Goal: Task Accomplishment & Management: Use online tool/utility

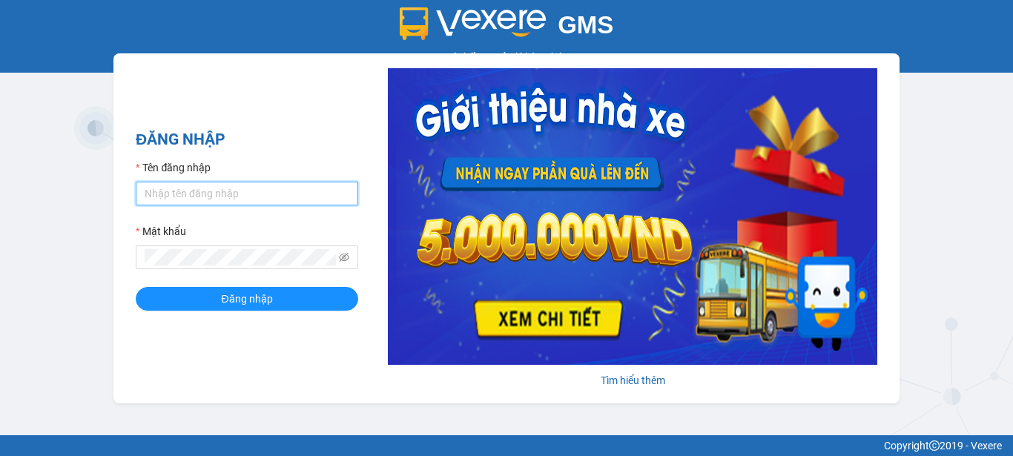
click at [229, 190] on input "Tên đăng nhập" at bounding box center [247, 194] width 222 height 24
type input "phuongbc.phucxuyen"
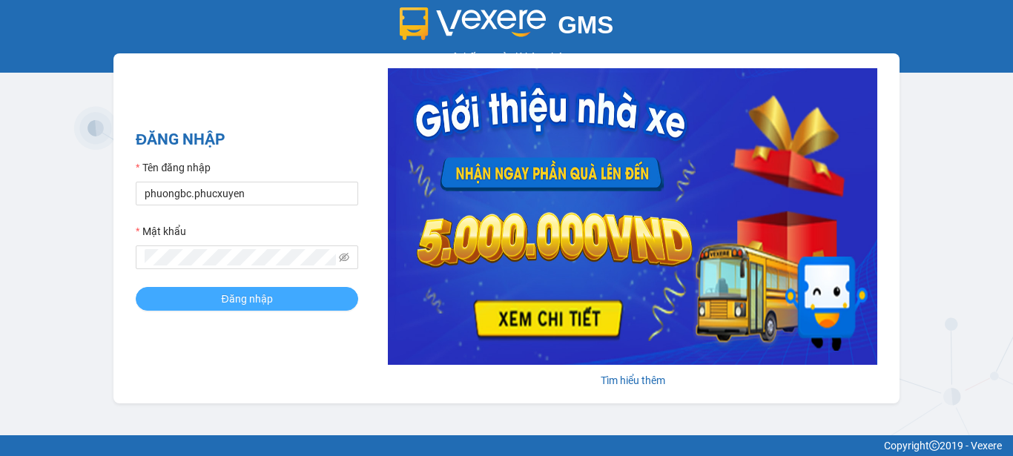
click at [229, 299] on span "Đăng nhập" at bounding box center [246, 299] width 51 height 16
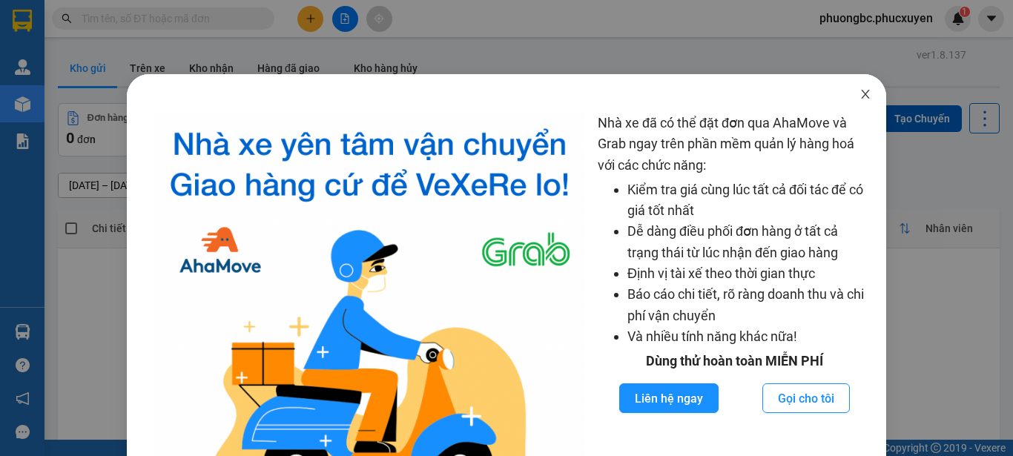
click at [862, 93] on icon "close" at bounding box center [866, 94] width 8 height 9
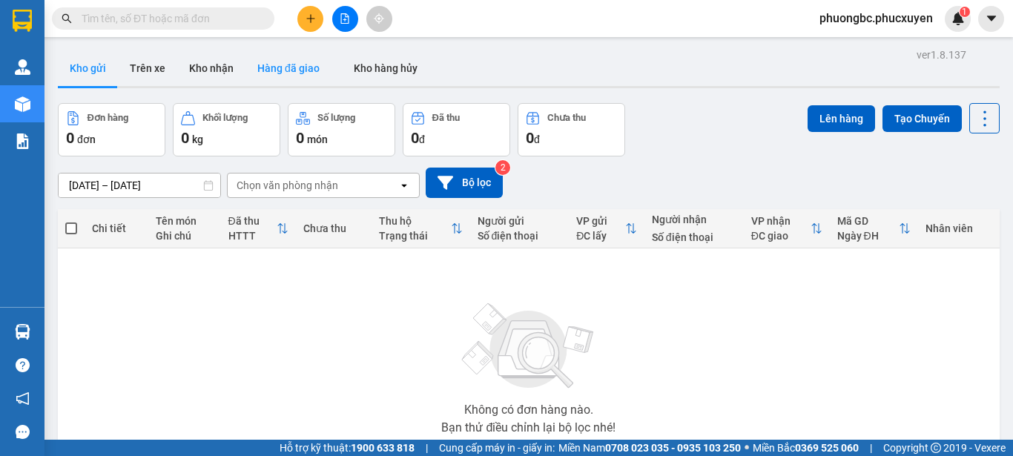
click at [269, 62] on button "Hàng đã giao" at bounding box center [288, 68] width 86 height 36
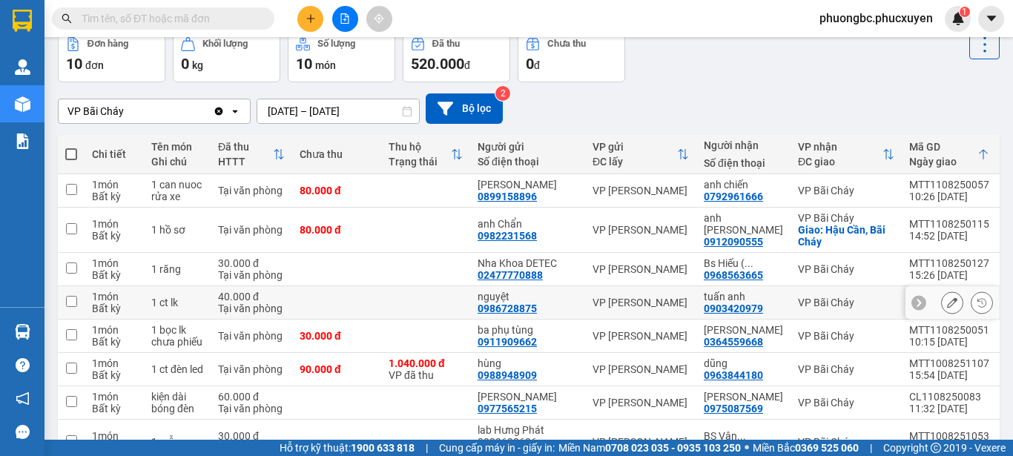
scroll to position [148, 0]
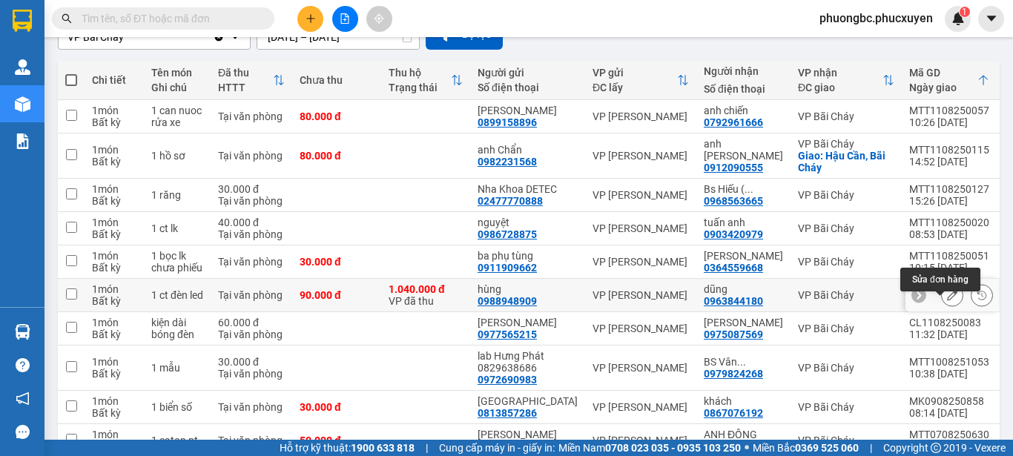
click at [947, 300] on icon at bounding box center [952, 295] width 10 height 10
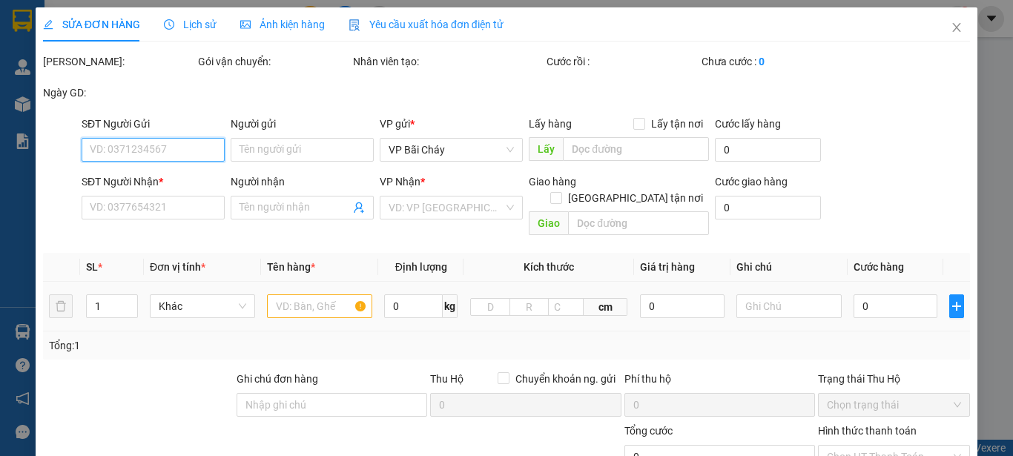
type input "0988948909"
type input "hùng"
type input "0963844180"
type input "dũng"
type input "237848/ abc bank/ ng văn hùng"
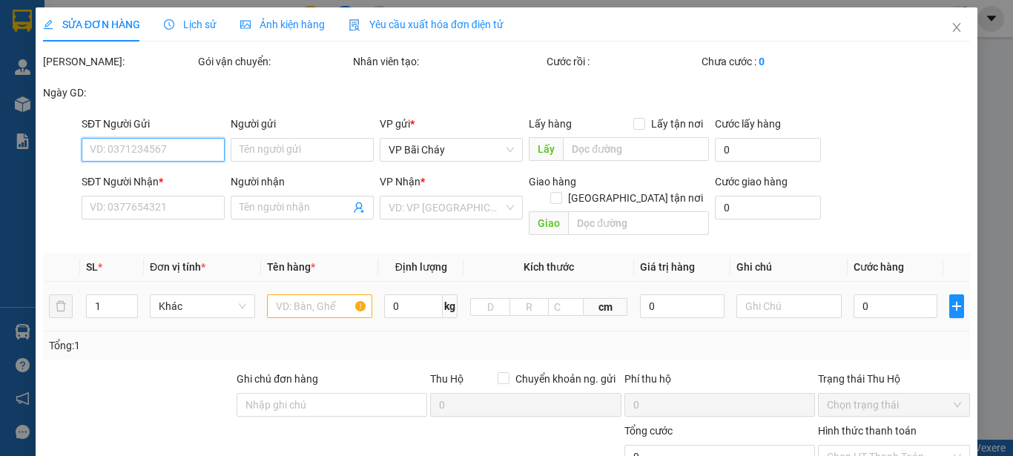
type input "1.040.000"
type input "90.000"
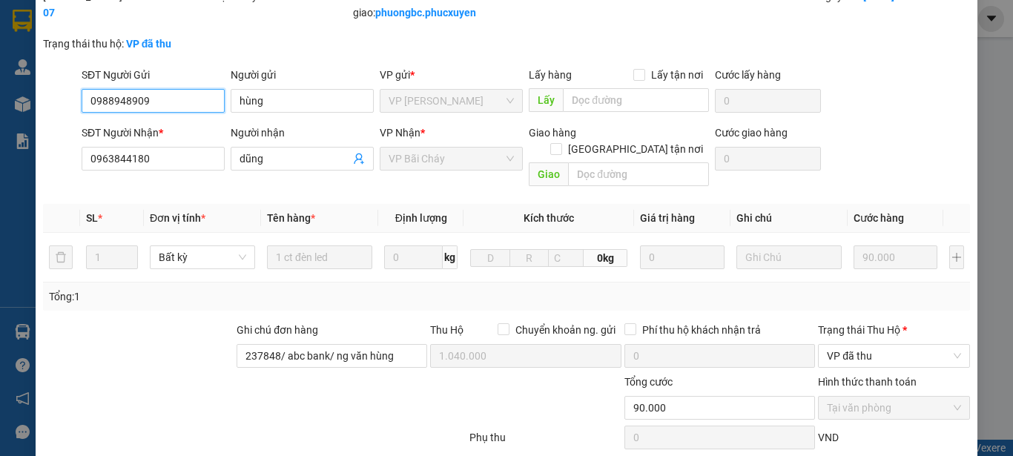
scroll to position [74, 0]
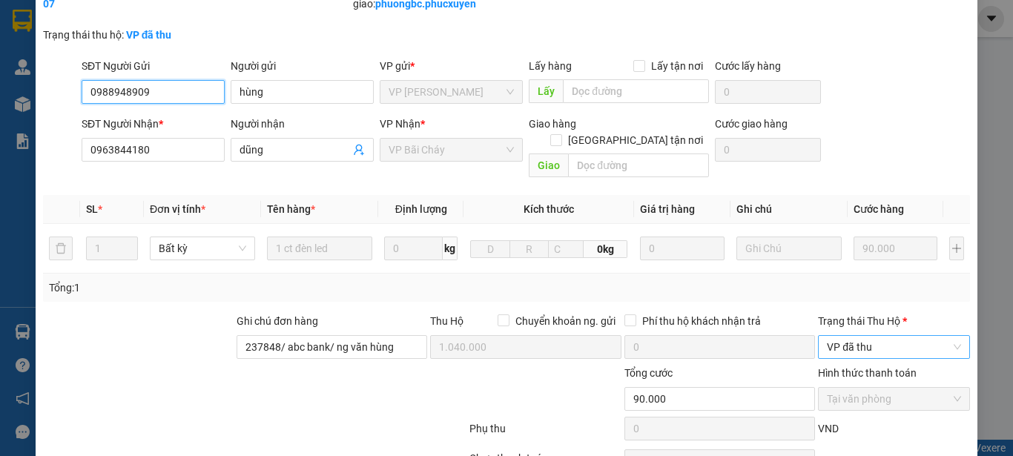
click at [948, 336] on span "VP đã thu" at bounding box center [894, 347] width 134 height 22
click at [924, 280] on div "Tổng: 1" at bounding box center [506, 288] width 915 height 16
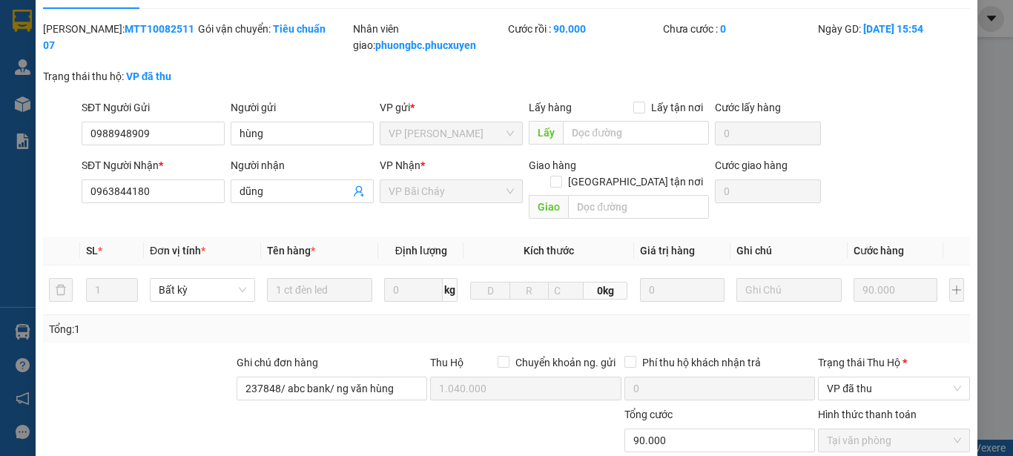
scroll to position [0, 0]
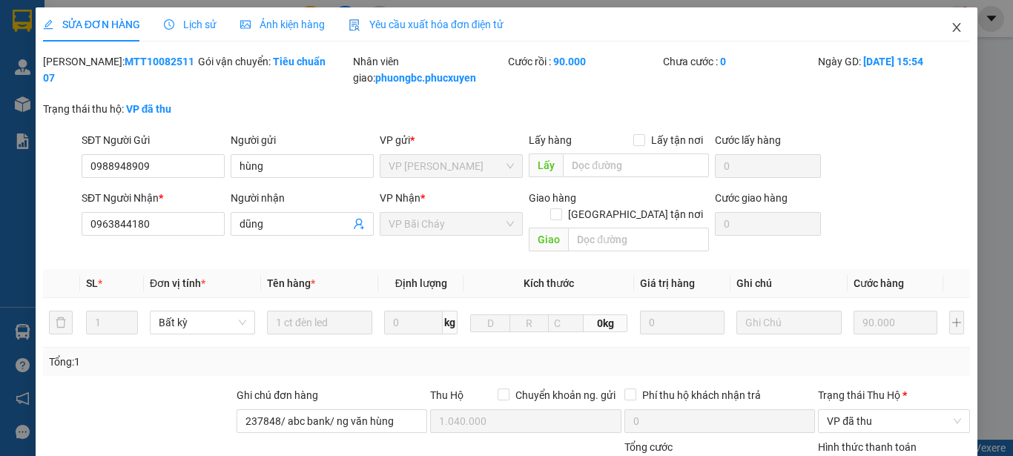
click at [953, 26] on icon "close" at bounding box center [957, 27] width 8 height 9
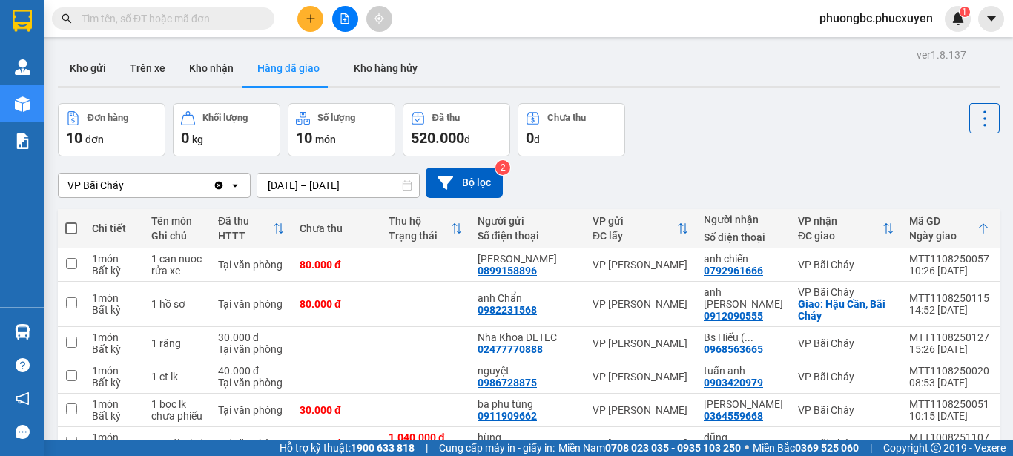
click at [733, 139] on div "Đơn hàng 10 đơn Khối lượng 0 kg Số lượng 10 món Đã thu 520.000 đ Chưa thu 0 đ" at bounding box center [529, 129] width 942 height 53
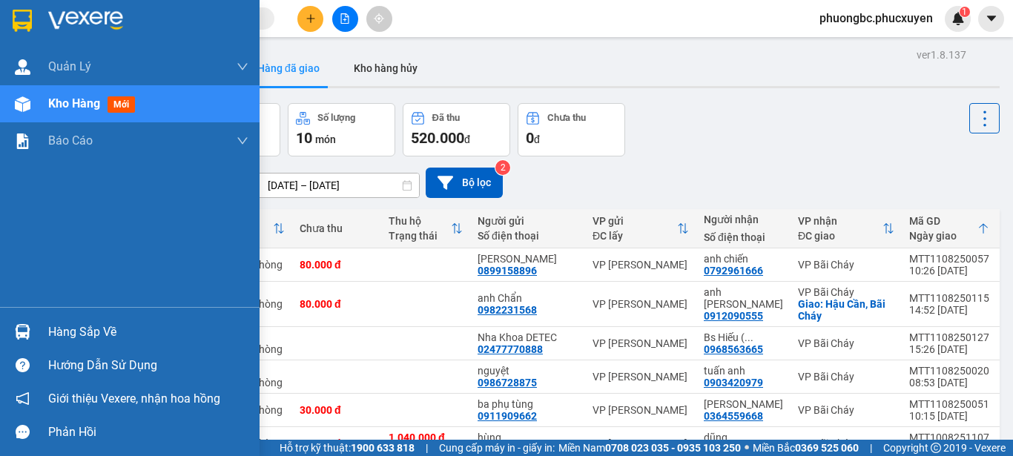
click at [64, 330] on div "Hàng sắp về" at bounding box center [148, 332] width 200 height 22
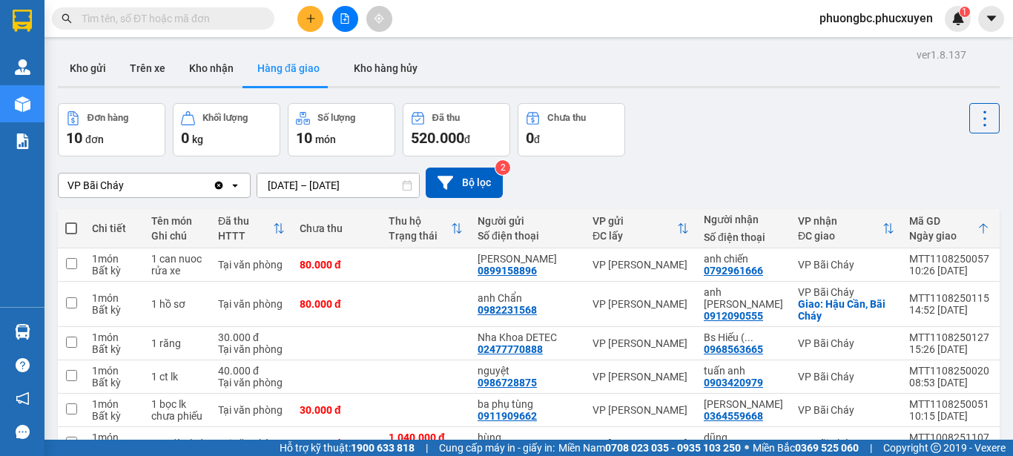
click at [739, 171] on section "Kết quả tìm kiếm ( 0 ) Bộ lọc No Data phuongbc.phucxuyen 1 Quản Lý Quản lý giao…" at bounding box center [506, 228] width 1013 height 456
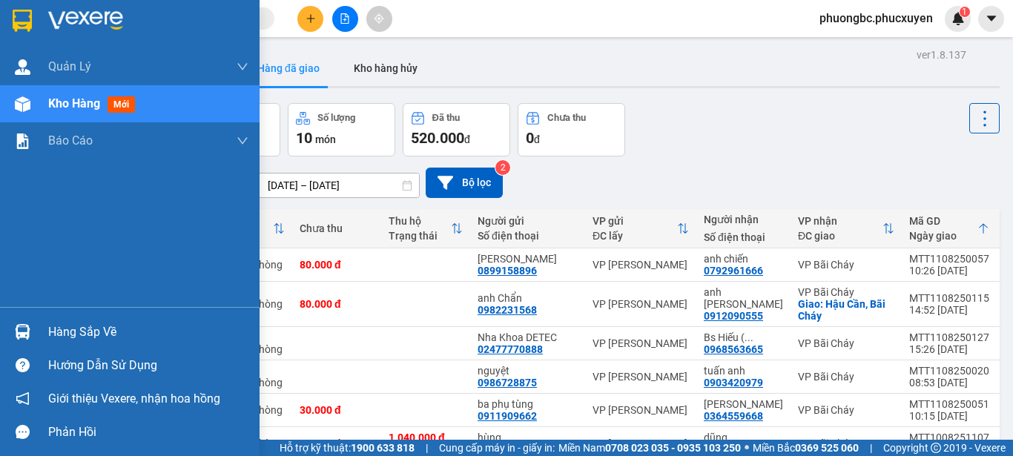
click at [76, 331] on div "Hàng sắp về" at bounding box center [148, 332] width 200 height 22
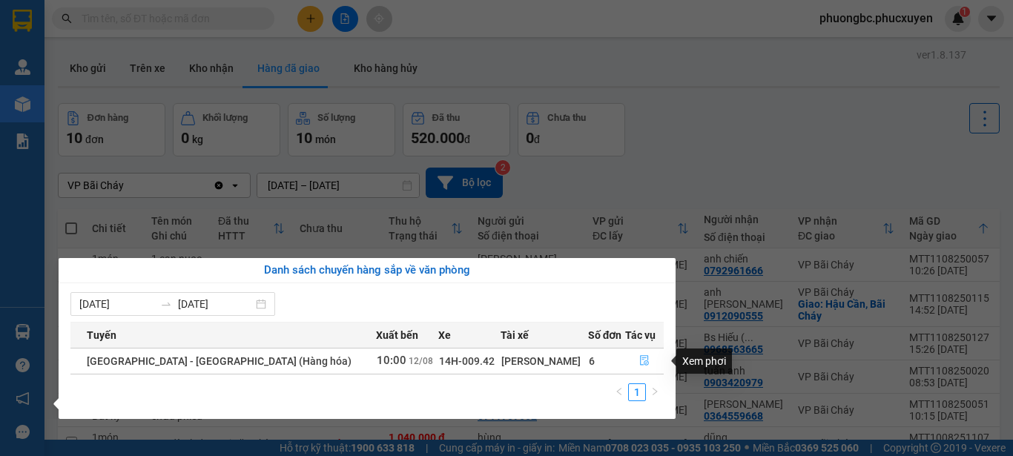
click at [639, 360] on icon "file-done" at bounding box center [644, 360] width 10 height 10
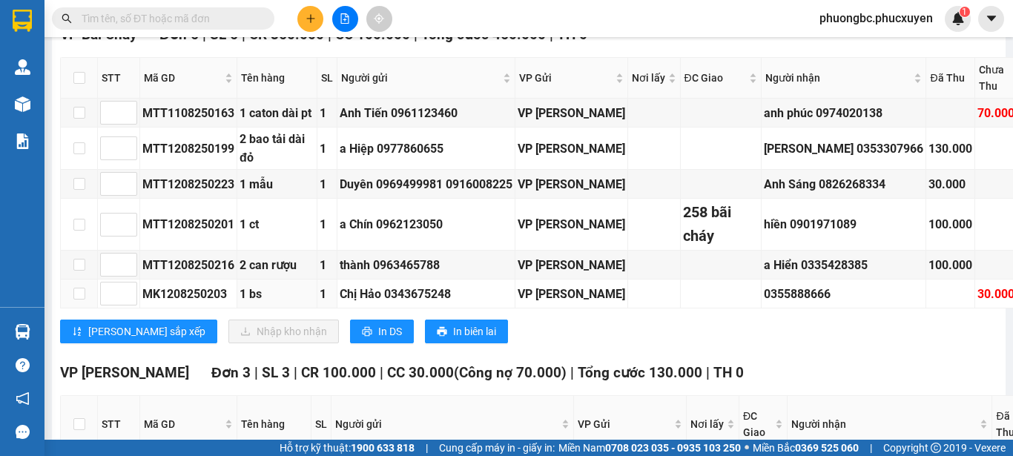
scroll to position [1155, 0]
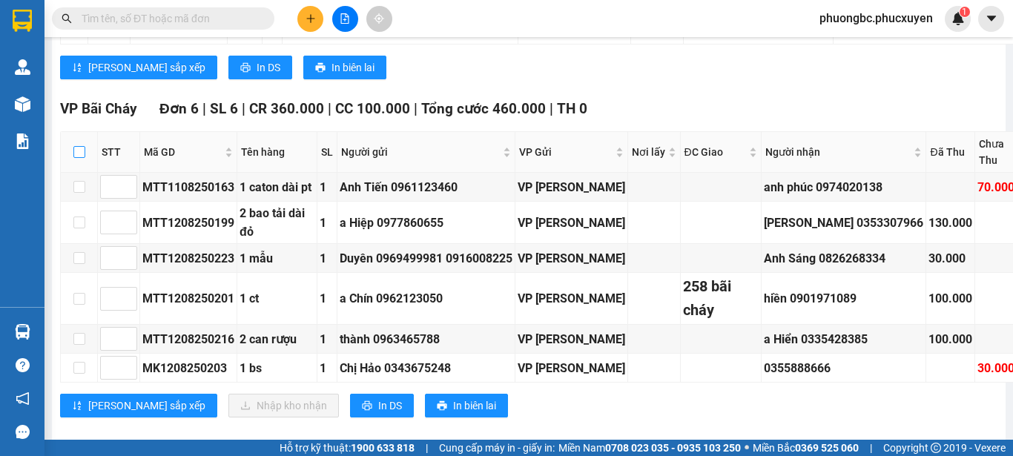
click at [79, 158] on input "checkbox" at bounding box center [79, 152] width 12 height 12
checkbox input "true"
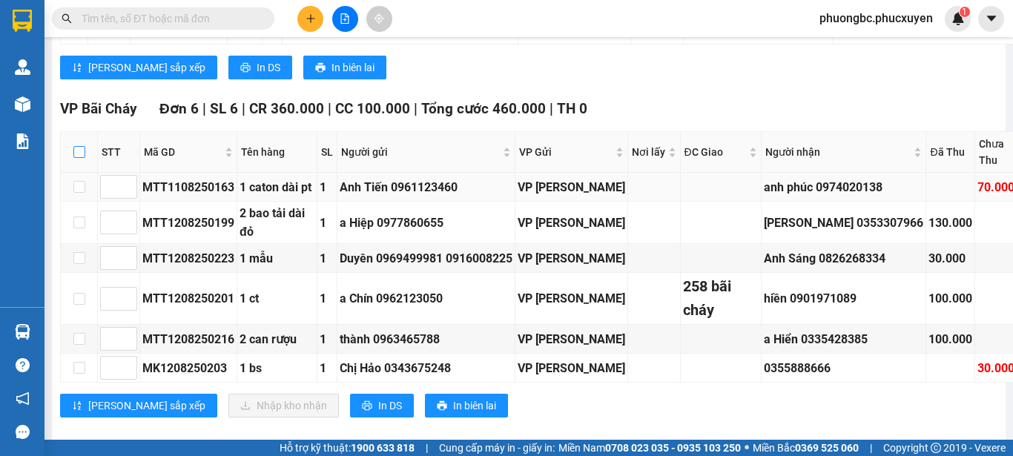
checkbox input "true"
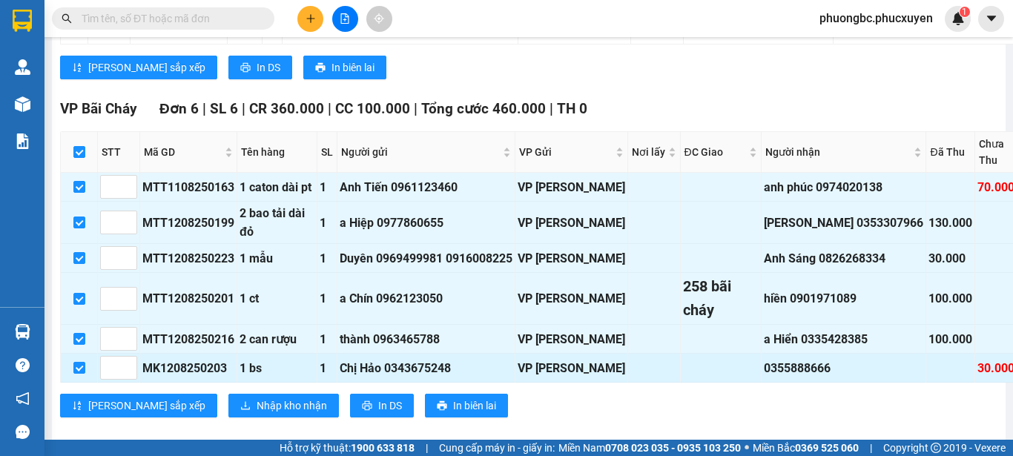
scroll to position [1230, 0]
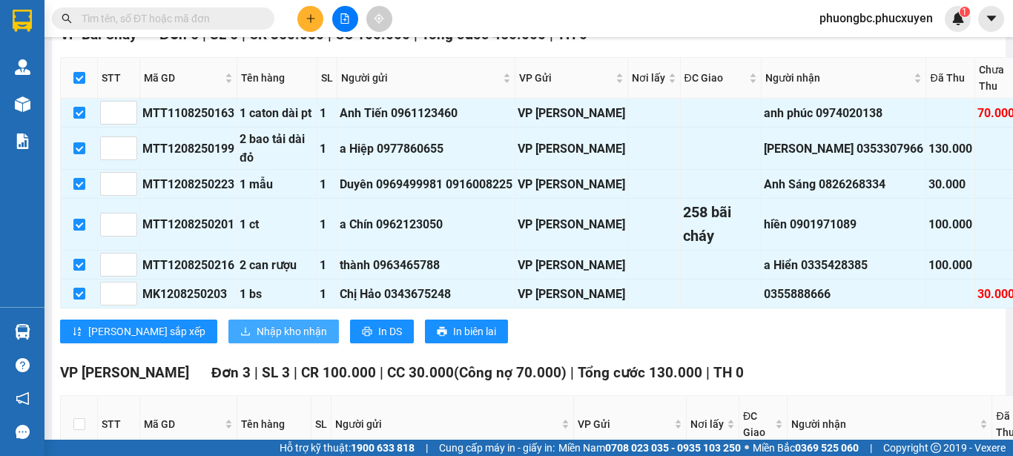
click at [257, 340] on span "Nhập kho nhận" at bounding box center [292, 331] width 70 height 16
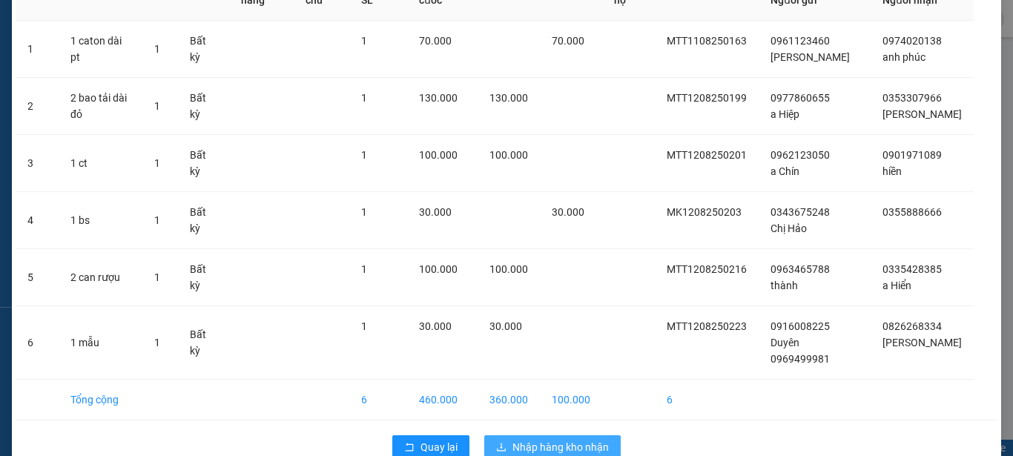
scroll to position [119, 0]
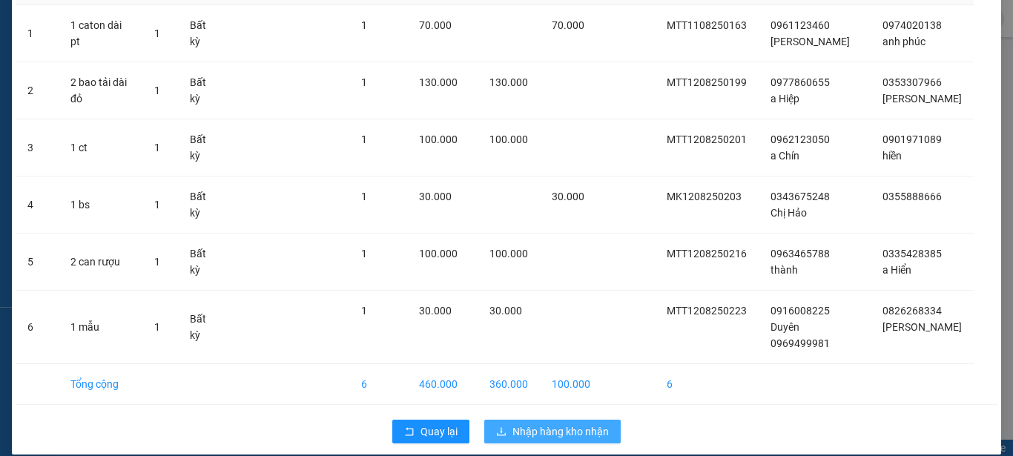
click at [527, 423] on span "Nhập hàng kho nhận" at bounding box center [560, 431] width 96 height 16
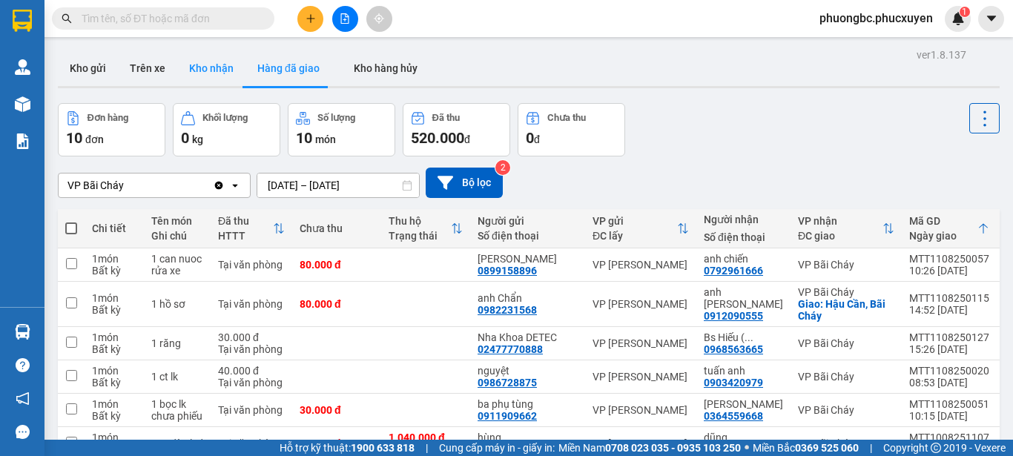
click at [204, 67] on button "Kho nhận" at bounding box center [211, 68] width 68 height 36
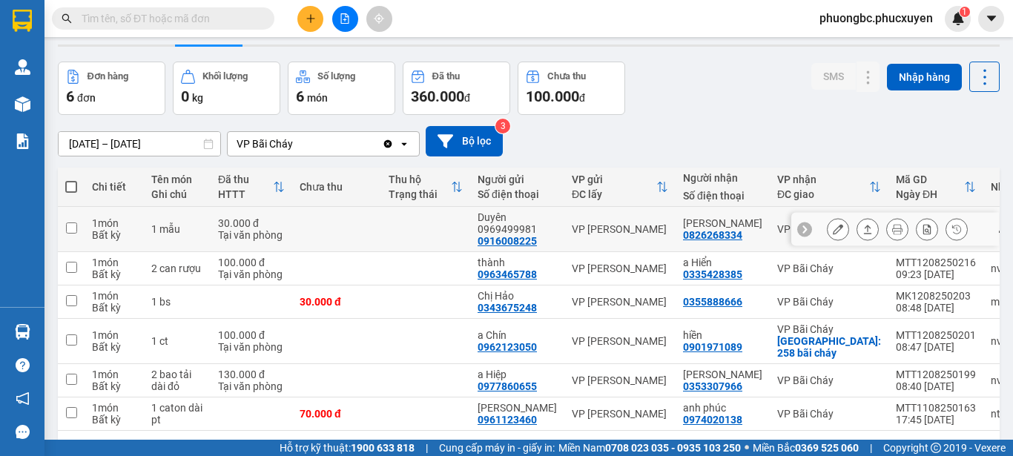
scroll to position [74, 0]
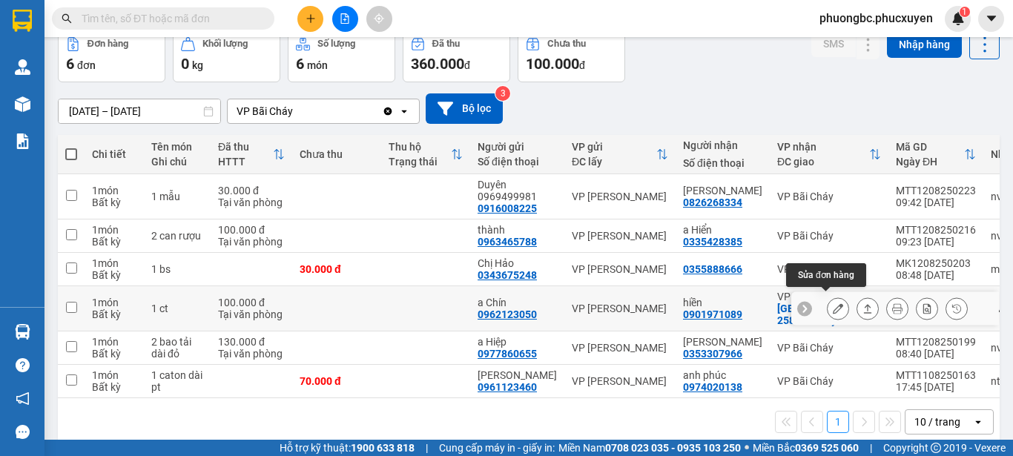
click at [833, 303] on icon at bounding box center [838, 308] width 10 height 10
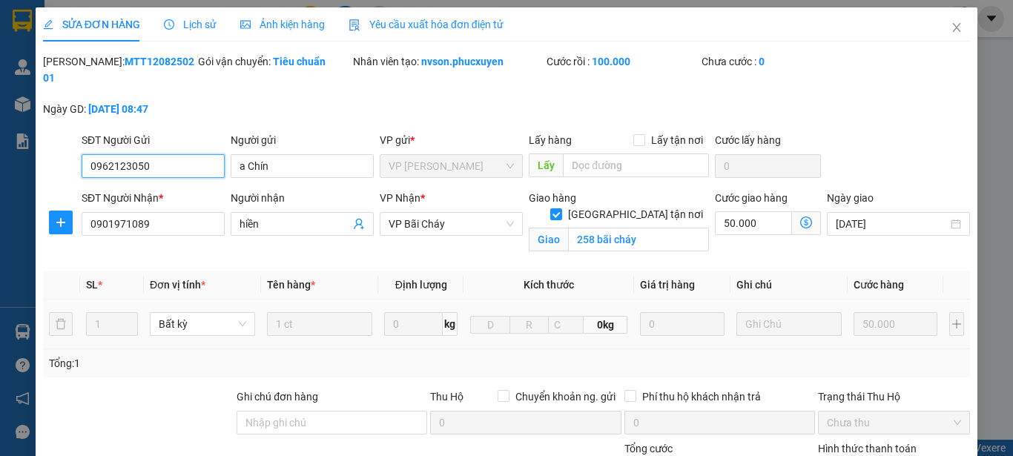
type input "0962123050"
type input "a Chín"
type input "0901971089"
type input "hiền"
checkbox input "true"
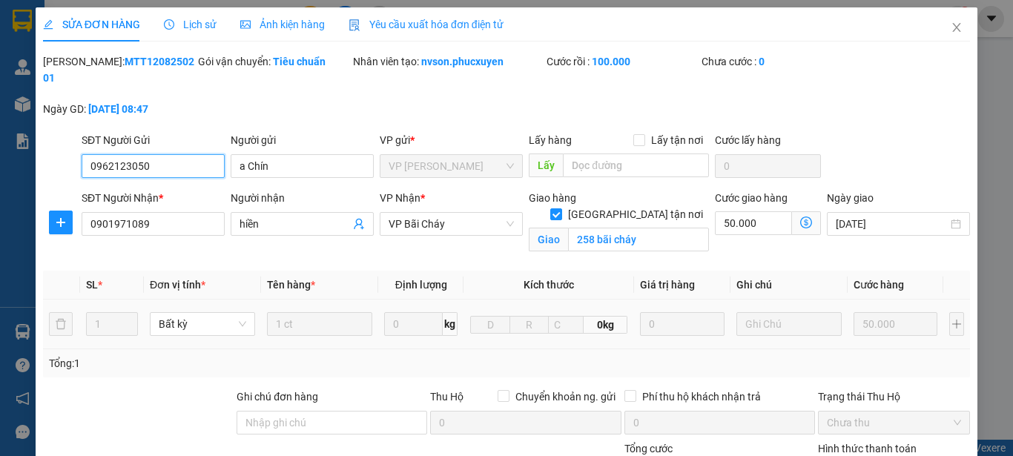
type input "258 bãi cháy"
type input "100.000"
click at [951, 25] on icon "close" at bounding box center [957, 28] width 12 height 12
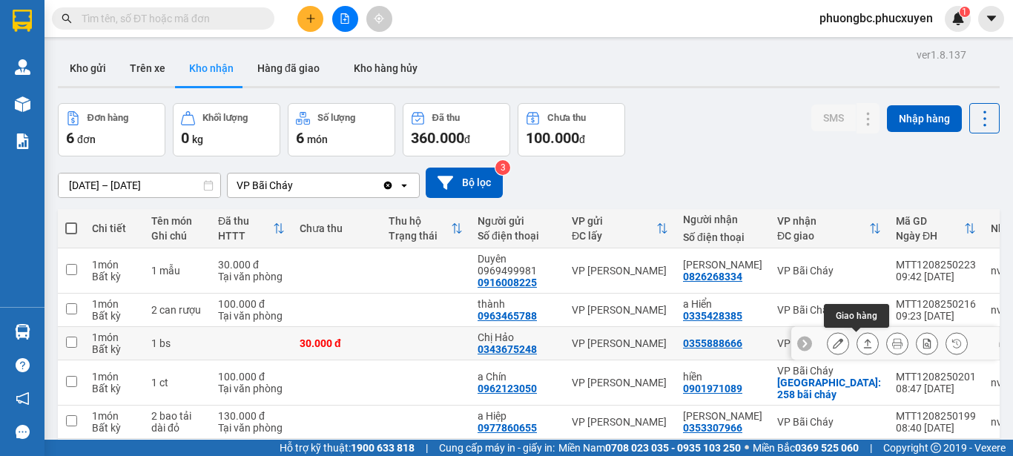
click at [863, 343] on icon at bounding box center [868, 343] width 10 height 10
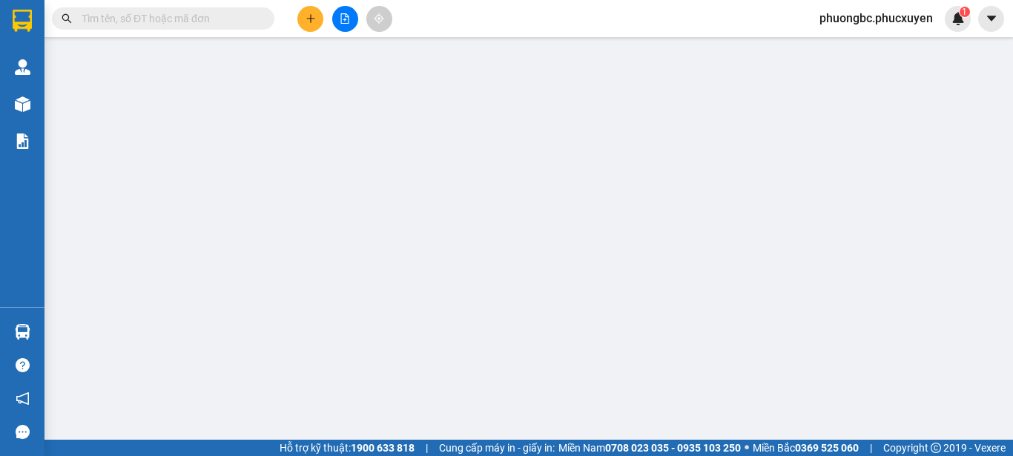
type input "0343675248"
type input "Chị Hảo"
type input "0355888666"
type input "30.000"
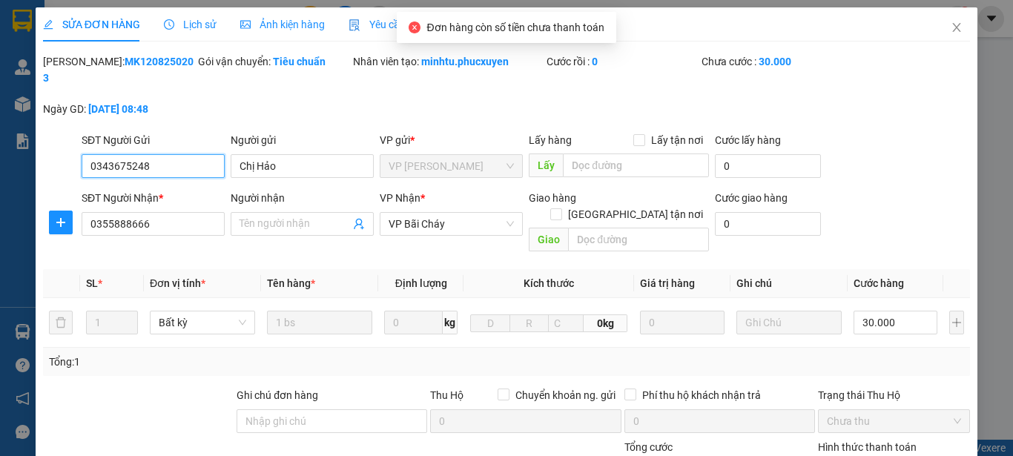
scroll to position [74, 0]
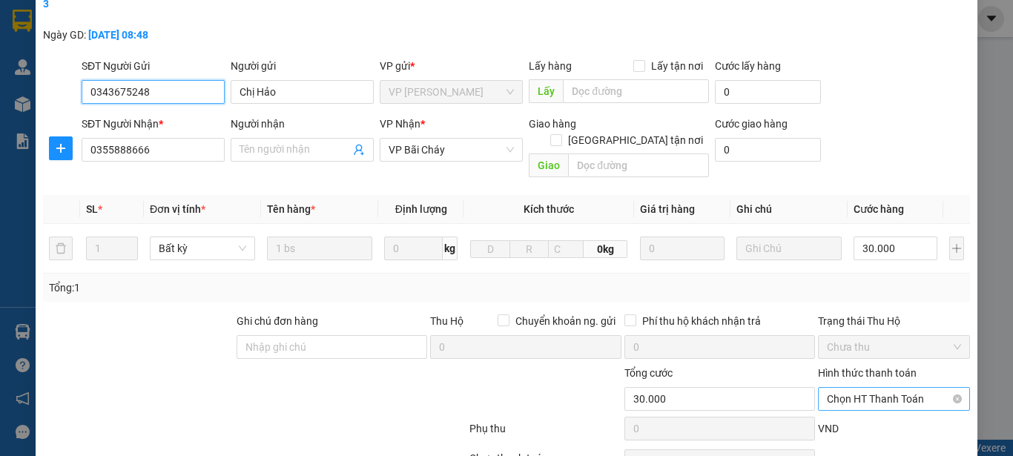
click at [879, 388] on span "Chọn HT Thanh Toán" at bounding box center [894, 399] width 134 height 22
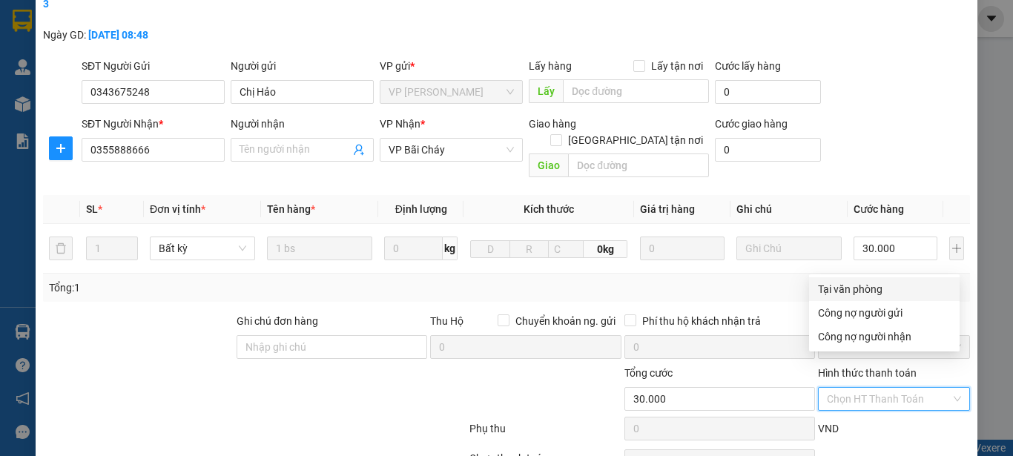
click at [861, 289] on div "Tại văn phòng" at bounding box center [884, 289] width 133 height 16
type input "0"
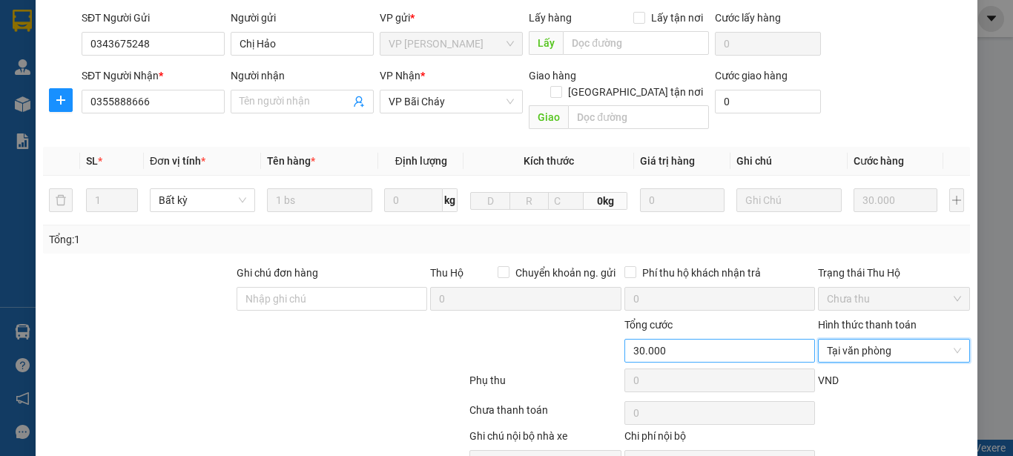
scroll to position [171, 0]
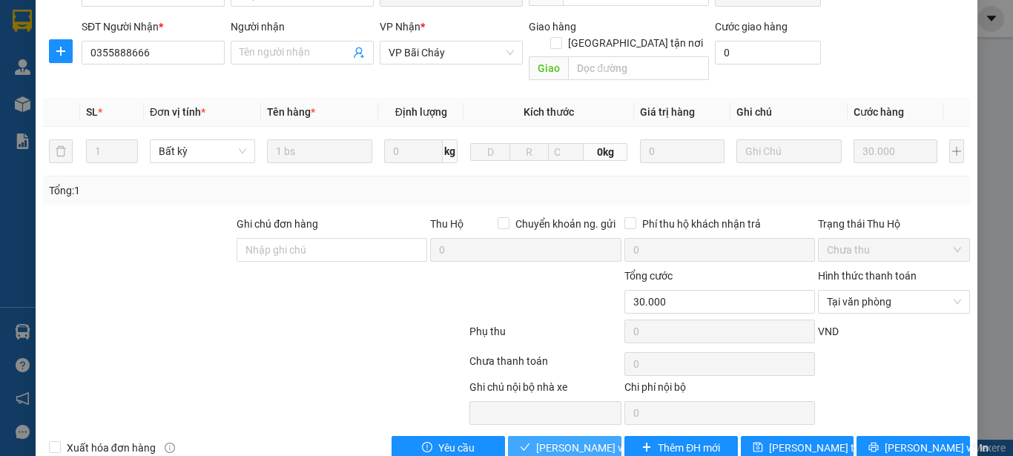
click at [566, 440] on span "Lưu và Giao hàng" at bounding box center [607, 448] width 142 height 16
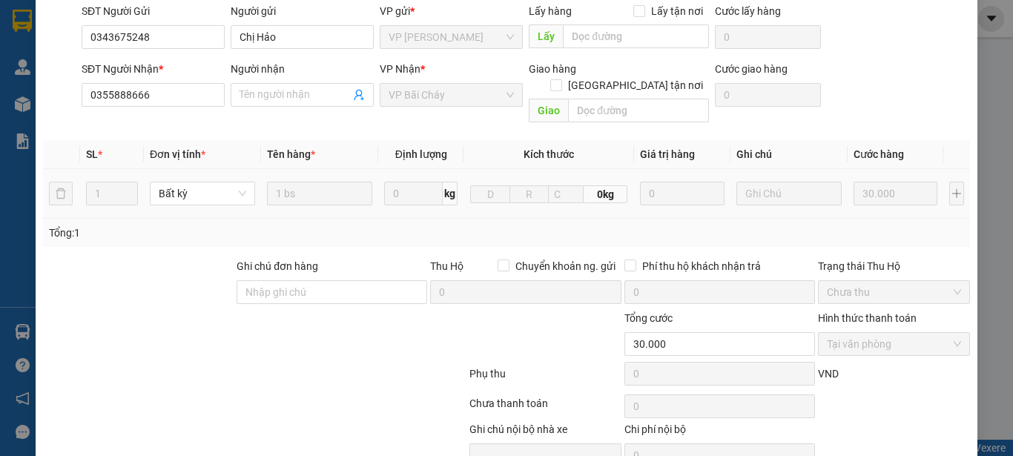
scroll to position [82, 0]
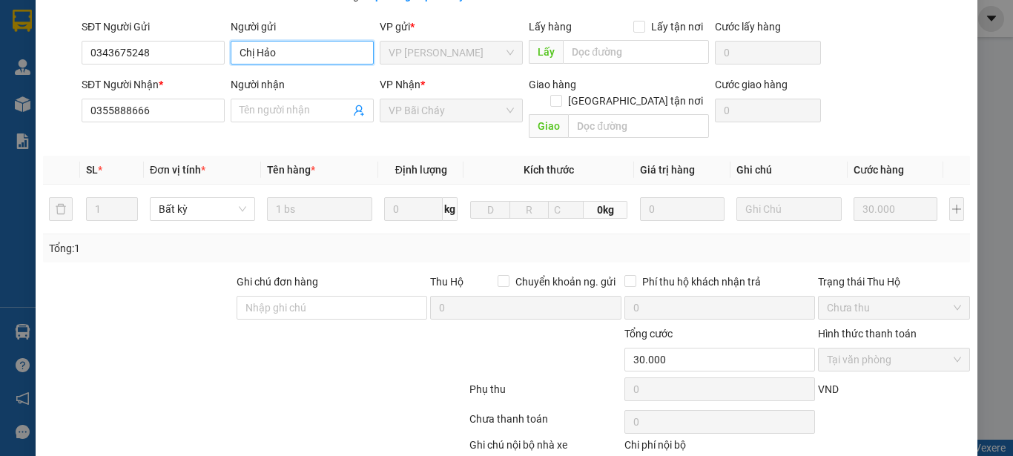
drag, startPoint x: 294, startPoint y: 48, endPoint x: 195, endPoint y: 70, distance: 101.7
click at [195, 70] on div "SĐT Người Gửi 0343675248 Người gửi Chị Hảo Chị Hảo VP gửi * VP Minh Khai Lấy hà…" at bounding box center [526, 45] width 894 height 52
drag, startPoint x: 157, startPoint y: 53, endPoint x: 71, endPoint y: 54, distance: 86.0
click at [71, 54] on div "SĐT Người Gửi 0343675248 0343675248 Người gửi Chị Hảo VP gửi * VP Minh Khai Lấy…" at bounding box center [507, 45] width 930 height 52
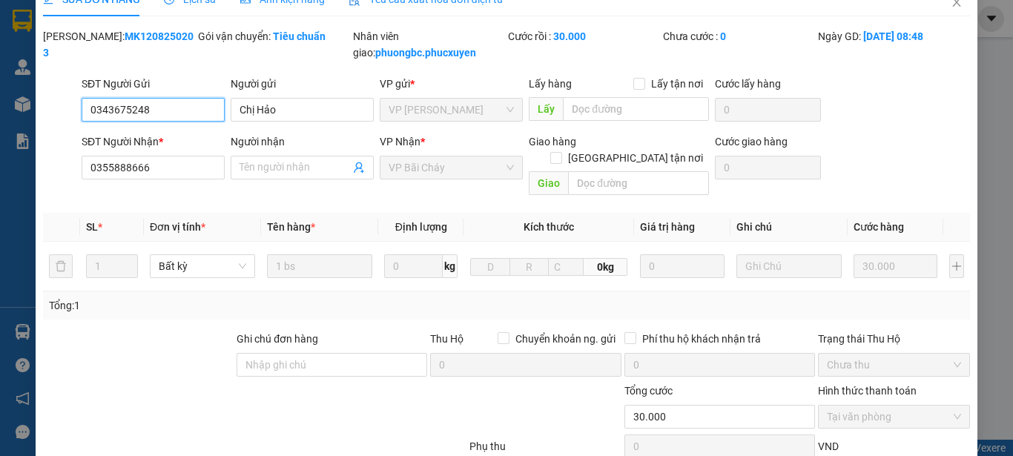
scroll to position [0, 0]
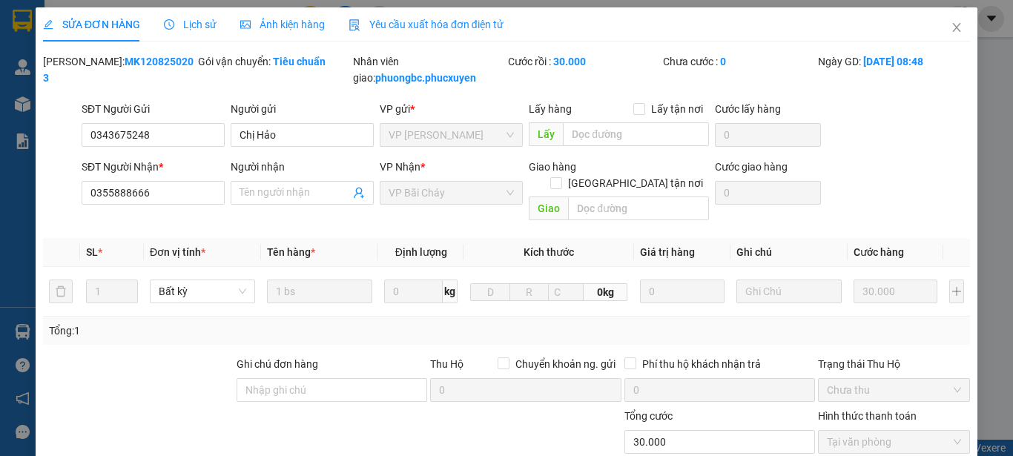
click at [156, 60] on div "Mã ĐH: MK1208250203" at bounding box center [119, 69] width 152 height 33
drag, startPoint x: 159, startPoint y: 61, endPoint x: 83, endPoint y: 67, distance: 76.6
click at [83, 67] on div "Mã ĐH: MK1208250203" at bounding box center [119, 69] width 152 height 33
copy b "MK1208250203"
drag, startPoint x: 159, startPoint y: 196, endPoint x: 82, endPoint y: 196, distance: 77.1
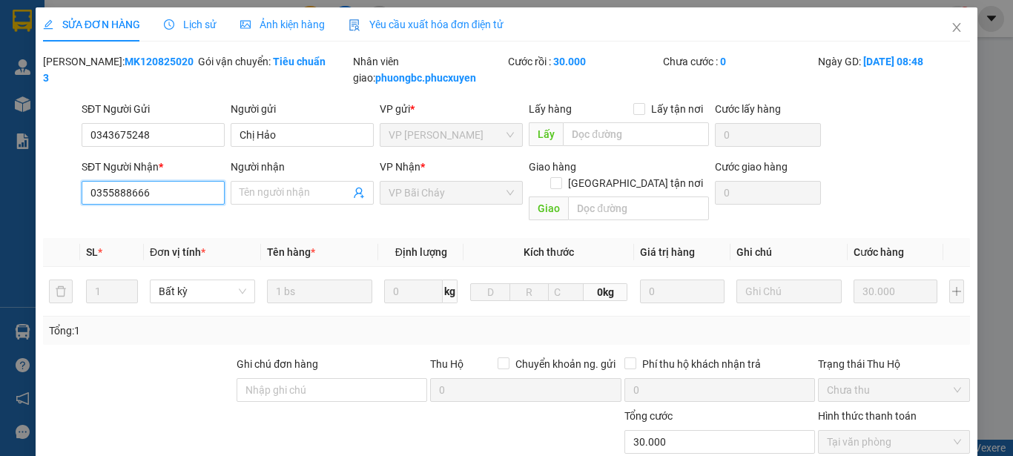
click at [82, 196] on input "0355888666" at bounding box center [153, 193] width 143 height 24
click at [951, 27] on icon "close" at bounding box center [957, 28] width 12 height 12
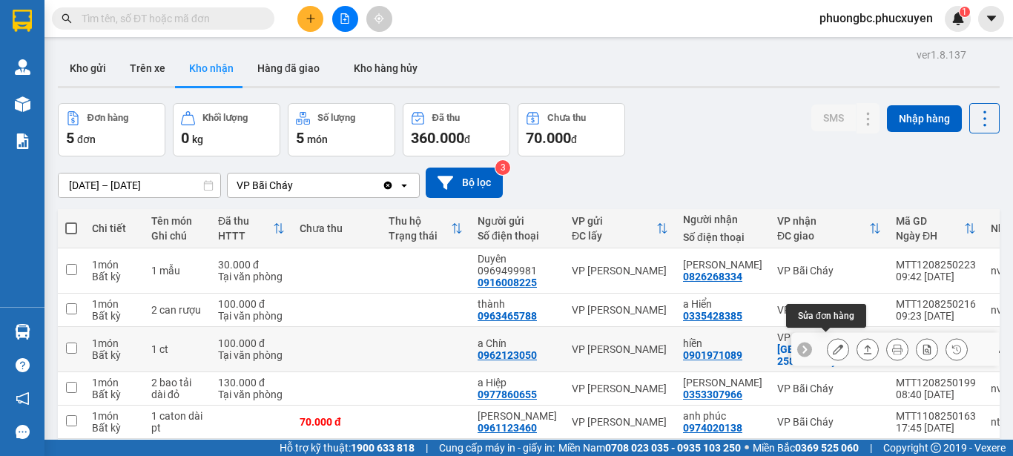
click at [833, 344] on icon at bounding box center [838, 349] width 10 height 10
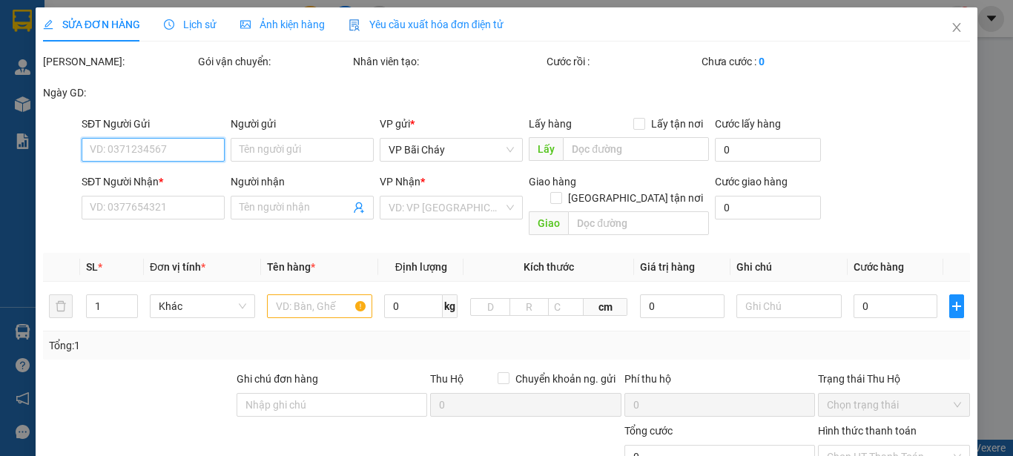
type input "0962123050"
type input "a Chín"
type input "0901971089"
type input "hiền"
checkbox input "true"
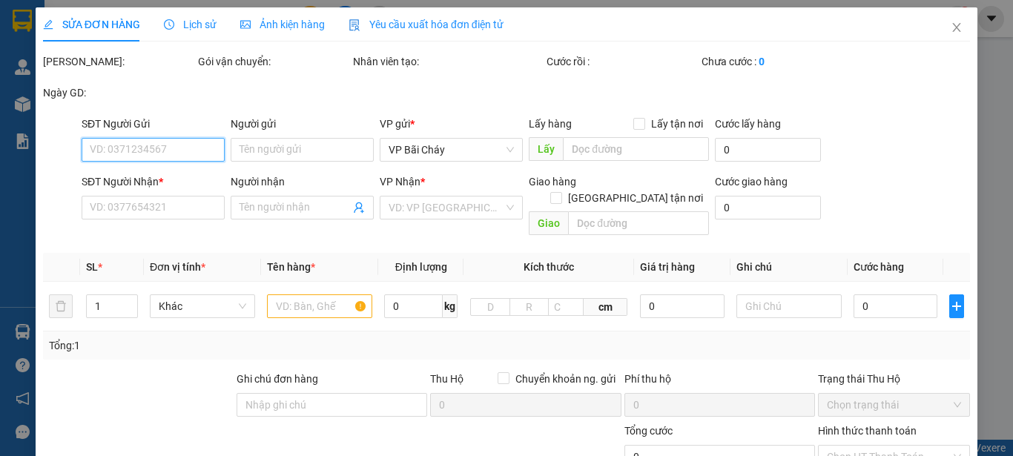
type input "258 bãi cháy"
type input "100.000"
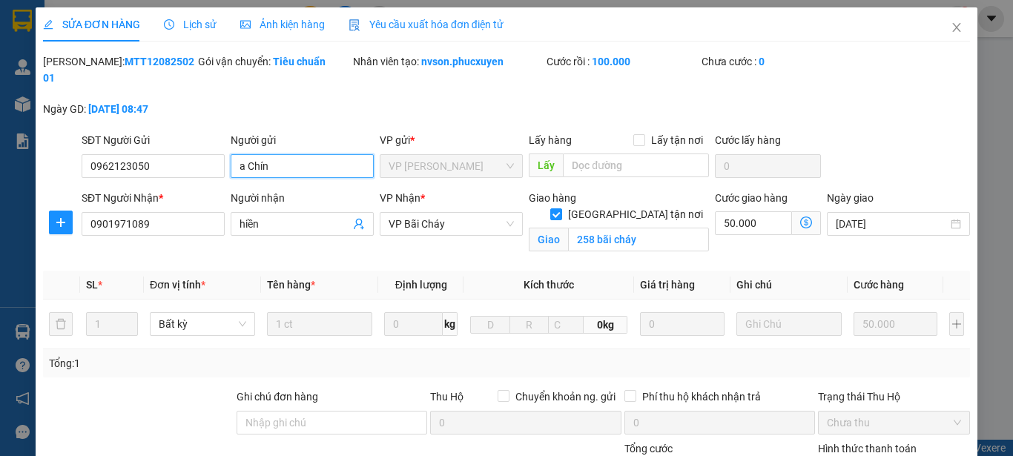
drag, startPoint x: 289, startPoint y: 153, endPoint x: 234, endPoint y: 142, distance: 55.9
click at [234, 154] on input "a Chín" at bounding box center [302, 166] width 143 height 24
drag, startPoint x: 161, startPoint y: 155, endPoint x: 83, endPoint y: 150, distance: 78.0
click at [83, 154] on input "0962123050" at bounding box center [153, 166] width 143 height 24
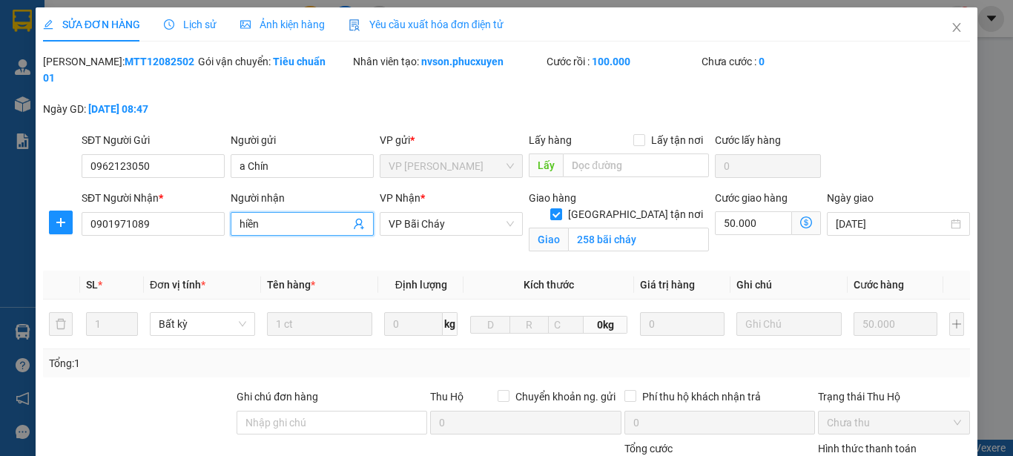
drag, startPoint x: 281, startPoint y: 209, endPoint x: 225, endPoint y: 208, distance: 55.6
click at [228, 208] on div "Người nhận hiền hiền" at bounding box center [302, 225] width 149 height 70
type input "hiền"
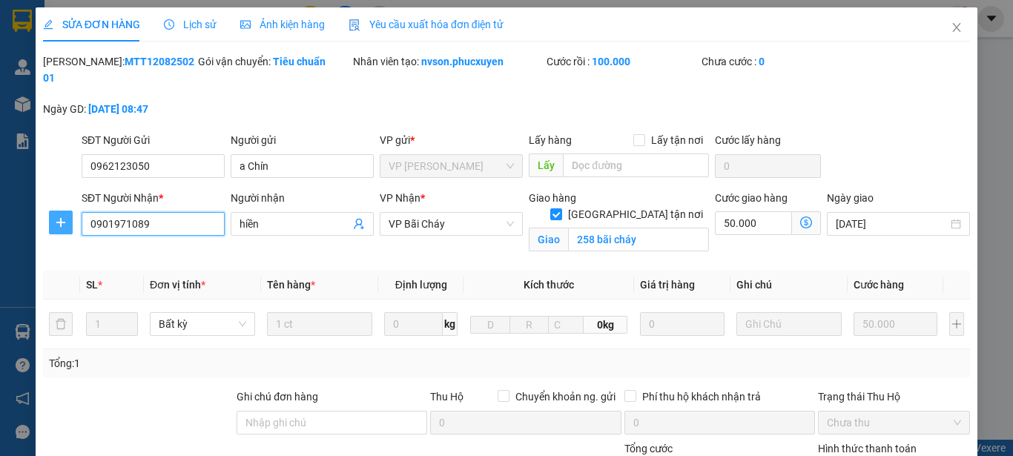
drag, startPoint x: 156, startPoint y: 209, endPoint x: 70, endPoint y: 206, distance: 85.3
click at [70, 206] on div "SĐT Người Nhận * 0901971089 0901971089 Người nhận hiền VP Nhận * VP Bãi Cháy Gi…" at bounding box center [507, 225] width 930 height 70
click at [165, 57] on div "Mã ĐH: MTT1208250201" at bounding box center [119, 69] width 152 height 33
drag, startPoint x: 163, startPoint y: 59, endPoint x: 82, endPoint y: 67, distance: 81.3
click at [82, 67] on div "Mã ĐH: MTT1208250201" at bounding box center [119, 69] width 152 height 33
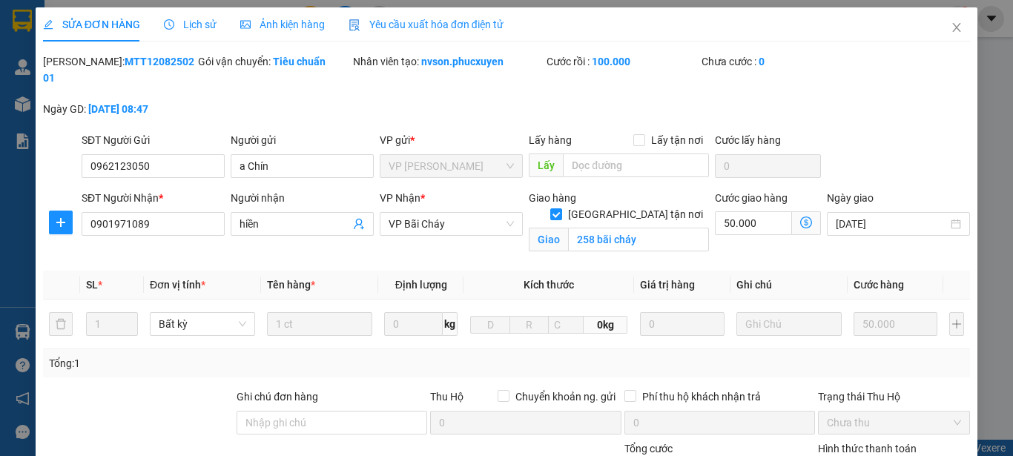
copy b "MTT1208250201"
click at [953, 27] on icon "close" at bounding box center [957, 27] width 8 height 9
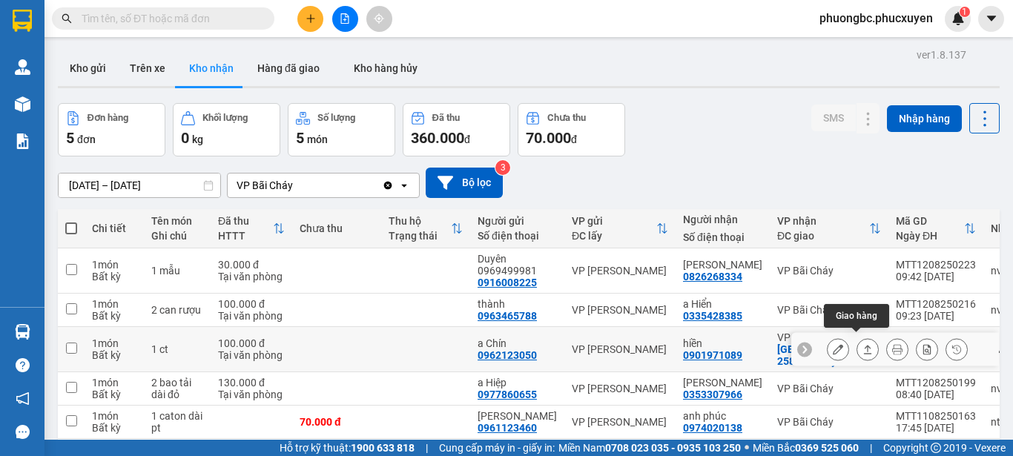
click at [863, 344] on icon at bounding box center [868, 349] width 10 height 10
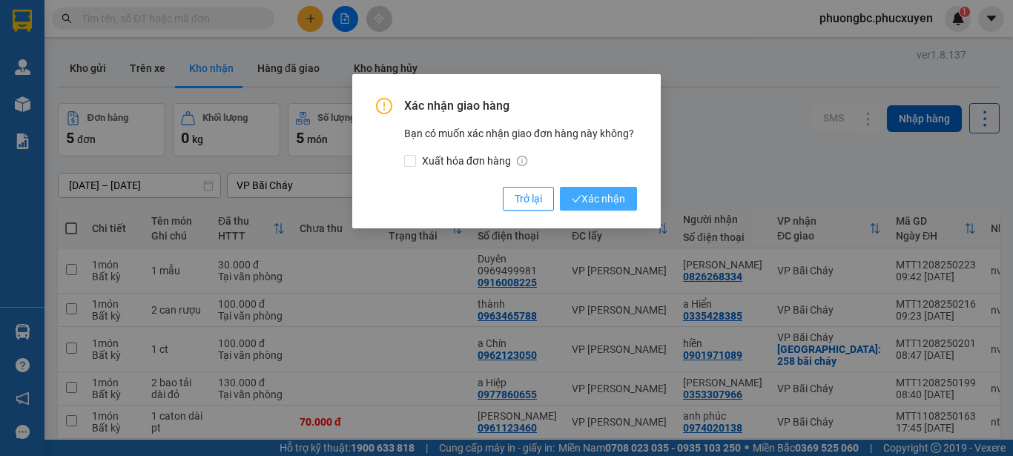
click at [594, 195] on span "Xác nhận" at bounding box center [598, 199] width 53 height 16
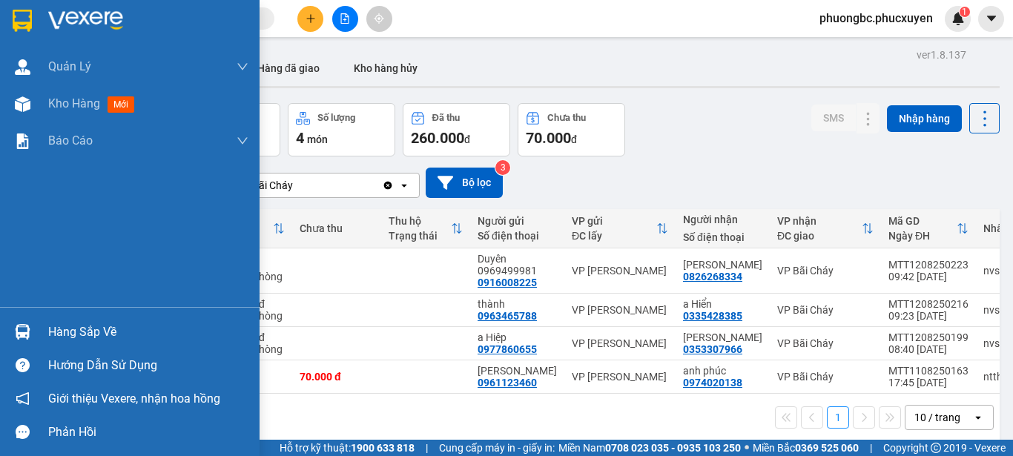
click at [91, 325] on div "Hàng sắp về" at bounding box center [148, 332] width 200 height 22
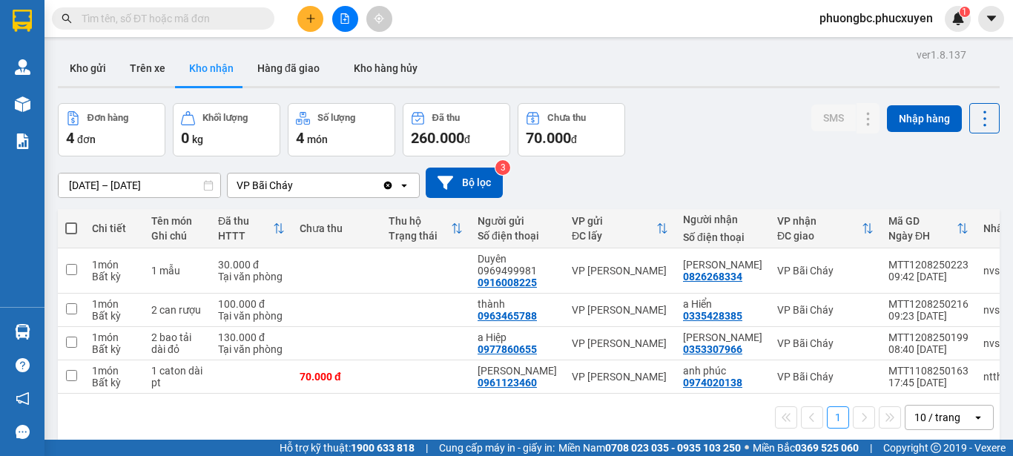
click at [700, 145] on section "Kết quả tìm kiếm ( 0 ) Bộ lọc No Data phuongbc.phucxuyen 1 Quản Lý Quản lý giao…" at bounding box center [506, 228] width 1013 height 456
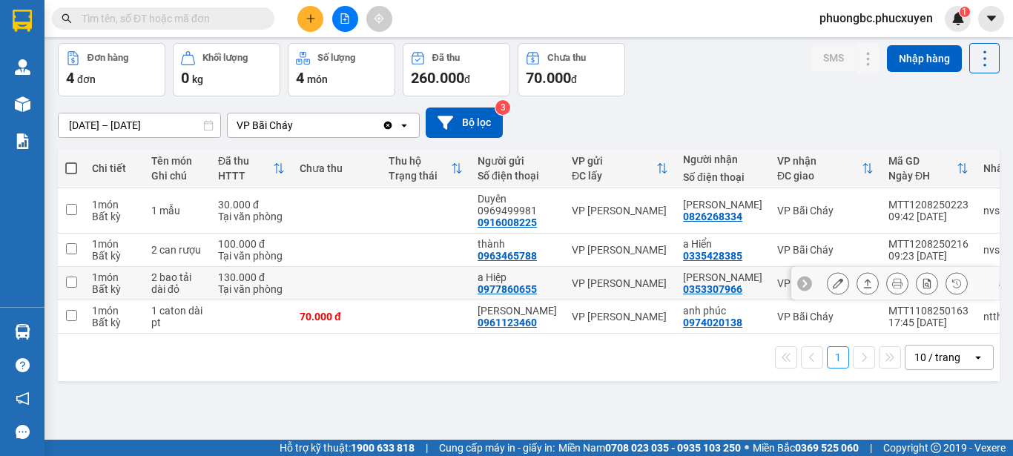
scroll to position [68, 0]
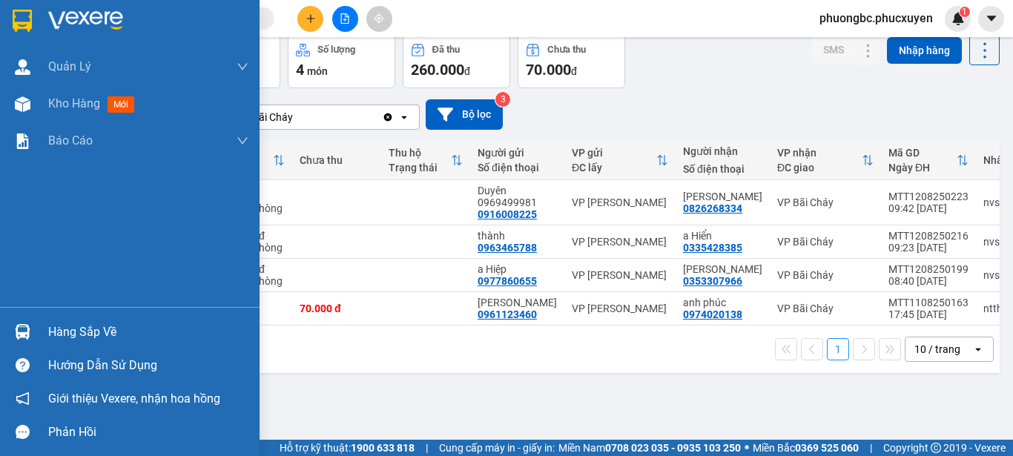
click at [68, 333] on div "Hàng sắp về" at bounding box center [148, 332] width 200 height 22
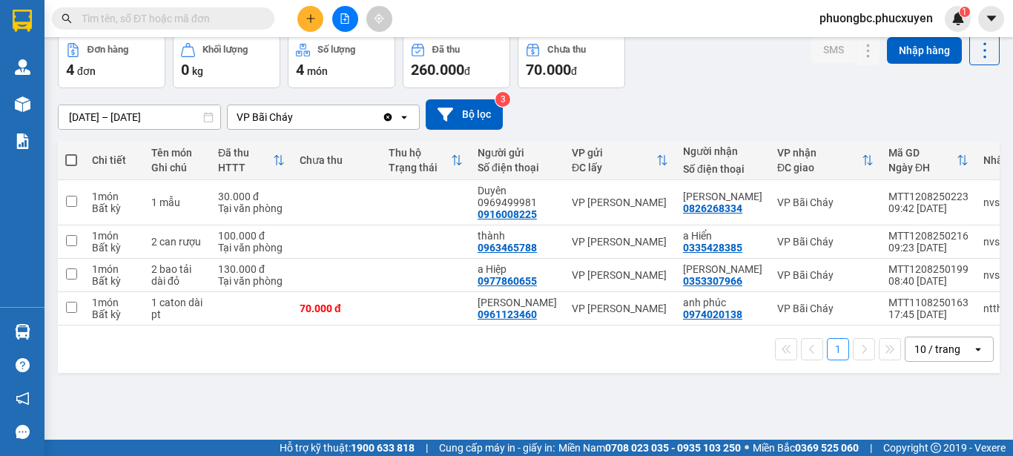
click at [775, 411] on section "Kết quả tìm kiếm ( 0 ) Bộ lọc No Data phuongbc.phucxuyen 1 Quản Lý Quản lý giao…" at bounding box center [506, 228] width 1013 height 456
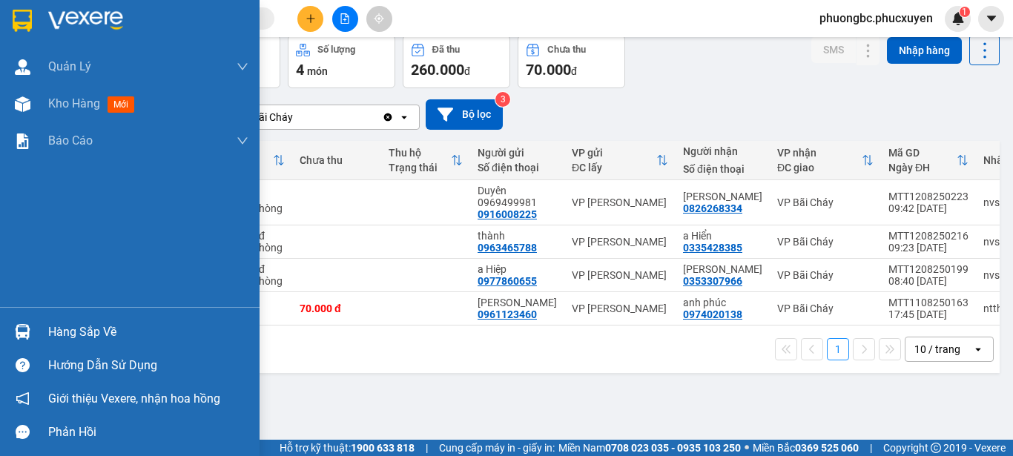
click at [77, 331] on div "Hàng sắp về" at bounding box center [148, 332] width 200 height 22
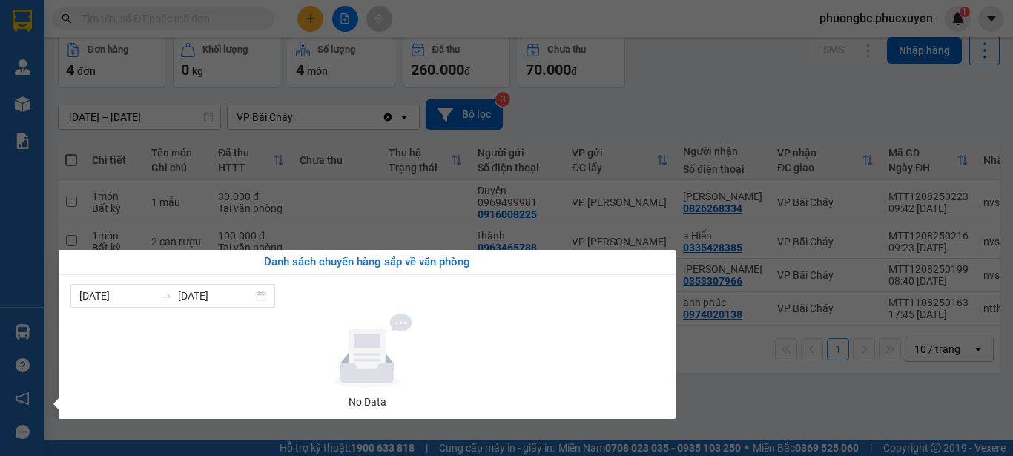
click at [738, 409] on section "Kết quả tìm kiếm ( 0 ) Bộ lọc No Data phuongbc.phucxuyen 1 Quản Lý Quản lý giao…" at bounding box center [506, 228] width 1013 height 456
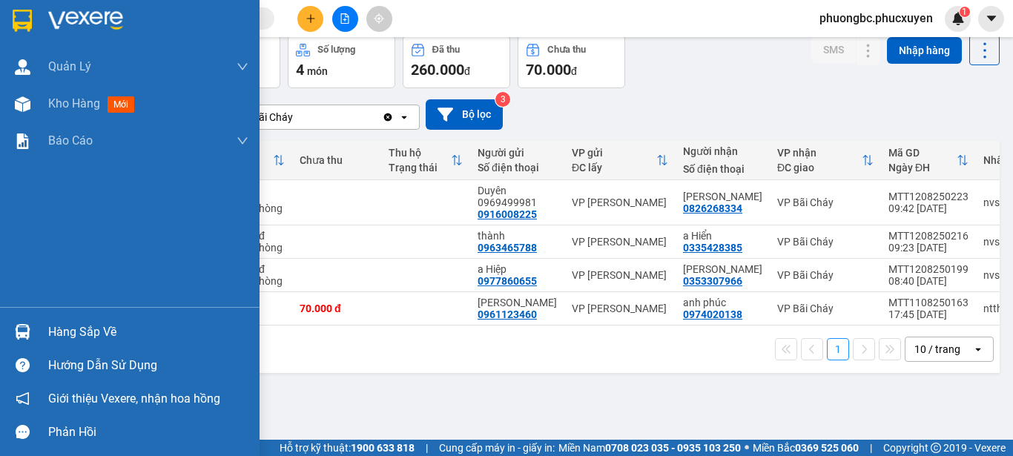
click at [65, 331] on div "Hàng sắp về" at bounding box center [148, 332] width 200 height 22
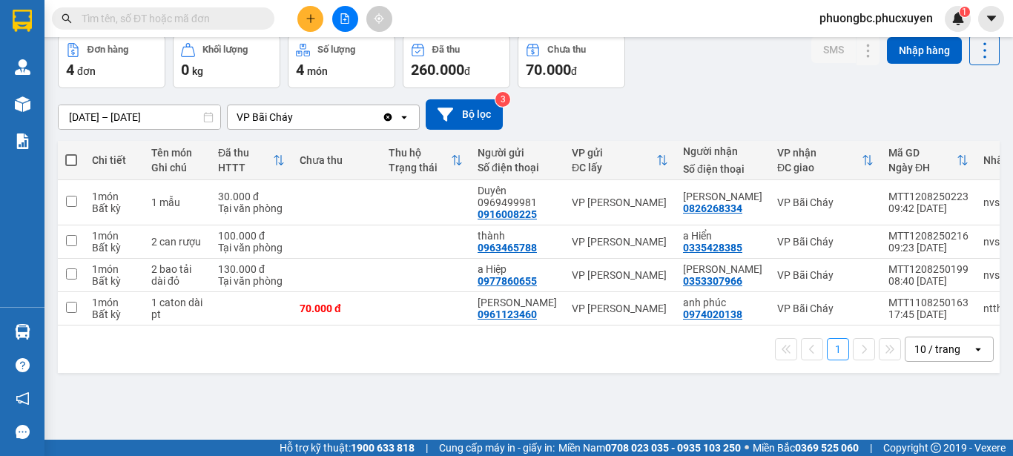
click at [704, 66] on section "Kết quả tìm kiếm ( 0 ) Bộ lọc No Data phuongbc.phucxuyen 1 Quản Lý Quản lý giao…" at bounding box center [506, 228] width 1013 height 456
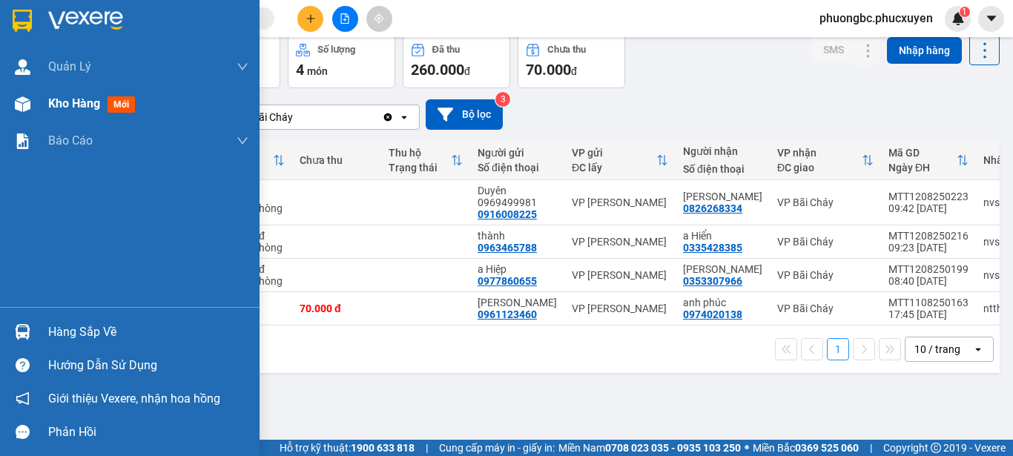
click at [83, 104] on span "Kho hàng" at bounding box center [74, 103] width 52 height 14
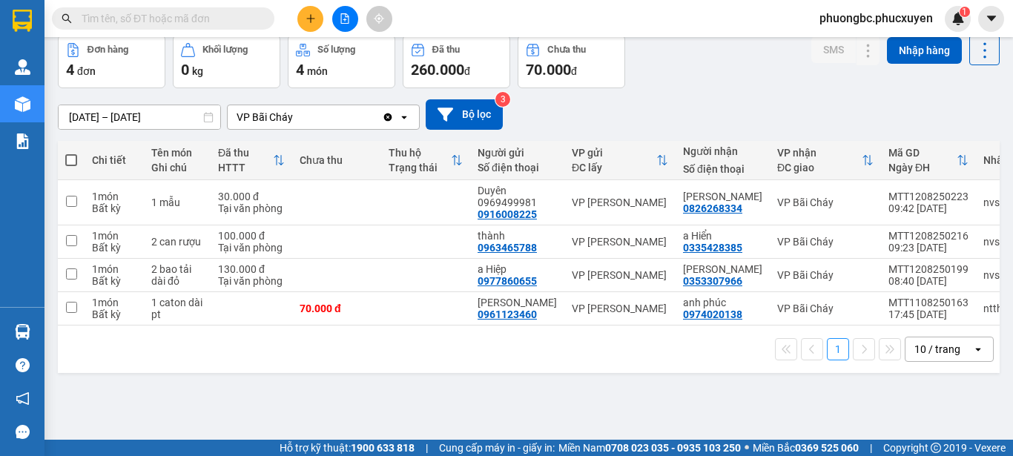
click at [627, 95] on div "10/08/2025 – 12/08/2025 Press the down arrow key to interact with the calendar …" at bounding box center [529, 114] width 942 height 53
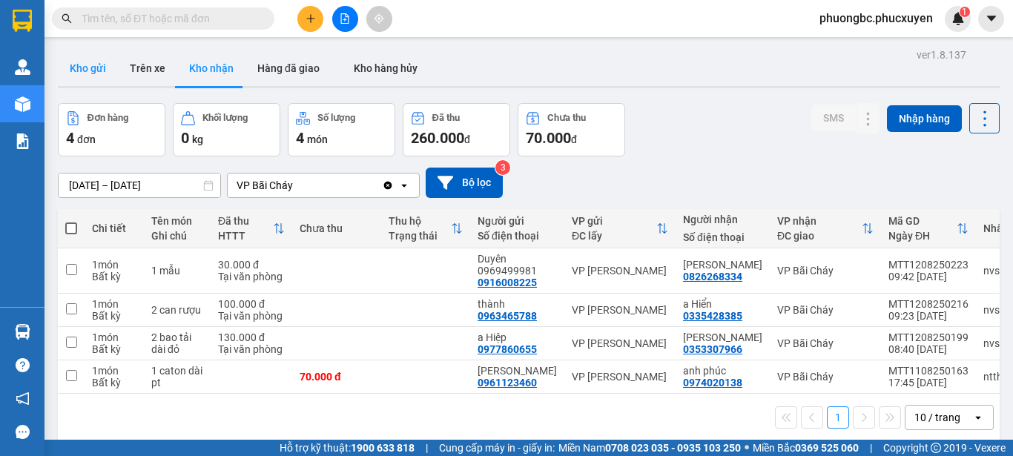
click at [88, 70] on button "Kho gửi" at bounding box center [88, 68] width 60 height 36
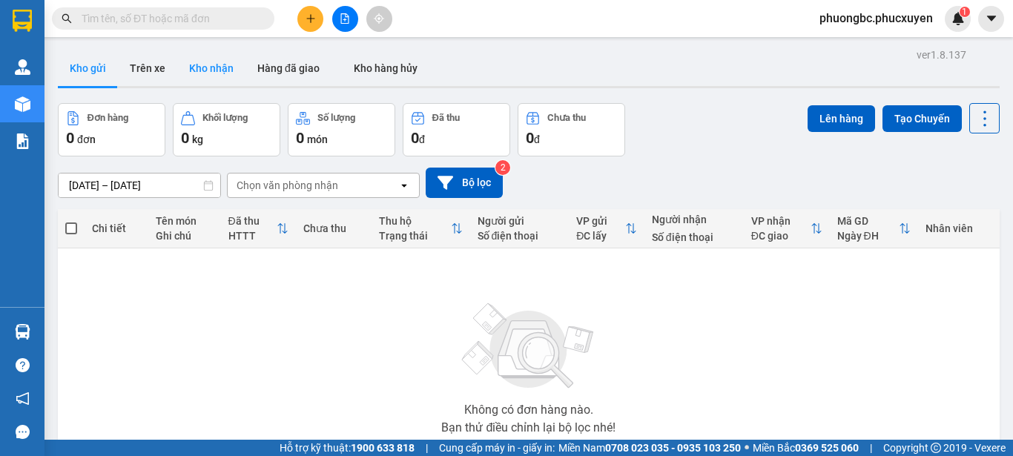
click at [205, 67] on button "Kho nhận" at bounding box center [211, 68] width 68 height 36
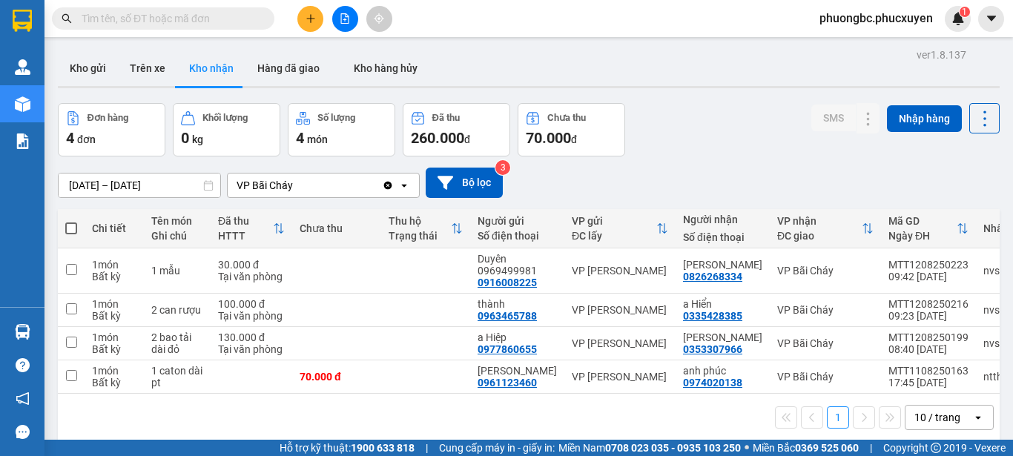
click at [696, 140] on div "Đơn hàng 4 đơn Khối lượng 0 kg Số lượng 4 món Đã thu 260.000 đ Chưa thu 70.000 …" at bounding box center [529, 129] width 942 height 53
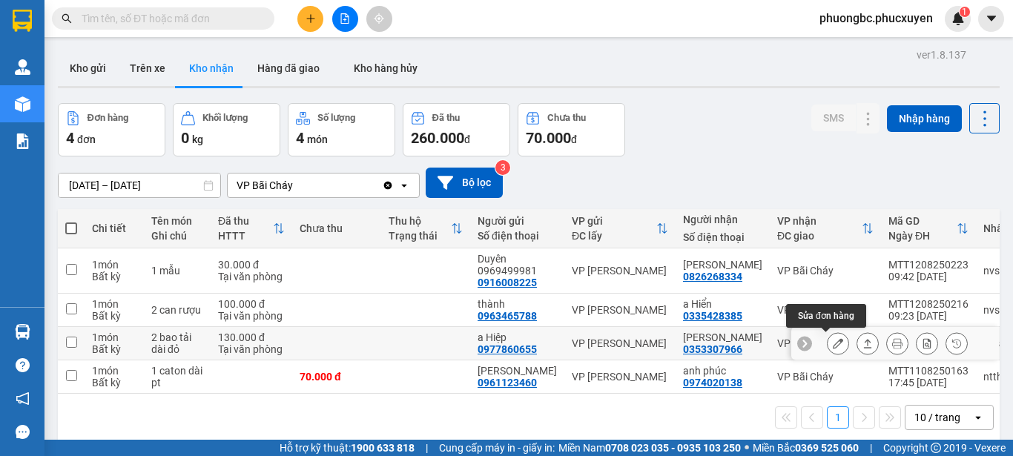
click at [833, 343] on icon at bounding box center [838, 343] width 10 height 10
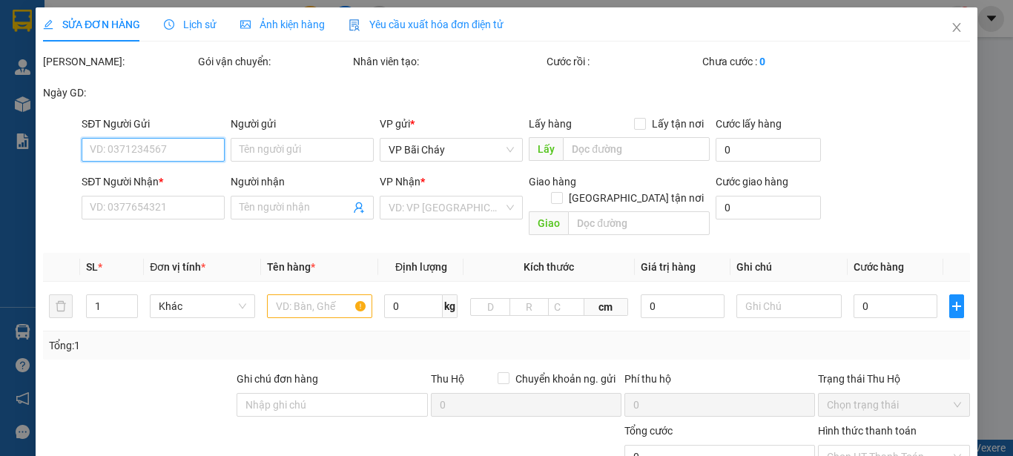
type input "0977860655"
type input "a Hiệp"
type input "0353307966"
type input "Anh Khang"
type input "130.000"
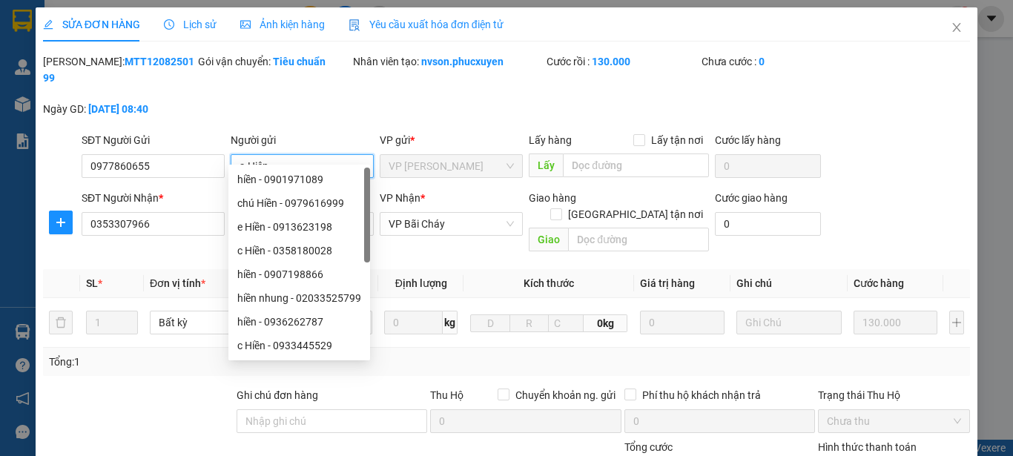
drag, startPoint x: 285, startPoint y: 155, endPoint x: 230, endPoint y: 149, distance: 55.2
click at [231, 154] on input "a Hiệp" at bounding box center [302, 166] width 143 height 24
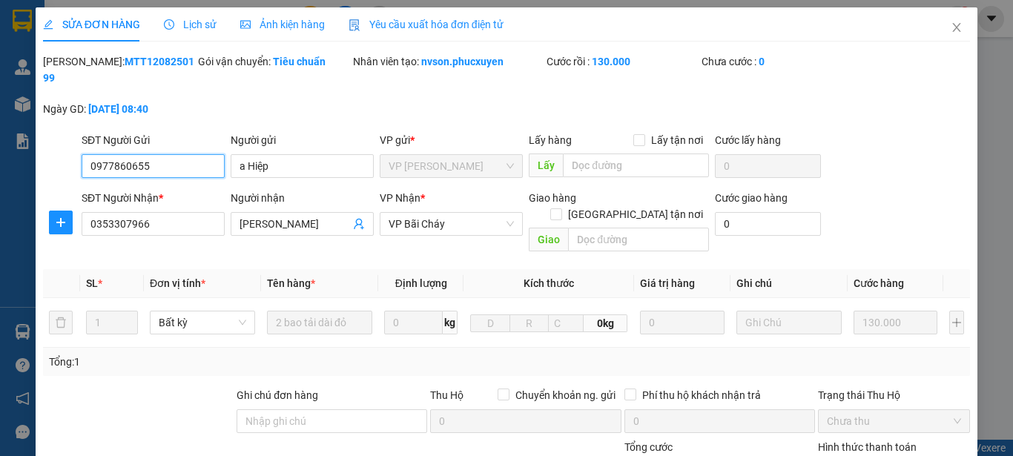
drag, startPoint x: 162, startPoint y: 154, endPoint x: 75, endPoint y: 154, distance: 86.8
click at [75, 154] on div "SĐT Người Gửi 0977860655 0977860655 Người gửi a Hiệp VP gửi * VP Dương Đình Ngh…" at bounding box center [507, 158] width 930 height 52
drag, startPoint x: 169, startPoint y: 59, endPoint x: 81, endPoint y: 56, distance: 88.3
click at [81, 56] on div "Mã ĐH: MTT1208250199" at bounding box center [119, 69] width 152 height 33
copy b "MTT1208250199"
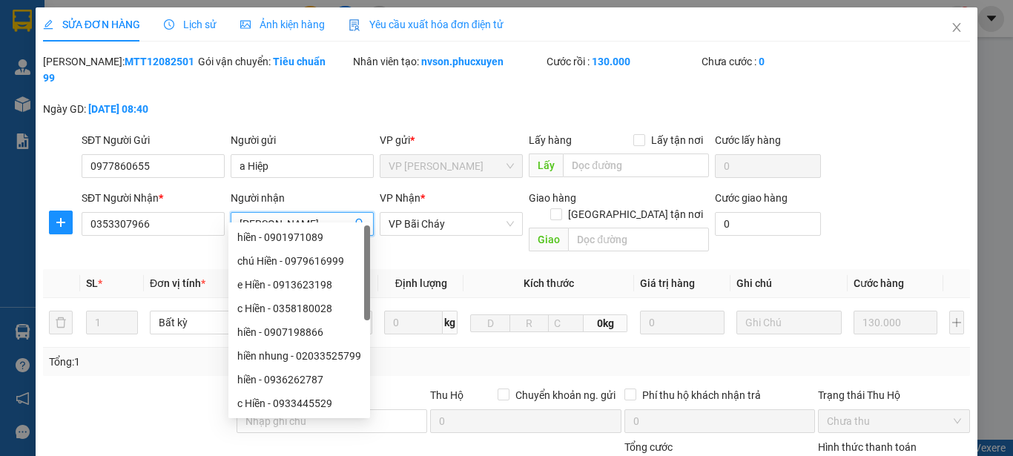
drag, startPoint x: 303, startPoint y: 208, endPoint x: 233, endPoint y: 209, distance: 70.5
click at [233, 212] on span "Anh Khang" at bounding box center [302, 224] width 143 height 24
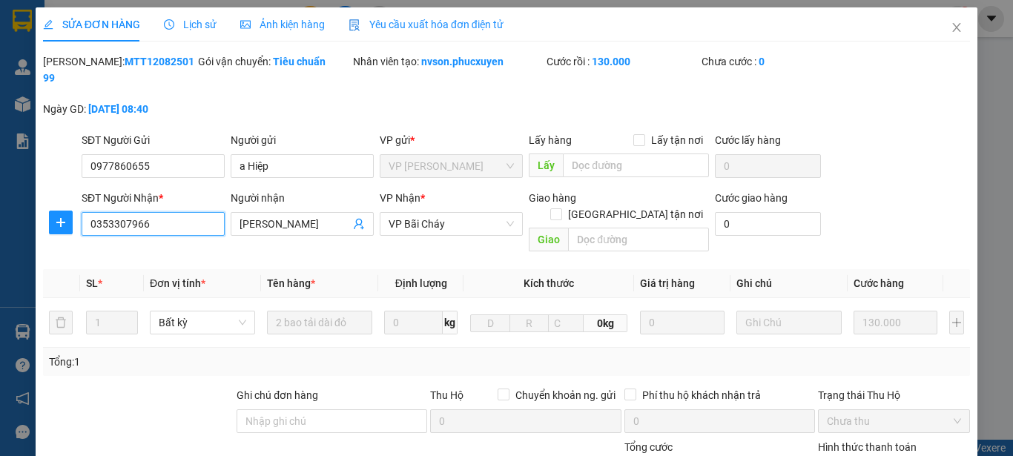
drag, startPoint x: 167, startPoint y: 206, endPoint x: 79, endPoint y: 206, distance: 87.5
click at [79, 206] on div "SĐT Người Nhận * 0353307966 0353307966" at bounding box center [153, 224] width 149 height 68
click at [951, 25] on icon "close" at bounding box center [957, 28] width 12 height 12
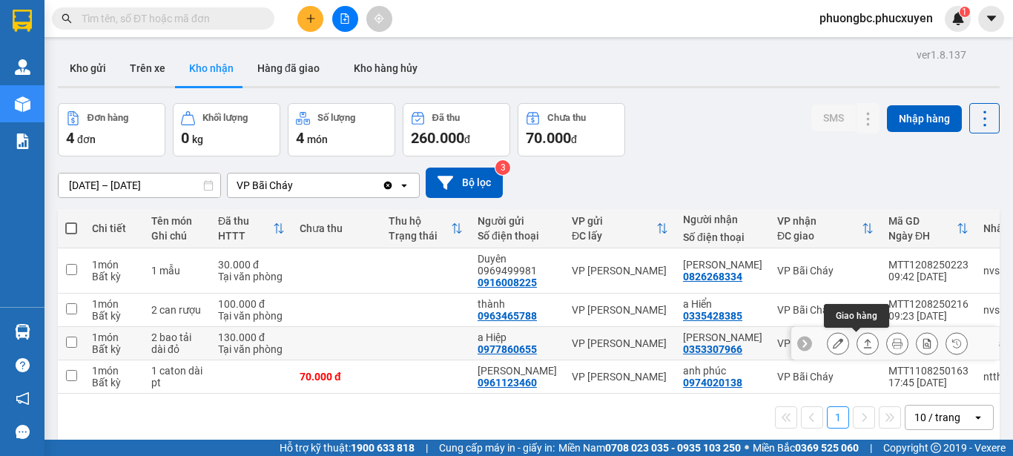
click at [863, 346] on icon at bounding box center [868, 343] width 10 height 10
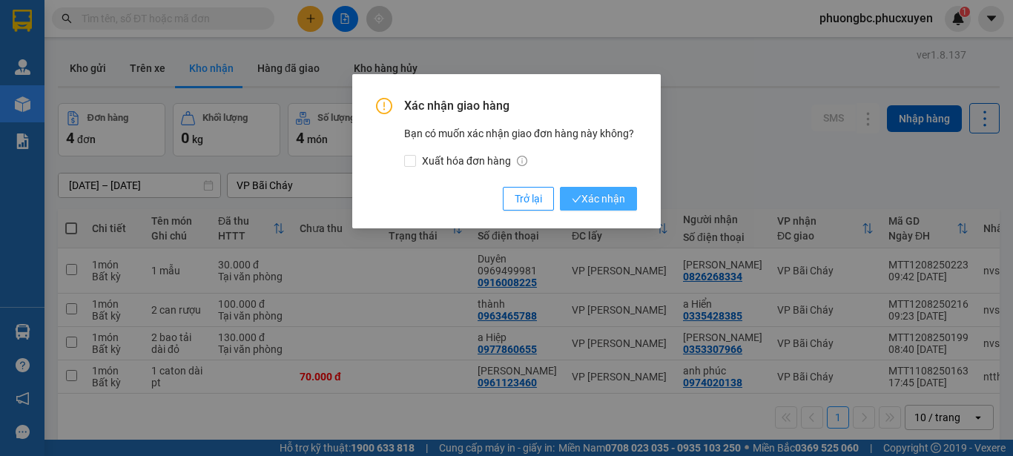
click at [593, 198] on span "Xác nhận" at bounding box center [598, 199] width 53 height 16
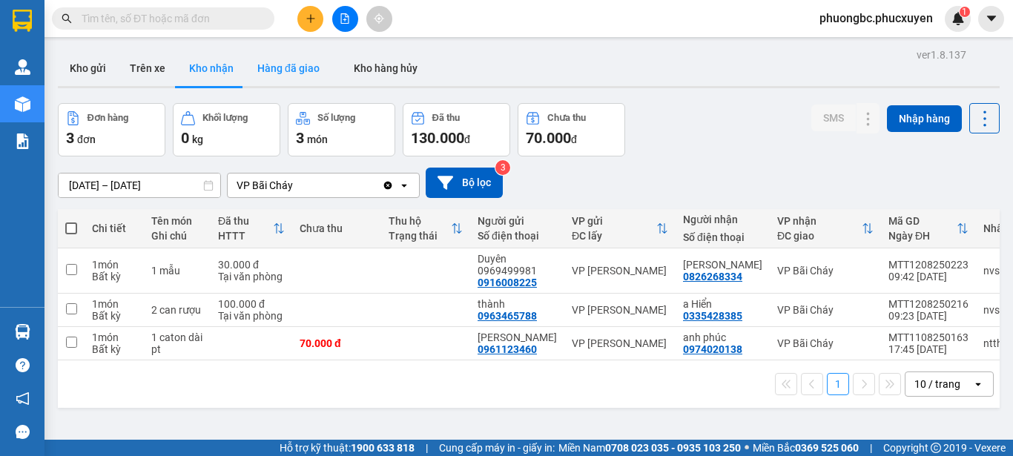
click at [284, 67] on button "Hàng đã giao" at bounding box center [288, 68] width 86 height 36
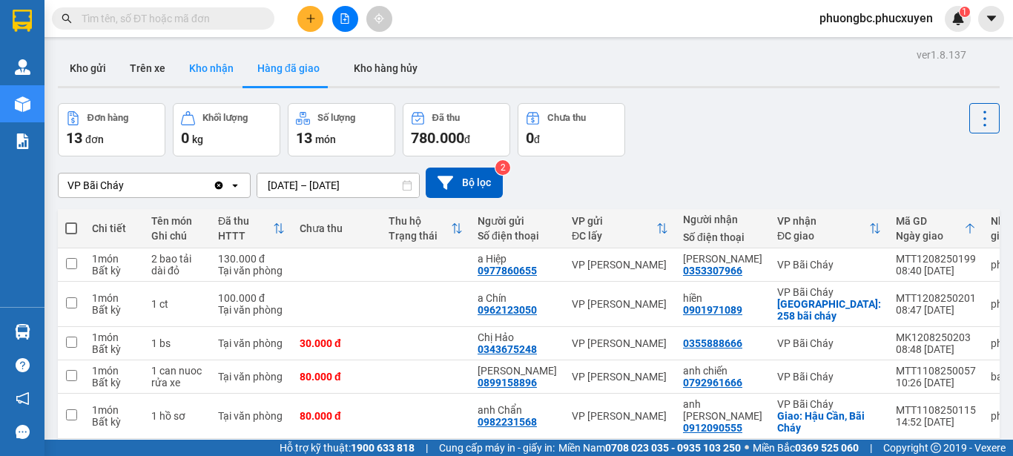
click at [205, 65] on button "Kho nhận" at bounding box center [211, 68] width 68 height 36
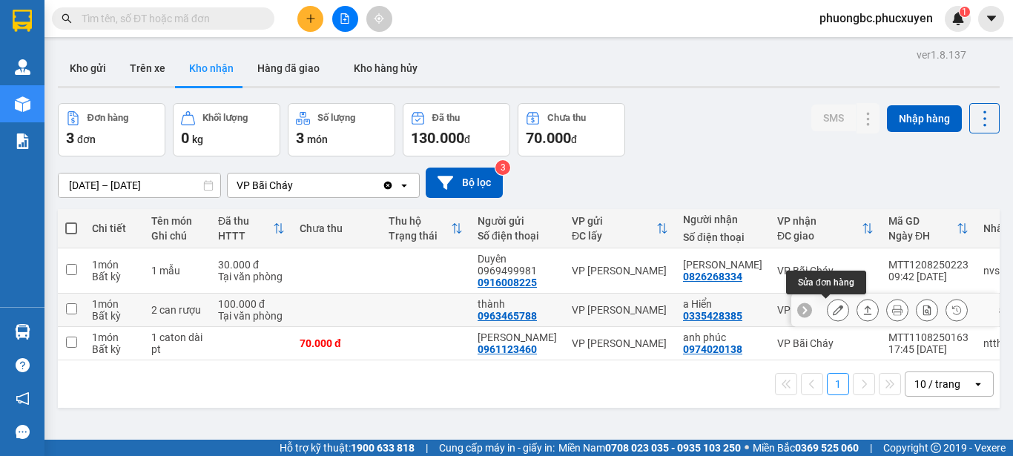
click at [833, 312] on icon at bounding box center [838, 310] width 10 height 10
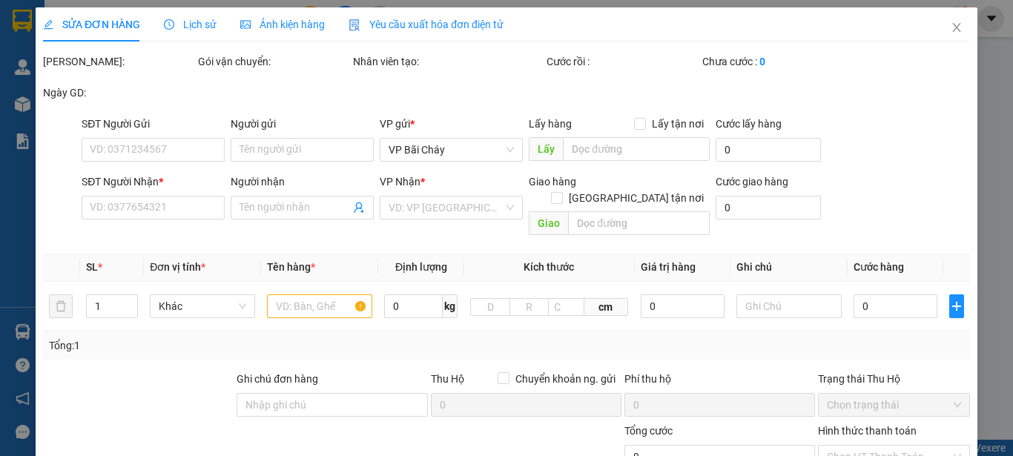
type input "0963465788"
type input "thành"
type input "0335428385"
type input "a Hiển"
type input "100.000"
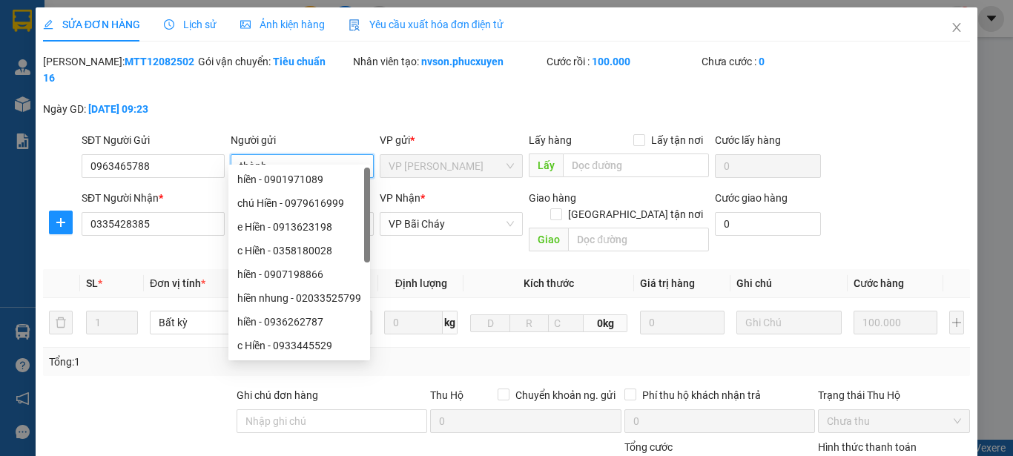
drag, startPoint x: 268, startPoint y: 148, endPoint x: 224, endPoint y: 154, distance: 44.9
click at [224, 154] on div "SĐT Người Gửi 0963465788 Người gửi thành VP gửi * VP Dương Đình Nghệ Lấy hàng L…" at bounding box center [526, 158] width 894 height 52
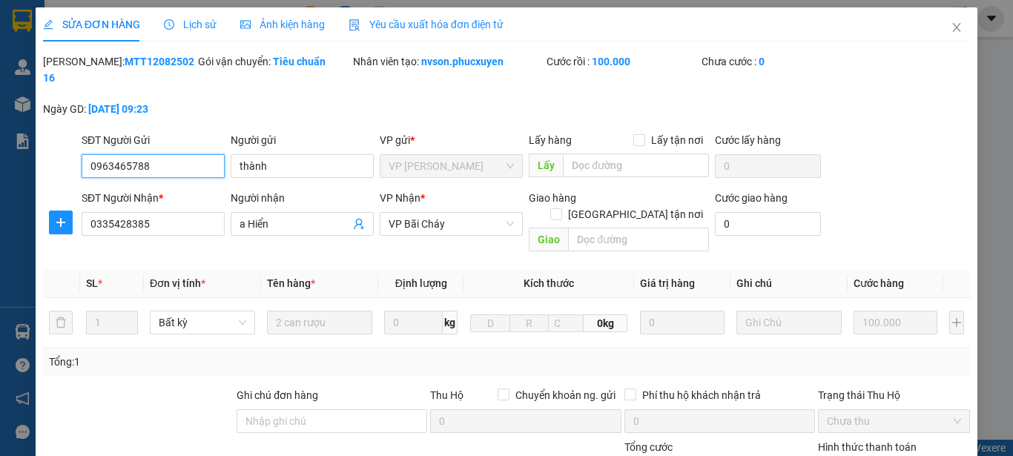
drag, startPoint x: 167, startPoint y: 145, endPoint x: 70, endPoint y: 148, distance: 97.2
click at [70, 148] on div "SĐT Người Gửi 0963465788 0963465788 Người gửi thành VP gửi * VP Dương Đình Nghệ…" at bounding box center [507, 158] width 930 height 52
drag, startPoint x: 165, startPoint y: 59, endPoint x: 79, endPoint y: 62, distance: 86.1
click at [79, 62] on div "Mã ĐH: MTT1208250216" at bounding box center [119, 69] width 152 height 33
copy b "MTT1208250216"
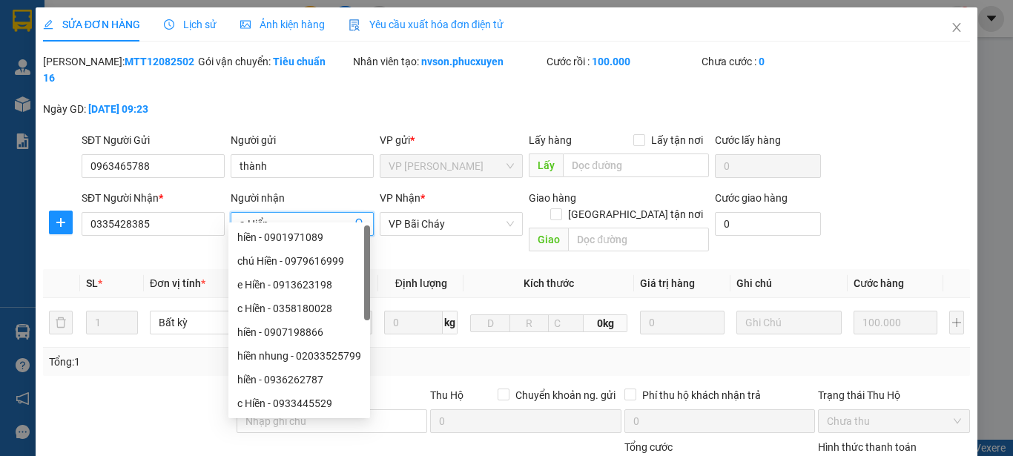
drag, startPoint x: 277, startPoint y: 202, endPoint x: 228, endPoint y: 204, distance: 49.0
click at [231, 212] on span "a Hiển" at bounding box center [302, 224] width 143 height 24
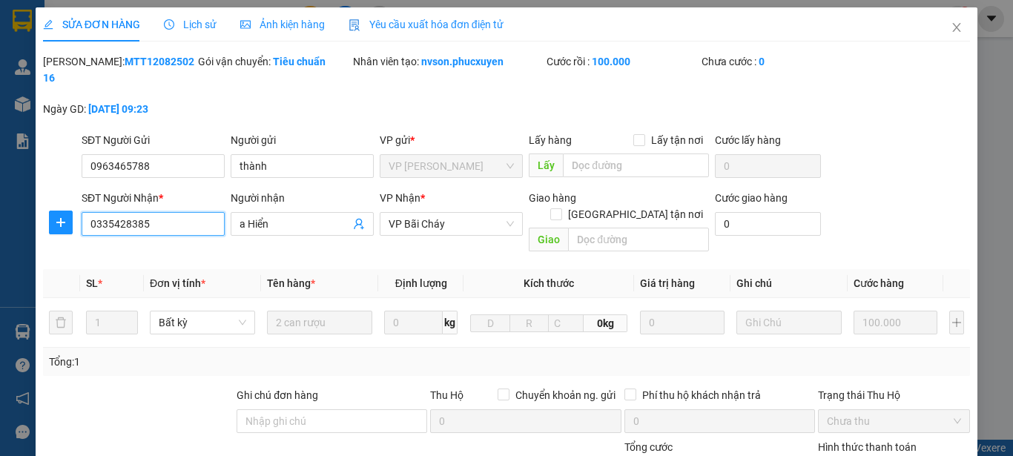
drag, startPoint x: 156, startPoint y: 206, endPoint x: 75, endPoint y: 205, distance: 80.8
click at [75, 205] on div "SĐT Người Nhận * 0335428385 0335428385 Người nhận a Hiển VP Nhận * VP Bãi Cháy …" at bounding box center [507, 224] width 930 height 68
click at [951, 29] on icon "close" at bounding box center [957, 28] width 12 height 12
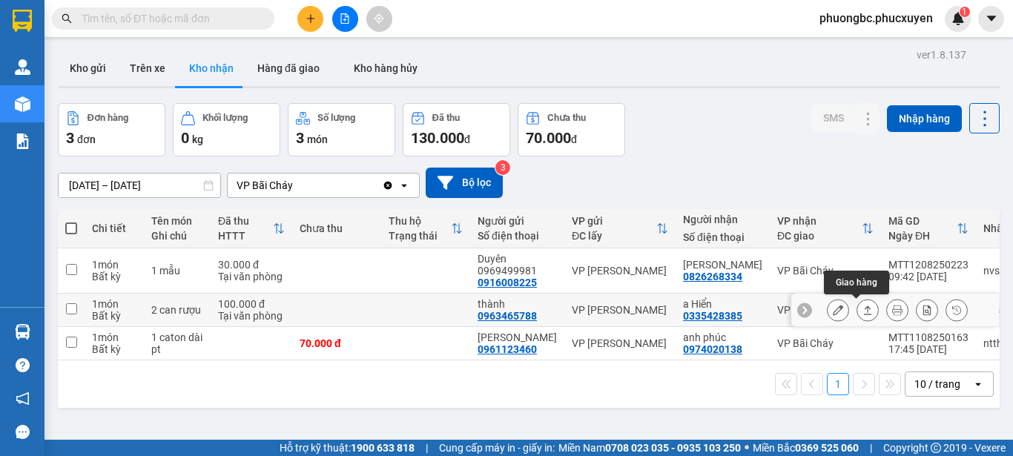
click at [864, 308] on icon at bounding box center [868, 310] width 8 height 9
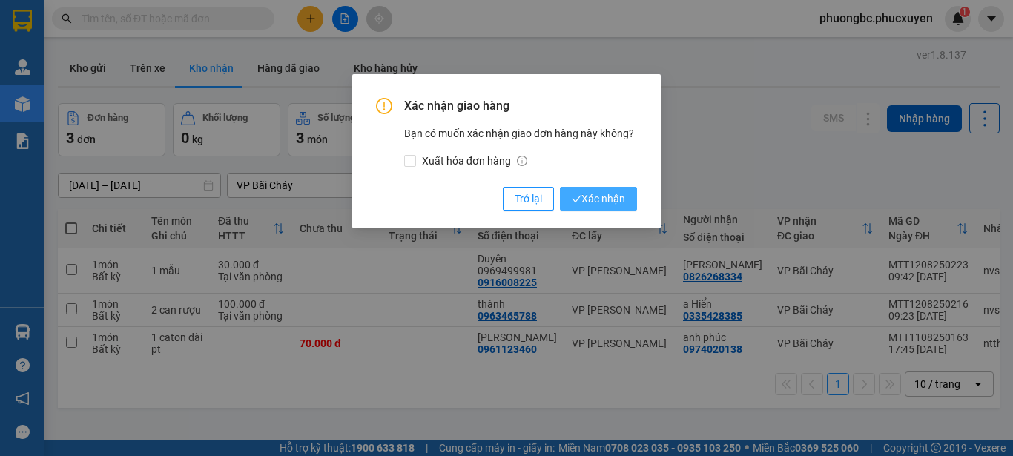
click at [596, 195] on span "Xác nhận" at bounding box center [598, 199] width 53 height 16
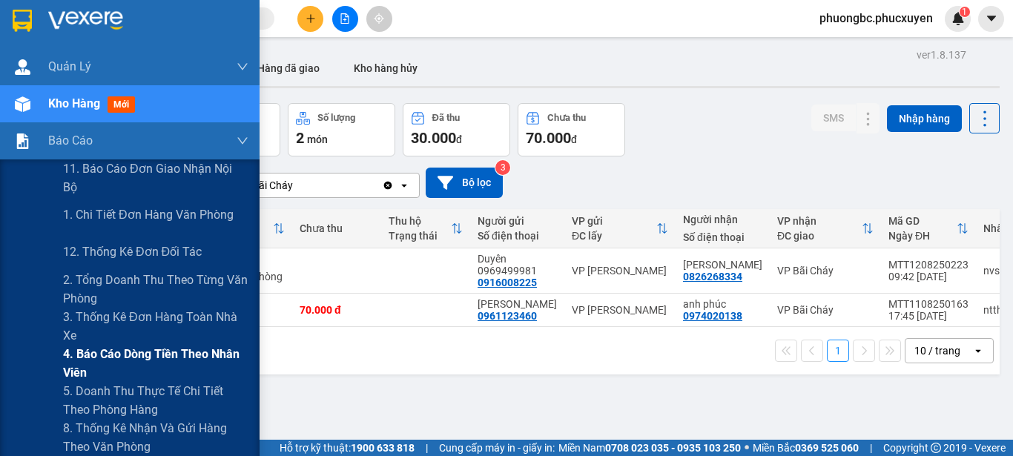
click at [132, 357] on span "4. Báo cáo dòng tiền theo nhân viên" at bounding box center [155, 363] width 185 height 37
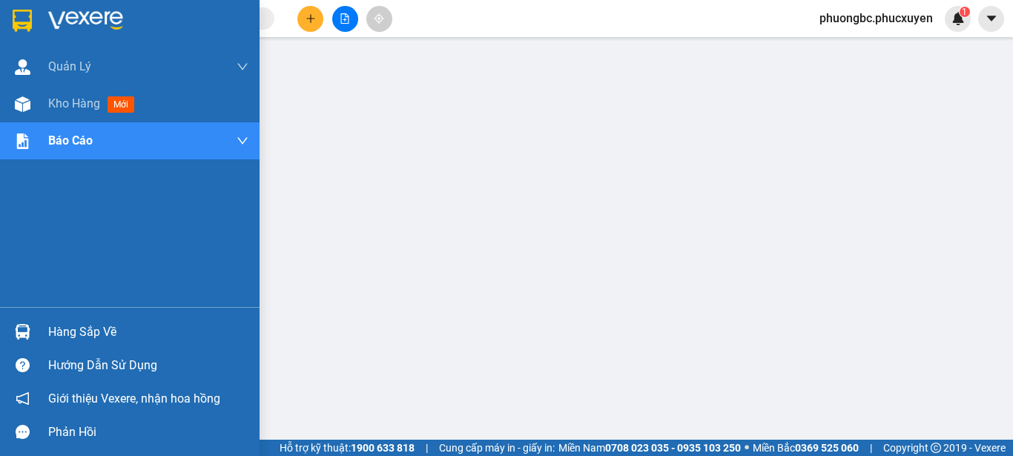
click at [94, 329] on div "Hàng sắp về" at bounding box center [148, 332] width 200 height 22
click at [76, 332] on div "Hàng sắp về" at bounding box center [148, 332] width 200 height 22
click at [82, 105] on span "Kho hàng" at bounding box center [74, 103] width 52 height 14
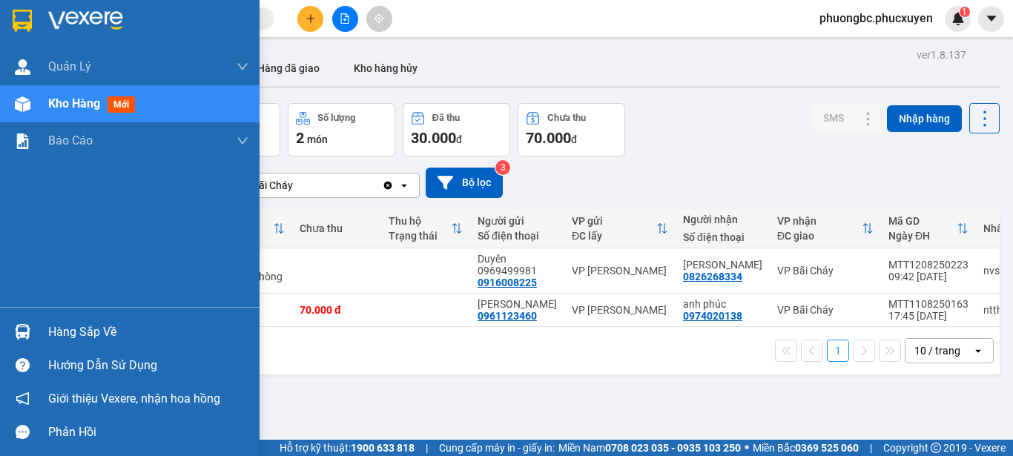
click at [75, 329] on div "Hàng sắp về" at bounding box center [148, 332] width 200 height 22
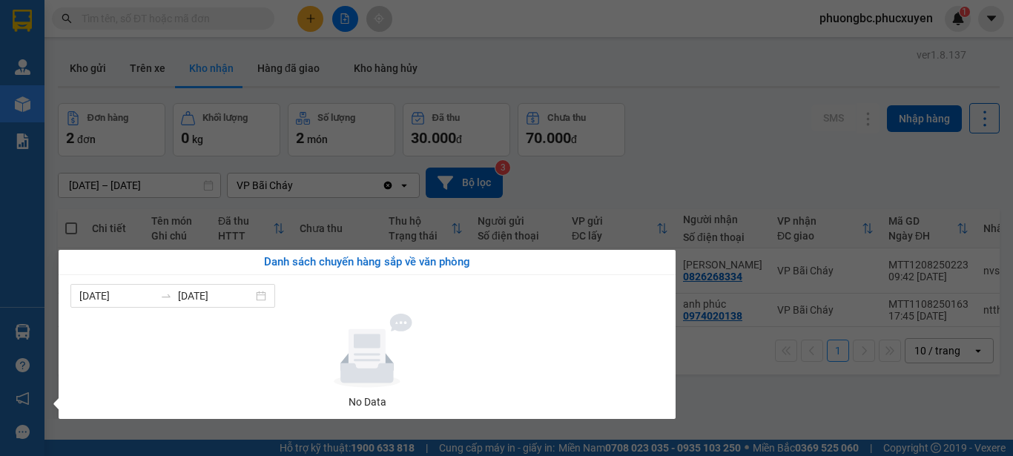
click at [773, 400] on section "Kết quả tìm kiếm ( 0 ) Bộ lọc No Data phuongbc.phucxuyen 1 Quản Lý Quản lý giao…" at bounding box center [506, 228] width 1013 height 456
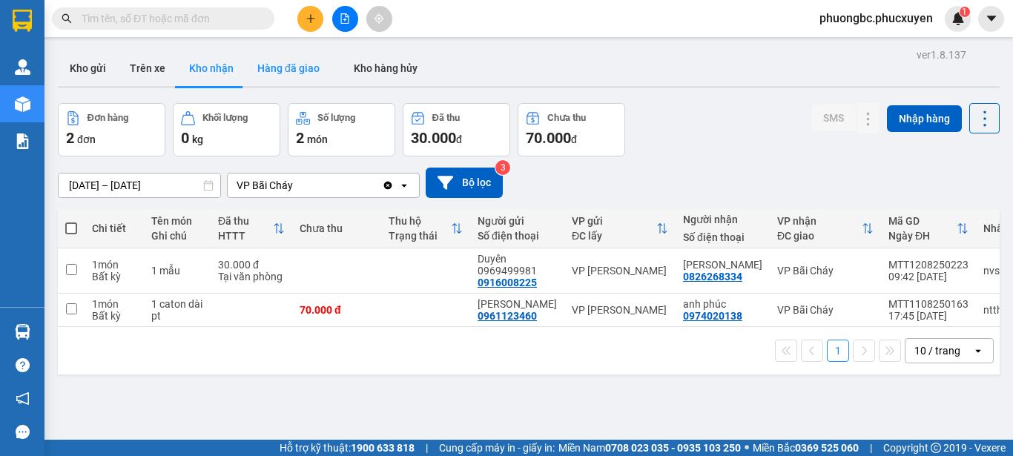
click at [291, 69] on button "Hàng đã giao" at bounding box center [288, 68] width 86 height 36
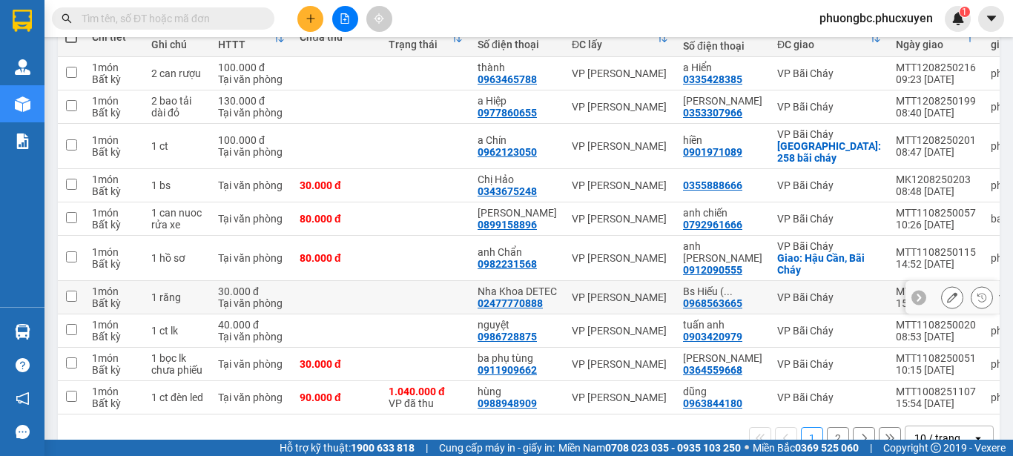
scroll to position [222, 0]
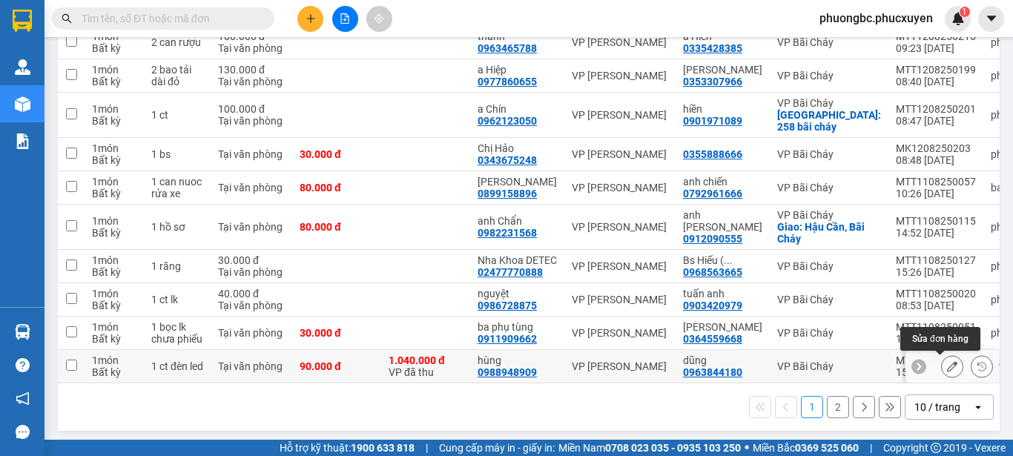
click at [947, 365] on icon at bounding box center [952, 366] width 10 height 10
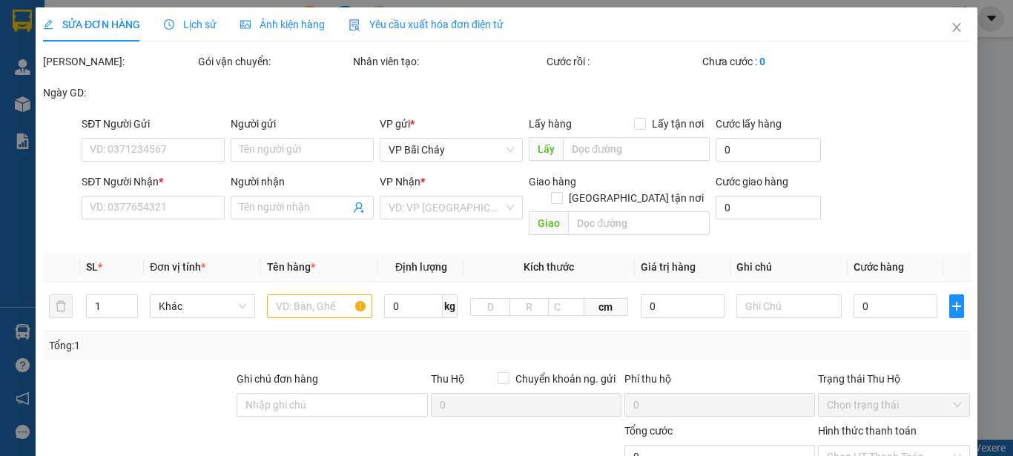
type input "0988948909"
type input "hùng"
type input "0963844180"
type input "dũng"
type input "237848/ abc bank/ ng văn hùng"
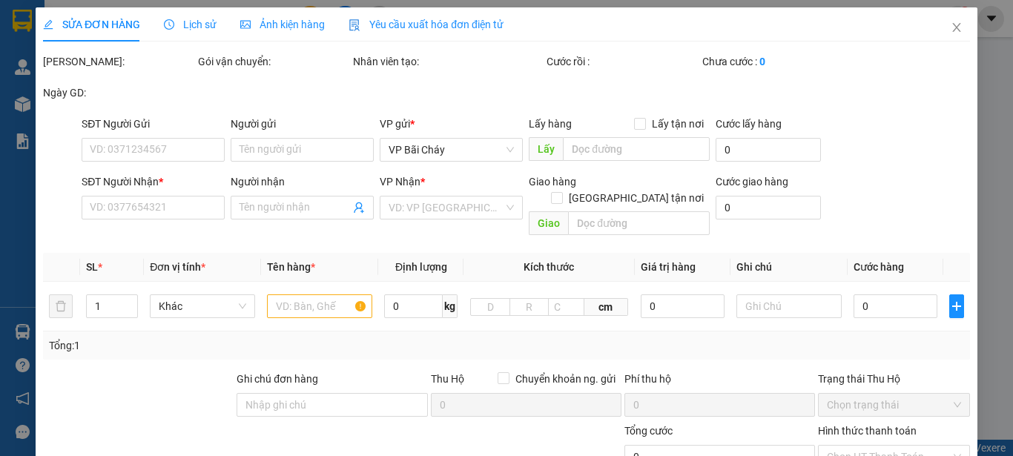
type input "1.040.000"
type input "90.000"
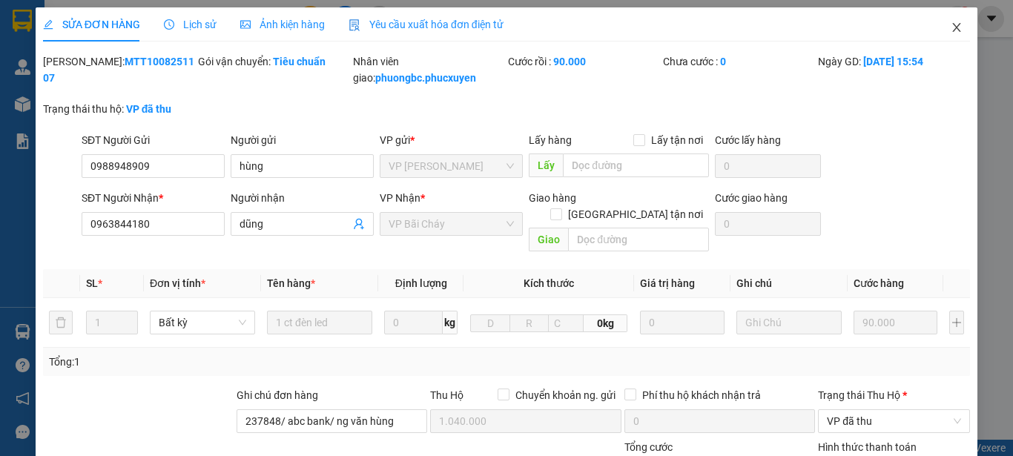
click at [953, 27] on icon "close" at bounding box center [957, 27] width 8 height 9
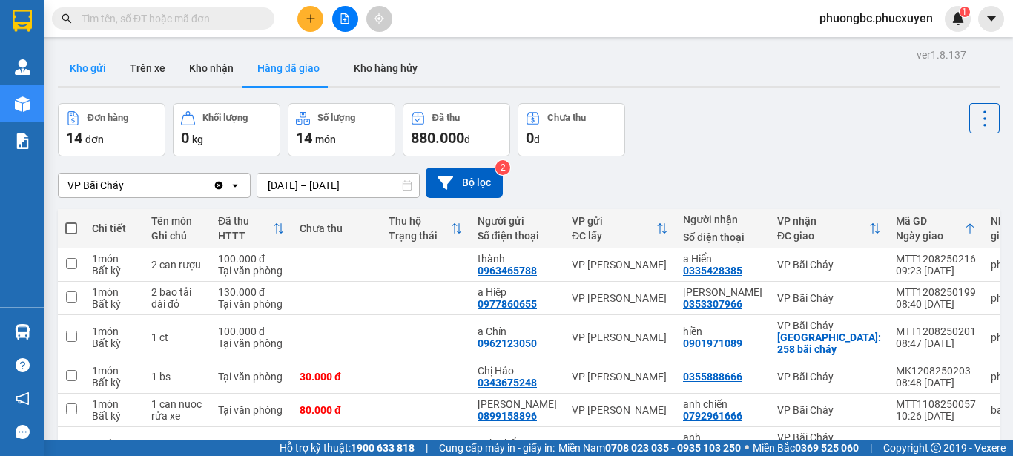
click at [95, 70] on button "Kho gửi" at bounding box center [88, 68] width 60 height 36
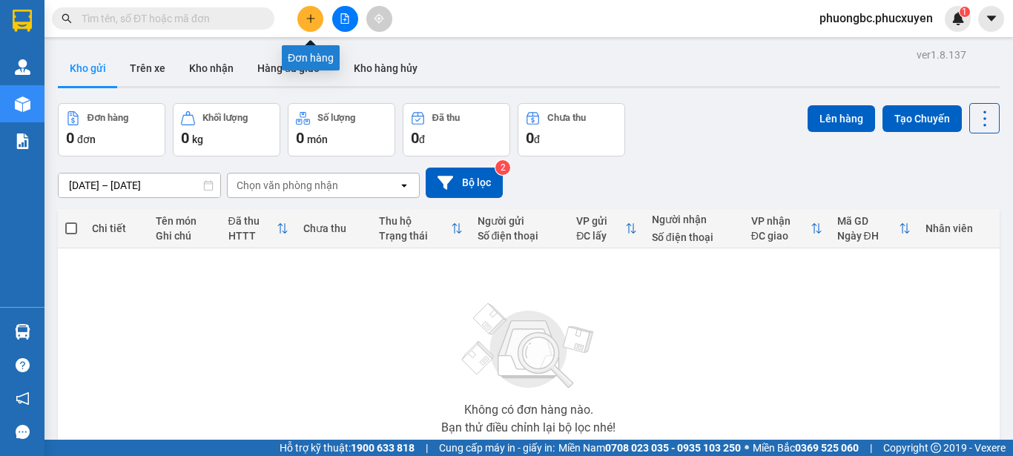
click at [311, 18] on icon "plus" at bounding box center [310, 18] width 1 height 8
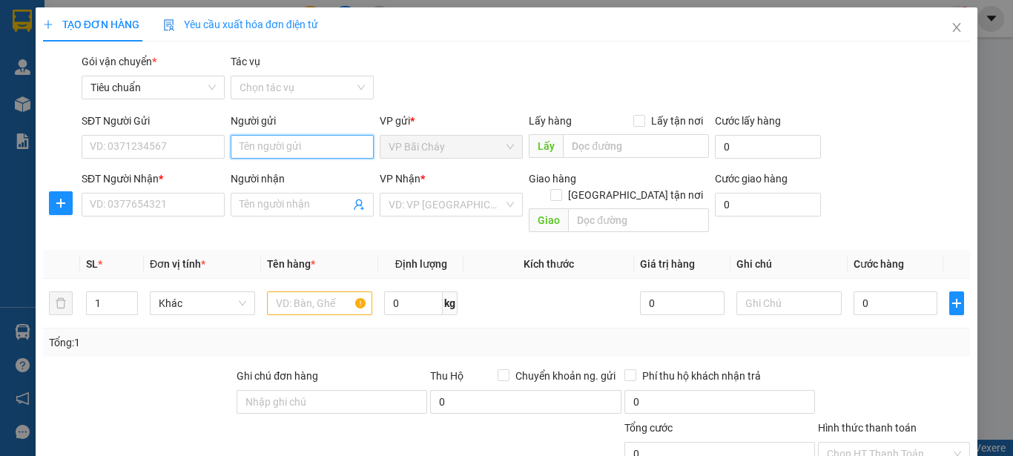
click at [283, 149] on input "Người gửi" at bounding box center [302, 147] width 143 height 24
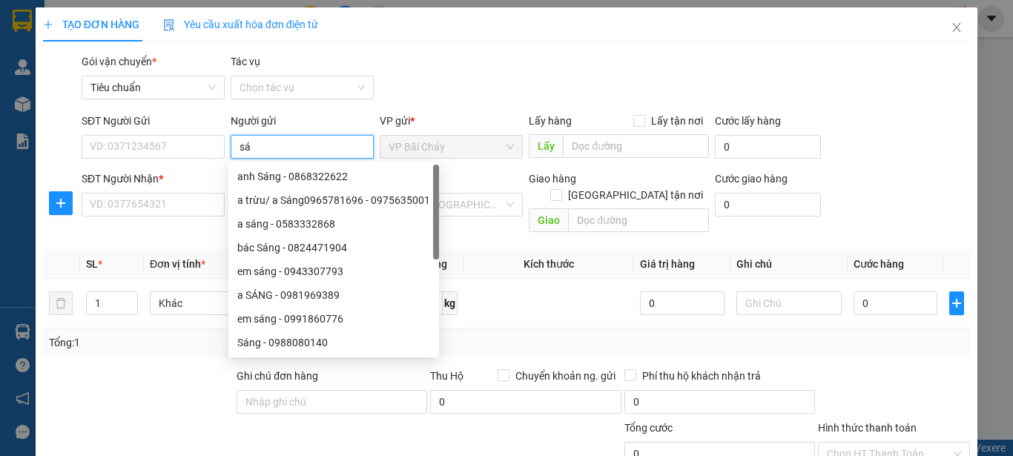
type input "s"
click at [113, 146] on input "SĐT Người Gửi" at bounding box center [153, 147] width 143 height 24
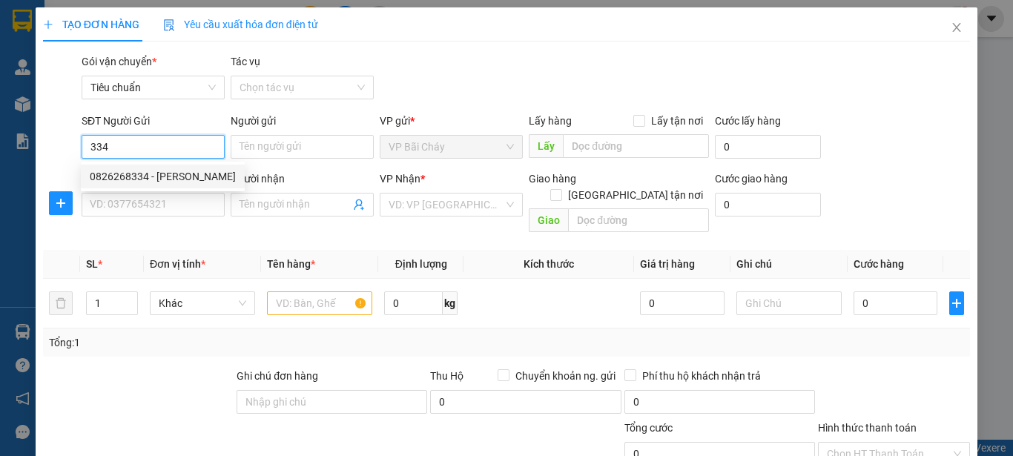
click at [116, 177] on div "0826268334 - Anh Sáng" at bounding box center [163, 176] width 146 height 16
type input "0826268334"
type input "[PERSON_NAME]"
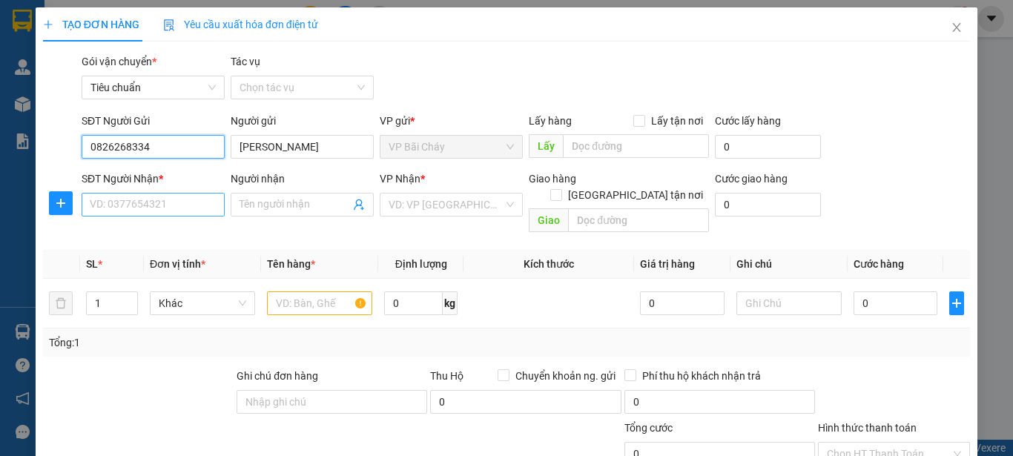
type input "0826268334"
click at [133, 208] on input "SĐT Người Nhận *" at bounding box center [153, 205] width 143 height 24
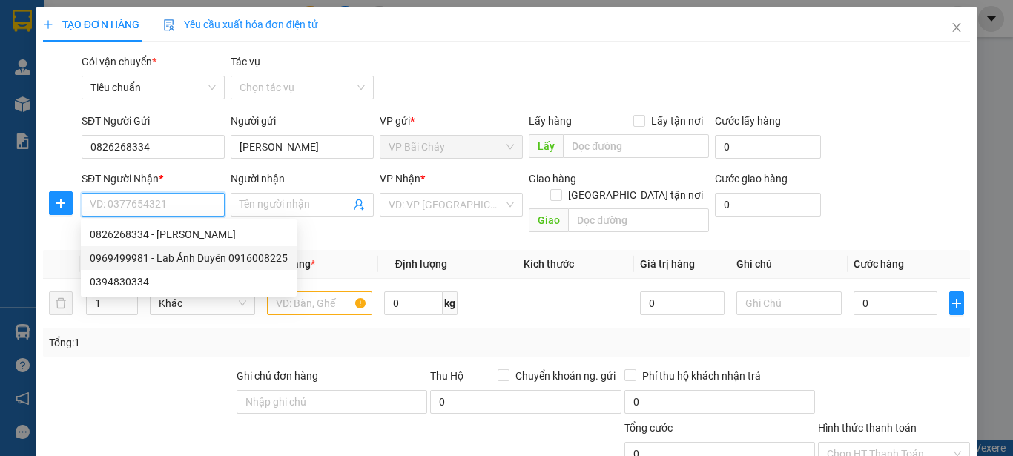
click at [197, 260] on div "0969499981 - Lab Ánh Duyên 0916008225" at bounding box center [189, 258] width 198 height 16
type input "0969499981"
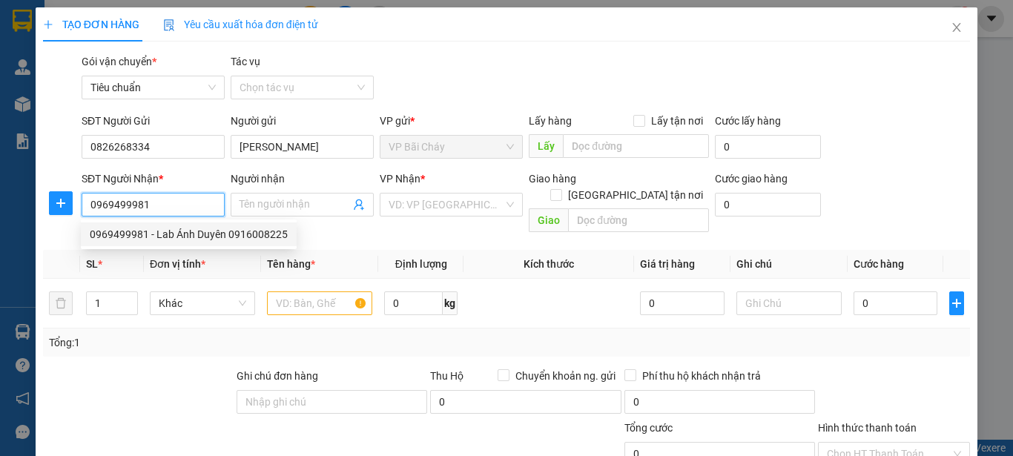
type input "Lab Ánh Duyên 0916008225"
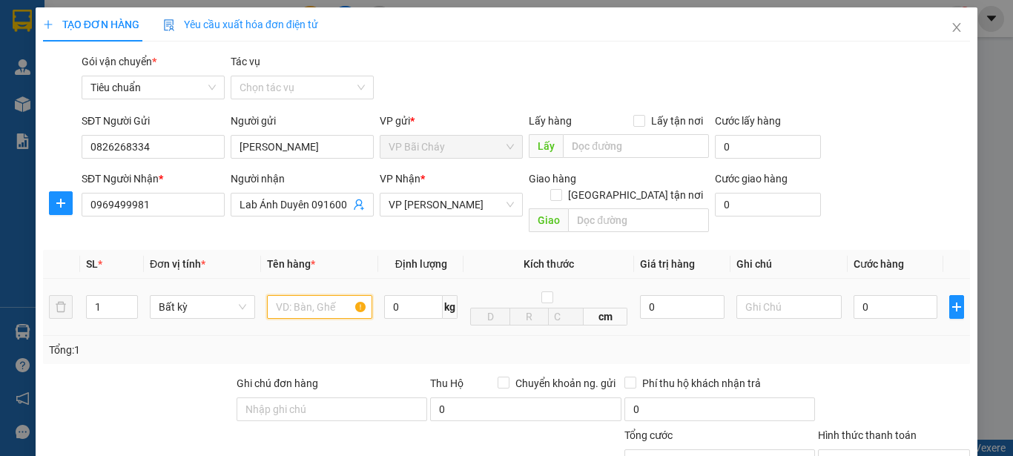
click at [315, 295] on input "text" at bounding box center [319, 307] width 105 height 24
type input "1 hộp mẫu"
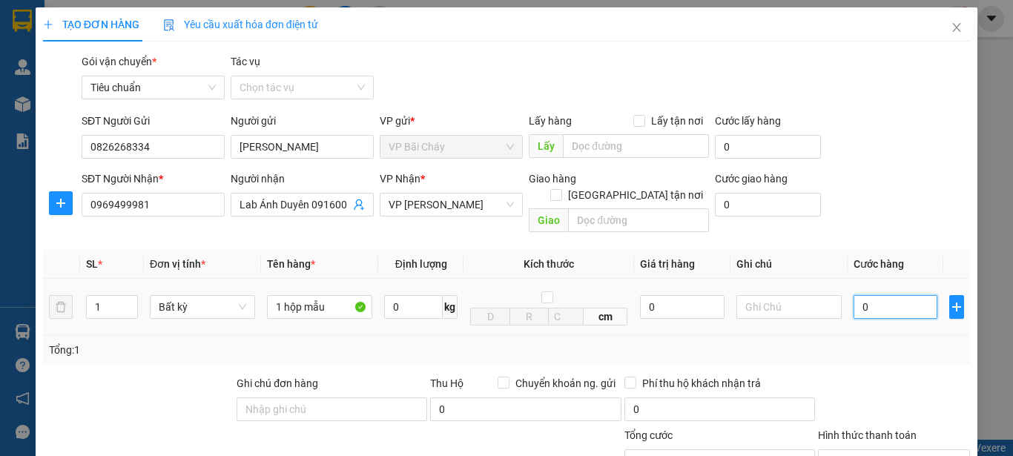
click at [862, 297] on input "0" at bounding box center [896, 307] width 84 height 24
type input "3"
type input "30"
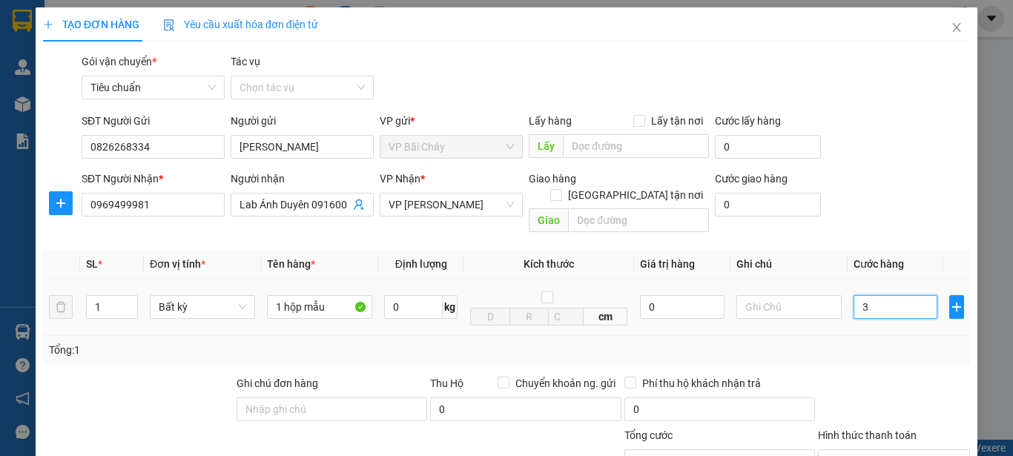
type input "30"
type input "30.000"
click at [877, 342] on div "Tổng: 1" at bounding box center [506, 350] width 915 height 16
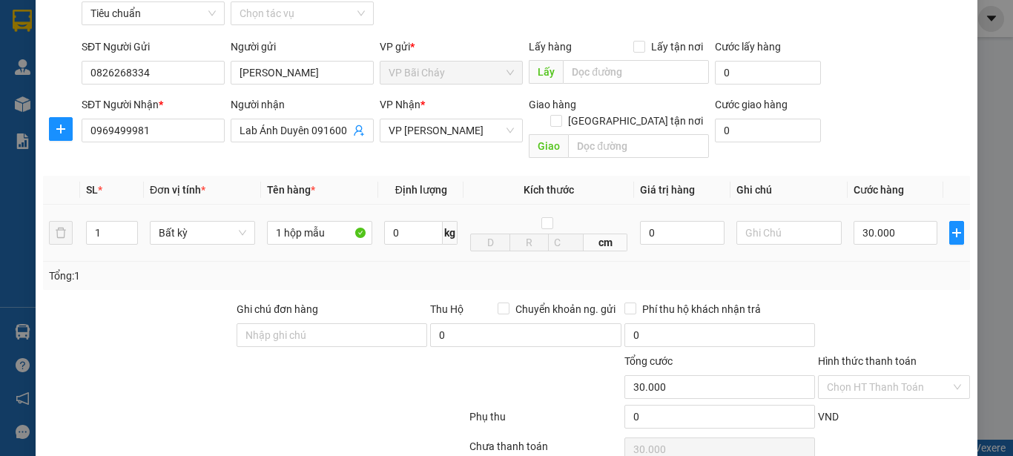
scroll to position [148, 0]
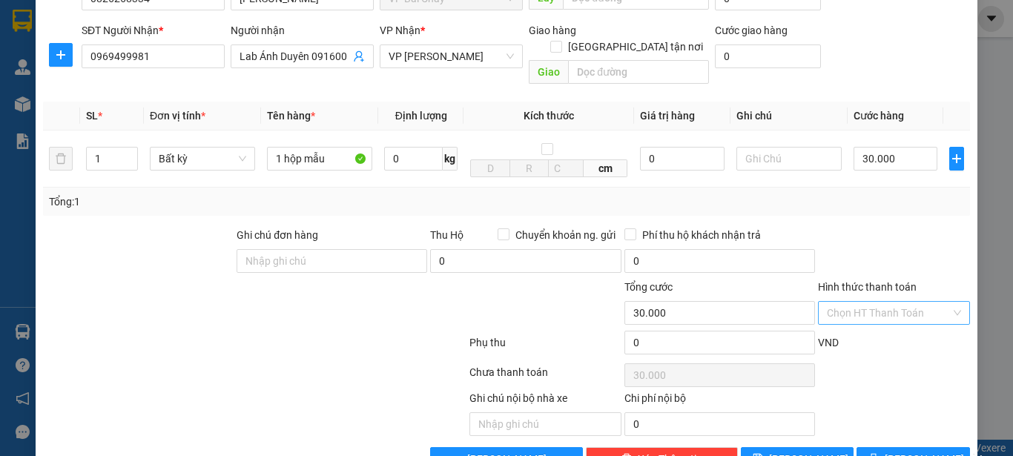
click at [921, 302] on input "Hình thức thanh toán" at bounding box center [889, 313] width 124 height 22
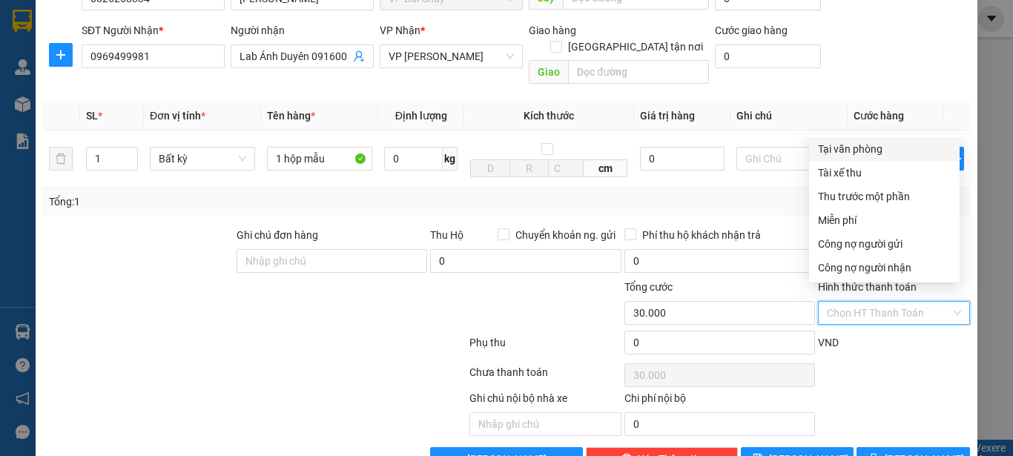
click at [857, 149] on div "Tại văn phòng" at bounding box center [884, 149] width 133 height 16
type input "0"
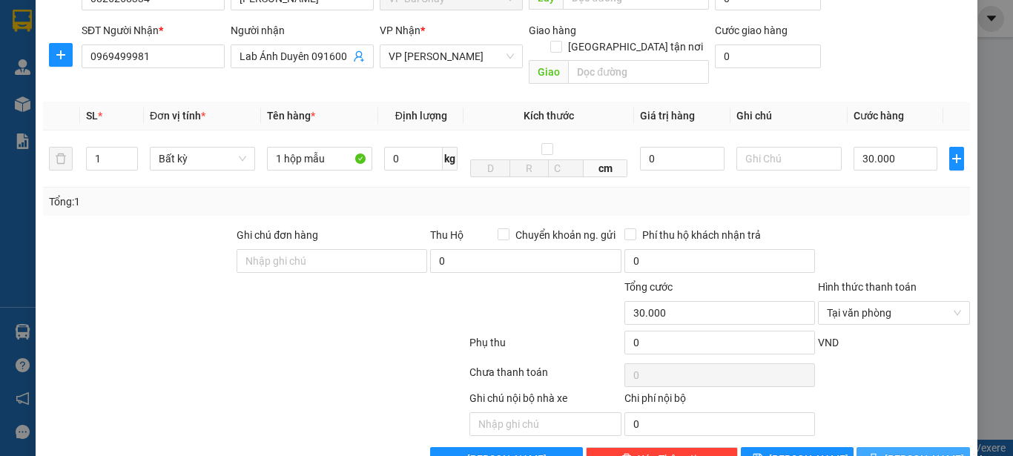
click at [909, 451] on span "Lưu và In" at bounding box center [937, 459] width 104 height 16
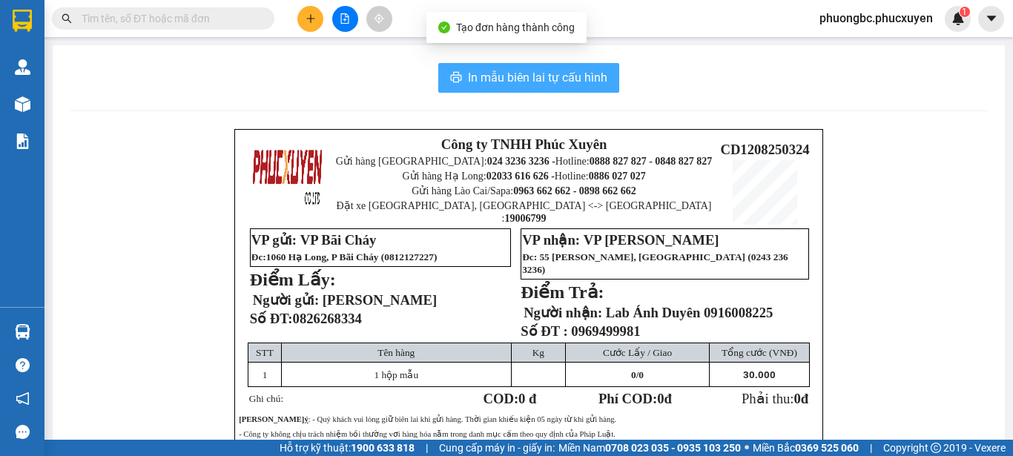
click at [505, 71] on span "In mẫu biên lai tự cấu hình" at bounding box center [537, 77] width 139 height 19
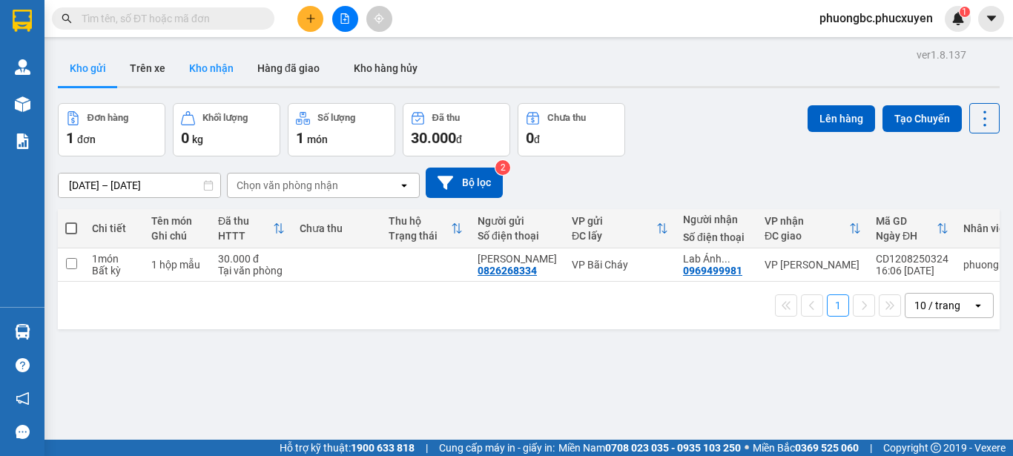
click at [195, 67] on button "Kho nhận" at bounding box center [211, 68] width 68 height 36
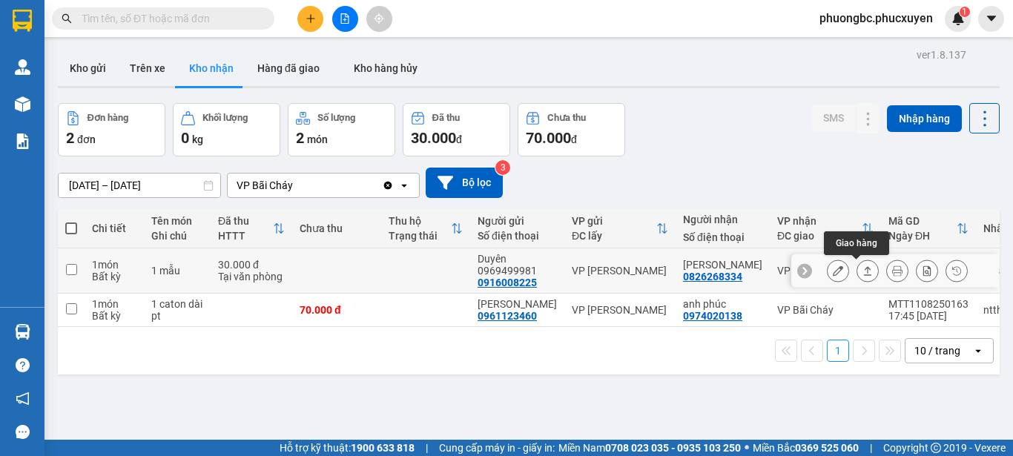
click at [863, 272] on icon at bounding box center [868, 271] width 10 height 10
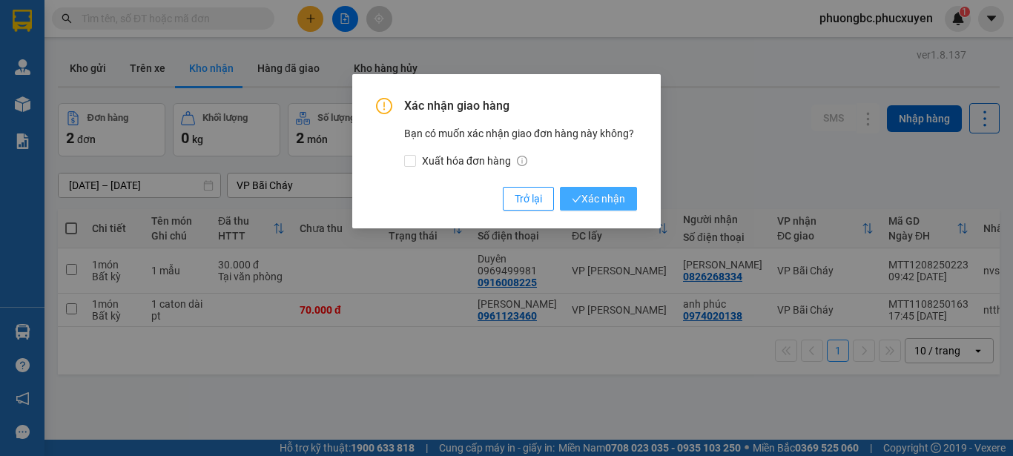
click at [590, 197] on span "Xác nhận" at bounding box center [598, 199] width 53 height 16
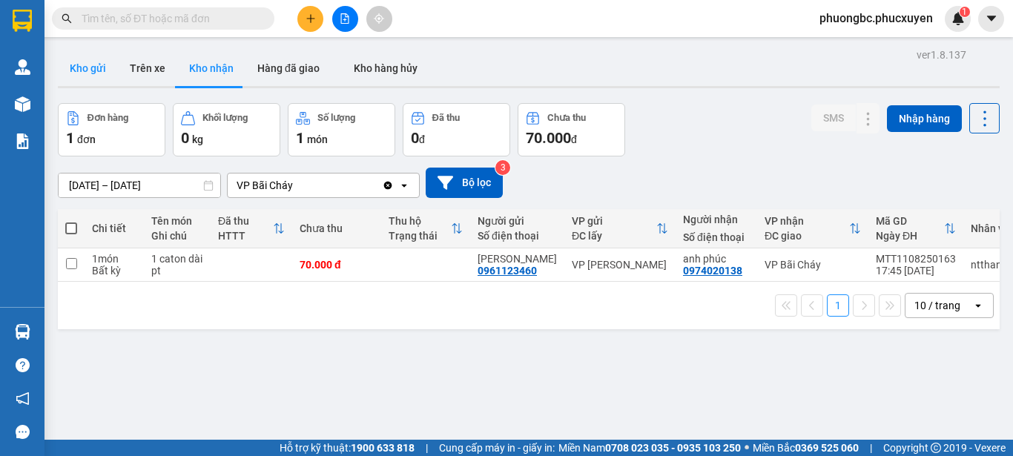
click at [94, 65] on button "Kho gửi" at bounding box center [88, 68] width 60 height 36
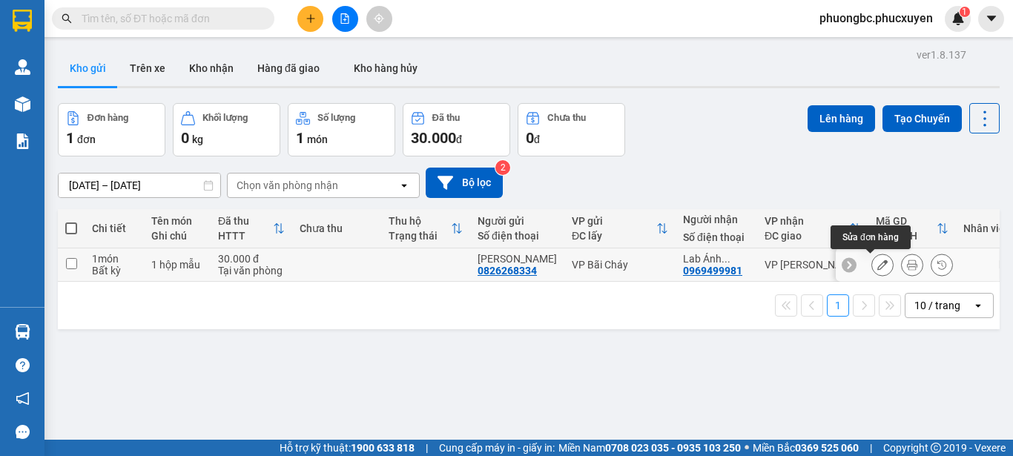
click at [877, 265] on icon at bounding box center [882, 265] width 10 height 10
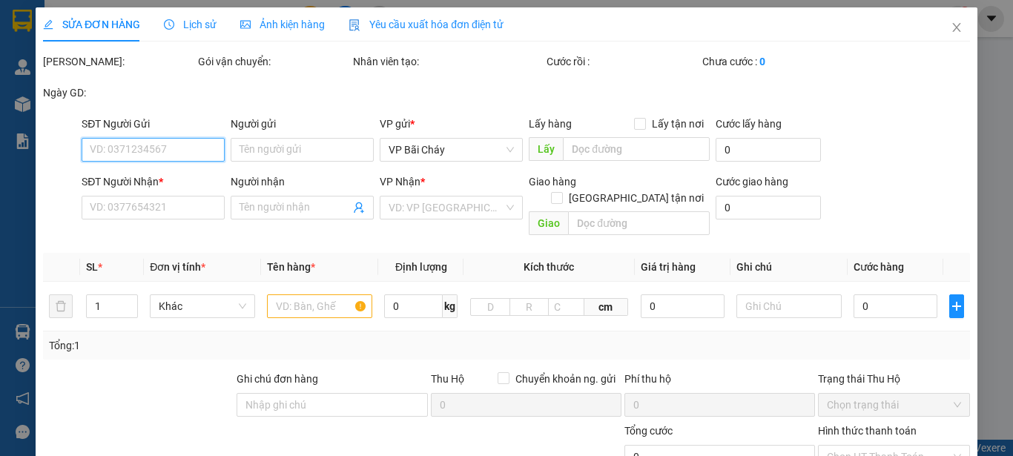
type input "0826268334"
type input "[PERSON_NAME]"
type input "0969499981"
type input "Lab Ánh Duyên 0916008225"
type input "30.000"
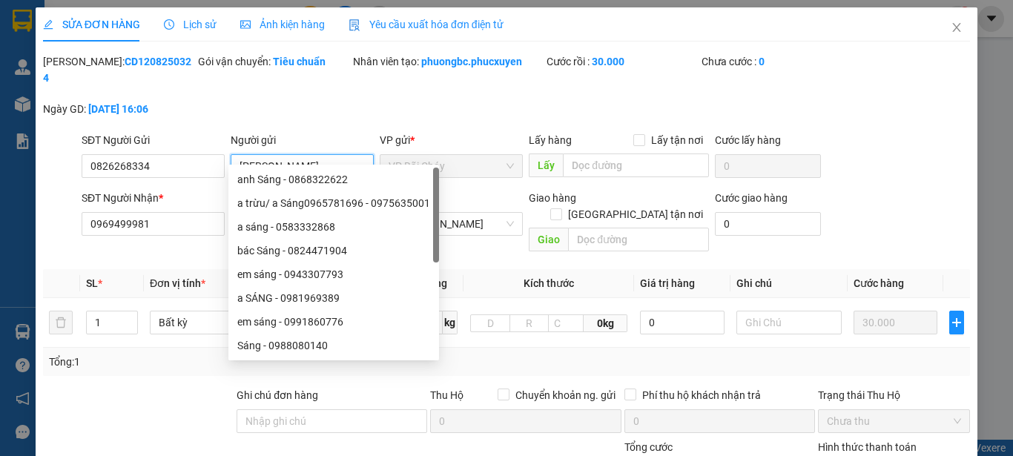
drag, startPoint x: 303, startPoint y: 153, endPoint x: 231, endPoint y: 151, distance: 72.0
click at [231, 154] on input "[PERSON_NAME]" at bounding box center [302, 166] width 143 height 24
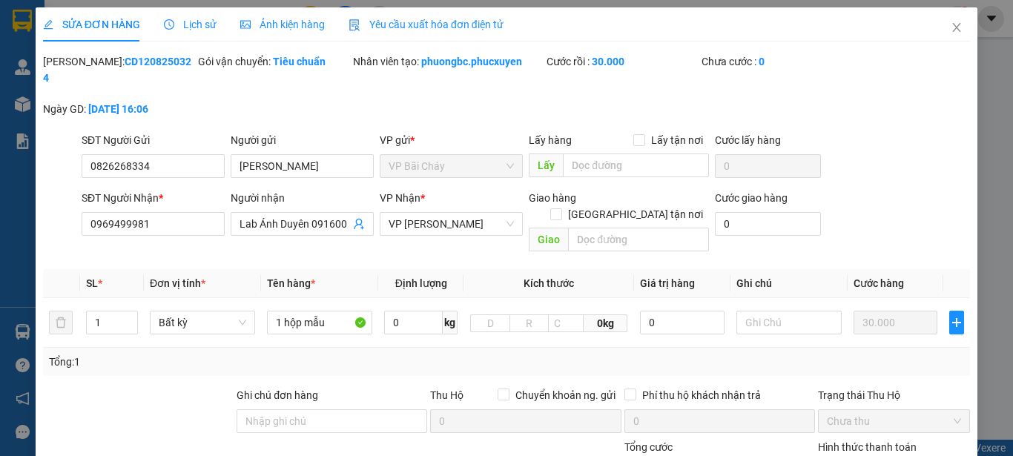
drag, startPoint x: 157, startPoint y: 60, endPoint x: 82, endPoint y: 66, distance: 75.9
click at [82, 66] on div "Mã ĐH: CD1208250324" at bounding box center [119, 69] width 152 height 33
copy b "CD1208250324"
click at [953, 26] on icon "close" at bounding box center [957, 27] width 8 height 9
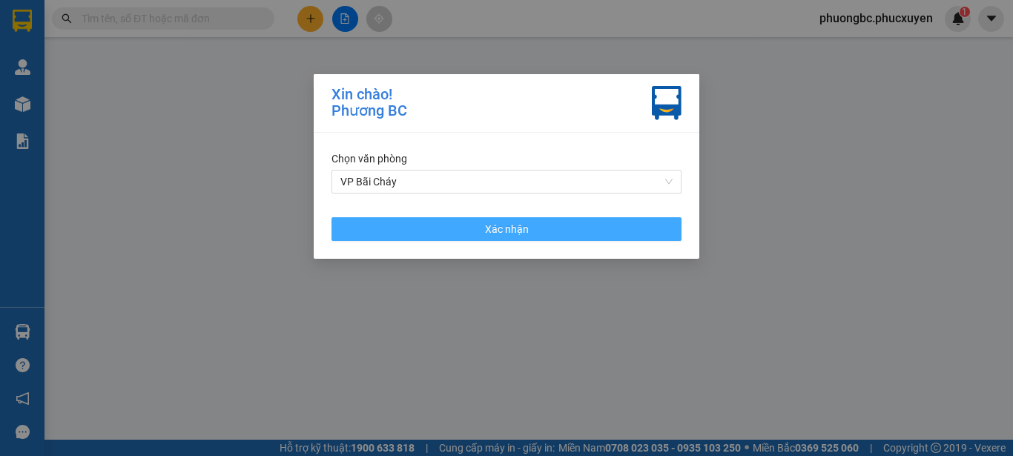
click at [504, 225] on span "Xác nhận" at bounding box center [507, 229] width 44 height 16
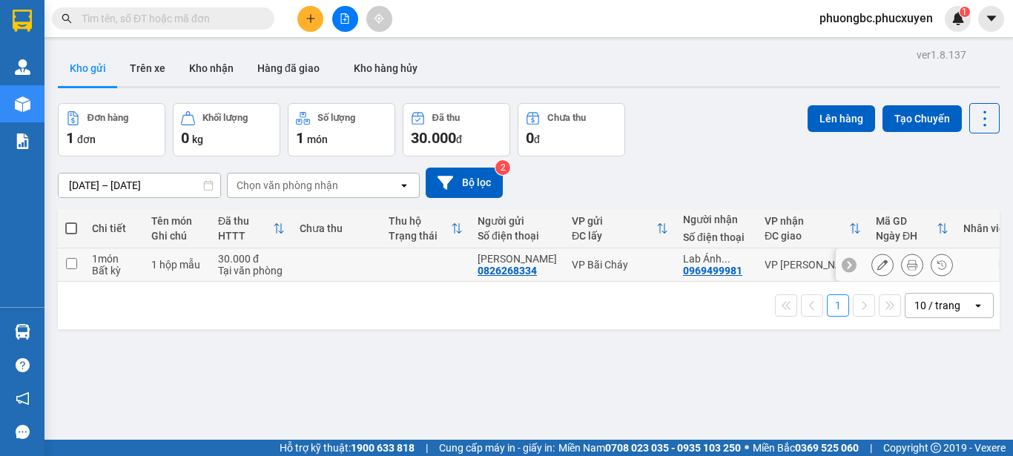
click at [73, 261] on input "checkbox" at bounding box center [71, 263] width 11 height 11
checkbox input "true"
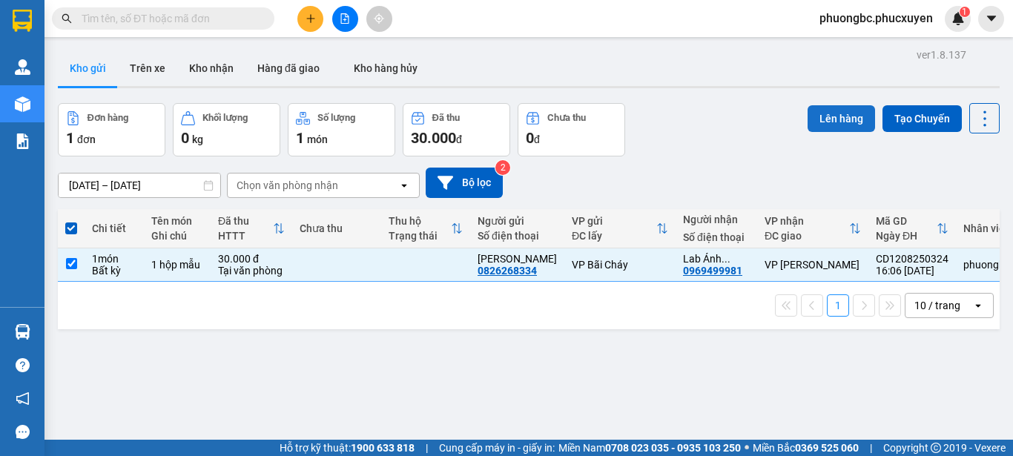
drag, startPoint x: 829, startPoint y: 115, endPoint x: 817, endPoint y: 113, distance: 12.0
click at [828, 116] on button "Lên hàng" at bounding box center [841, 118] width 67 height 27
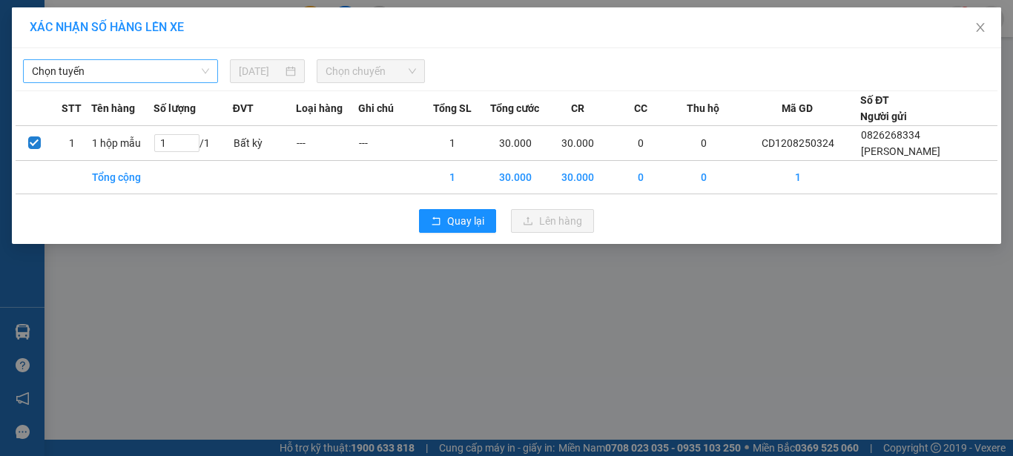
click at [190, 73] on span "Chọn tuyến" at bounding box center [120, 71] width 177 height 22
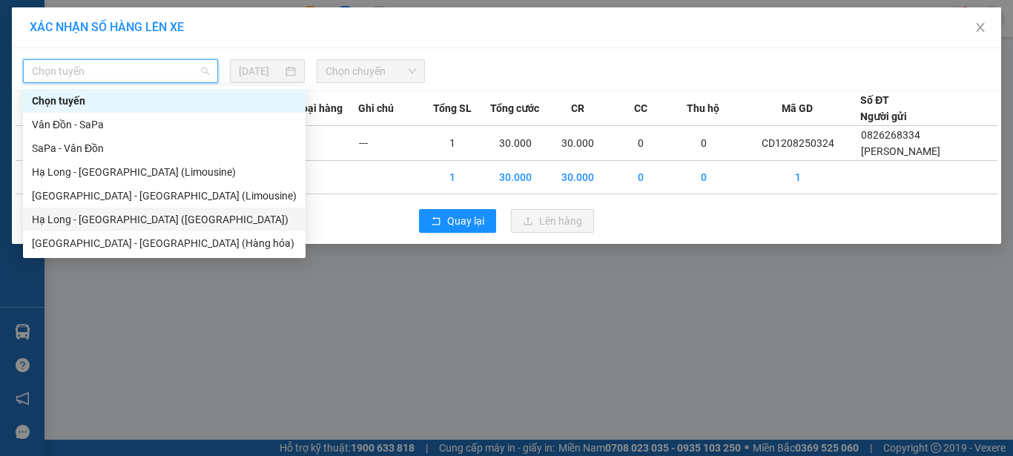
click at [133, 216] on div "Hạ Long - Hà Nội (Hàng hóa)" at bounding box center [164, 219] width 265 height 16
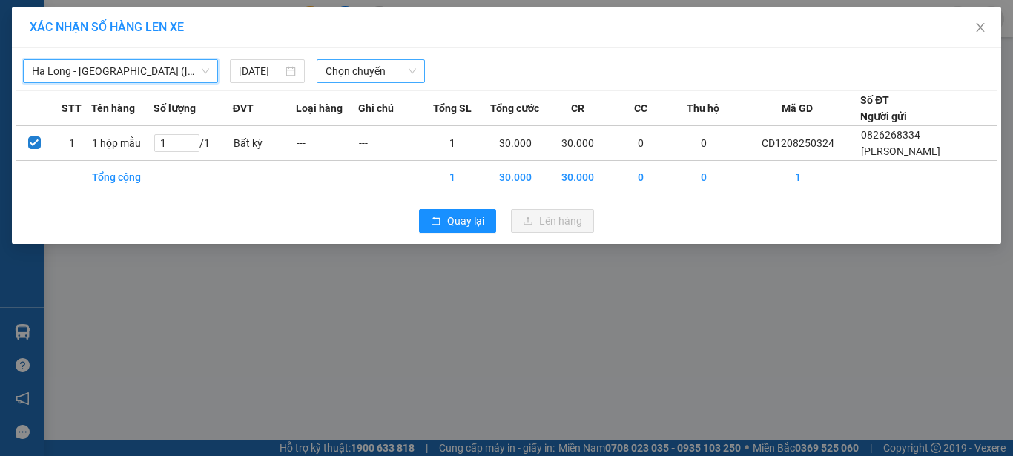
click at [392, 69] on span "Chọn chuyến" at bounding box center [371, 71] width 91 height 22
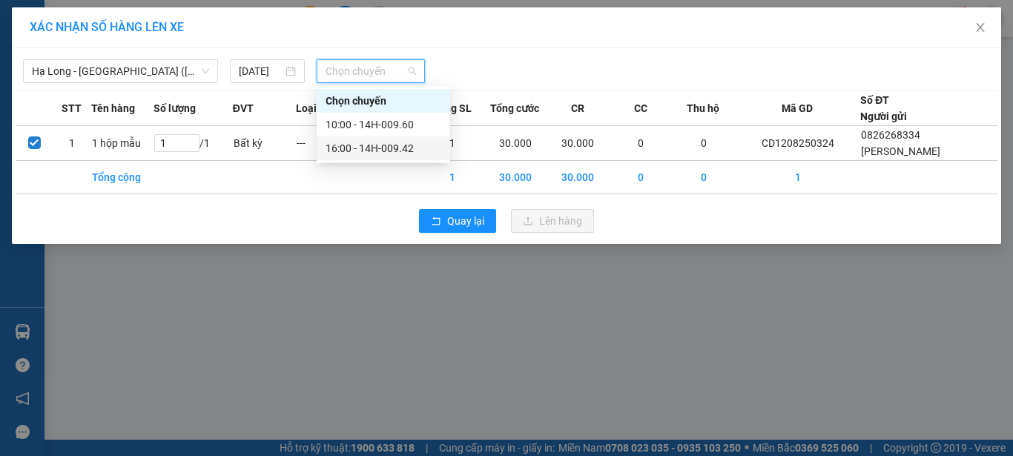
click at [386, 145] on div "16:00 - 14H-009.42" at bounding box center [384, 148] width 116 height 16
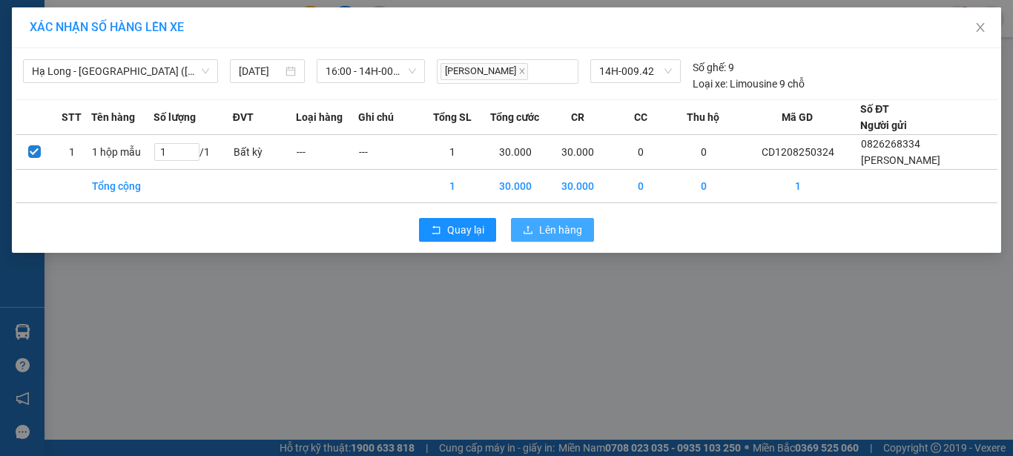
click at [552, 234] on span "Lên hàng" at bounding box center [560, 230] width 43 height 16
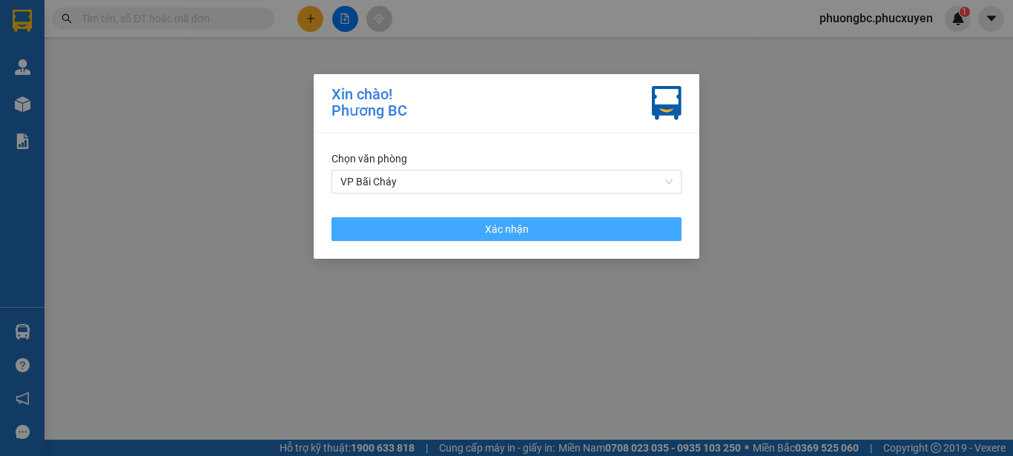
click at [519, 230] on span "Xác nhận" at bounding box center [507, 229] width 44 height 16
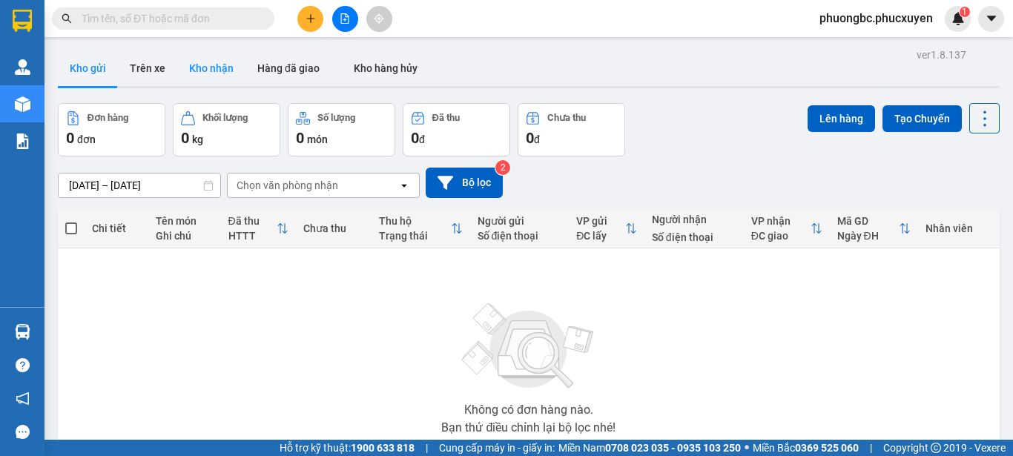
click at [212, 65] on button "Kho nhận" at bounding box center [211, 68] width 68 height 36
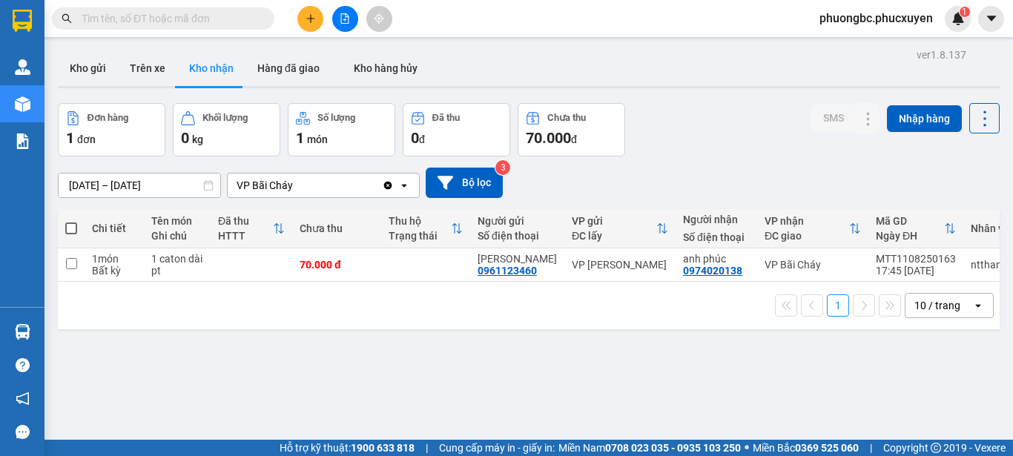
drag, startPoint x: 334, startPoint y: 394, endPoint x: 367, endPoint y: 300, distance: 99.9
click at [334, 392] on div "ver 1.8.137 Kho gửi Trên xe Kho nhận Hàng đã giao Kho hàng hủy Đơn hàng 1 đơn K…" at bounding box center [529, 272] width 954 height 456
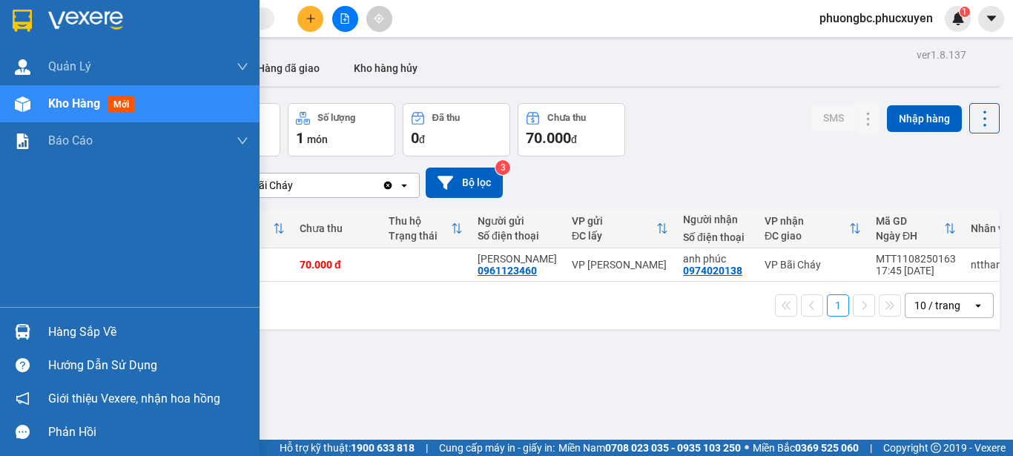
click at [78, 329] on div "Hàng sắp về" at bounding box center [148, 332] width 200 height 22
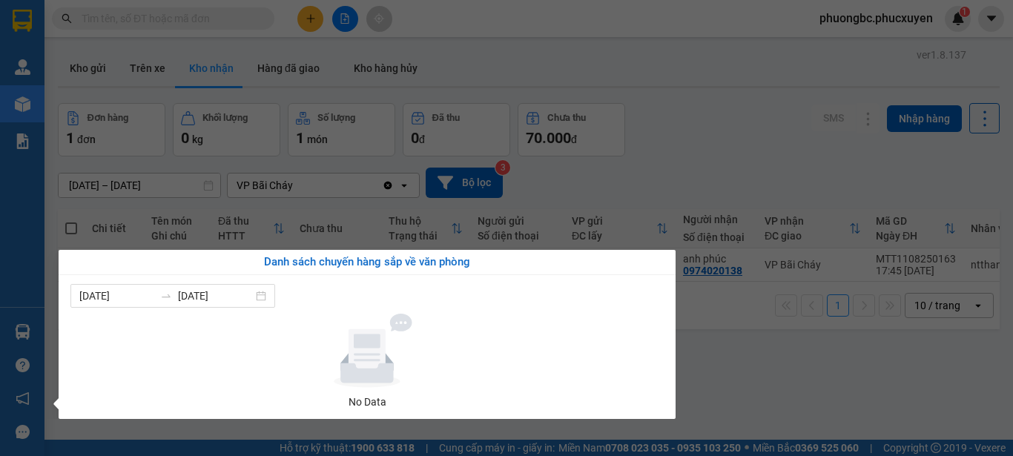
drag, startPoint x: 763, startPoint y: 403, endPoint x: 728, endPoint y: 392, distance: 37.3
click at [759, 401] on section "Kết quả tìm kiếm ( 0 ) Bộ lọc No Data phuongbc.phucxuyen 1 [PERSON_NAME] lý gia…" at bounding box center [506, 228] width 1013 height 456
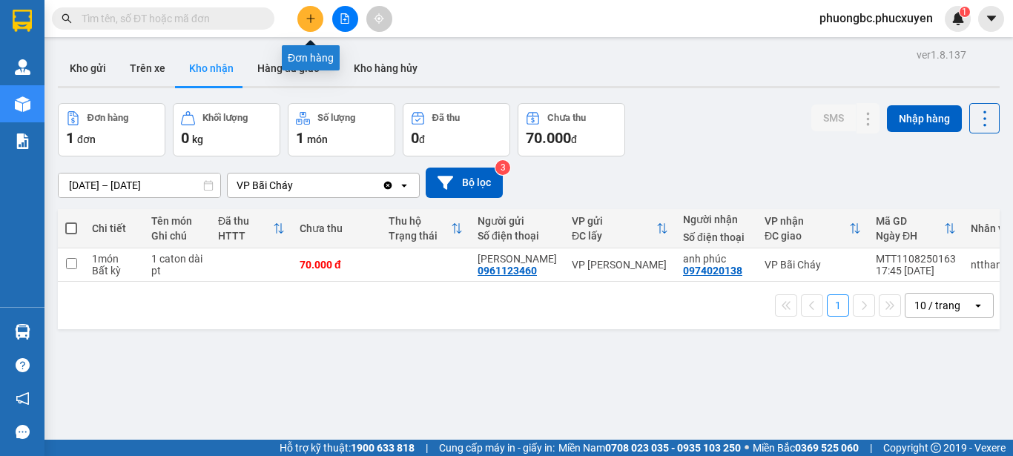
click at [317, 17] on button at bounding box center [310, 19] width 26 height 26
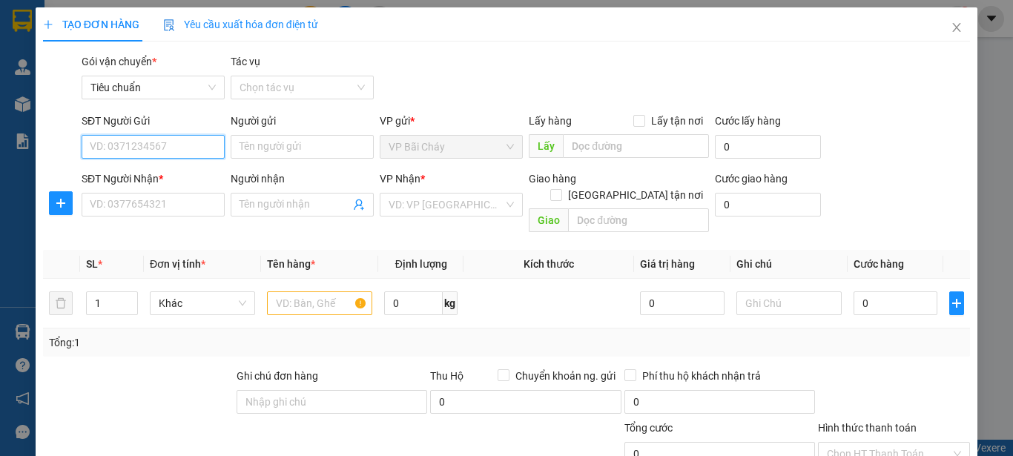
click at [171, 151] on input "SĐT Người Gửi" at bounding box center [153, 147] width 143 height 24
type input "0963682188"
click at [123, 181] on div "0963682188 - anh Cường" at bounding box center [152, 176] width 124 height 16
type input "anh Cường"
type input "0963682188"
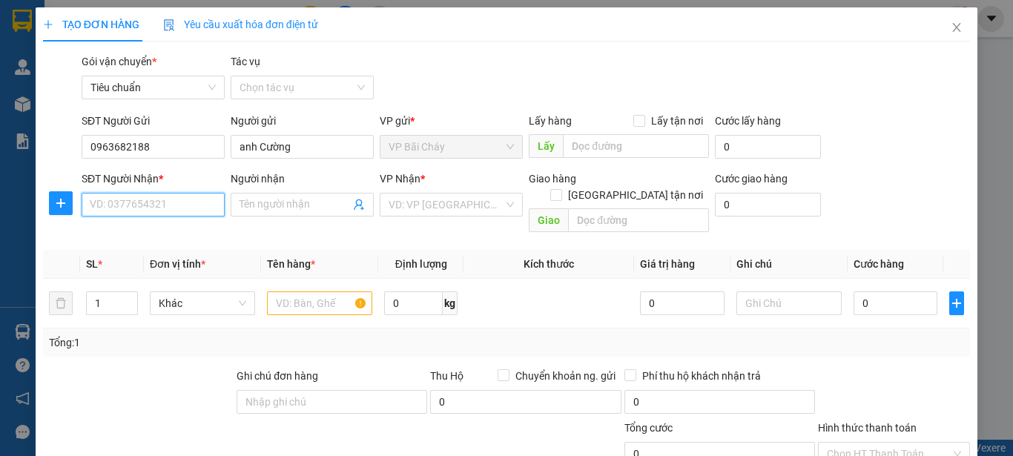
click at [171, 207] on input "SĐT Người Nhận *" at bounding box center [153, 205] width 143 height 24
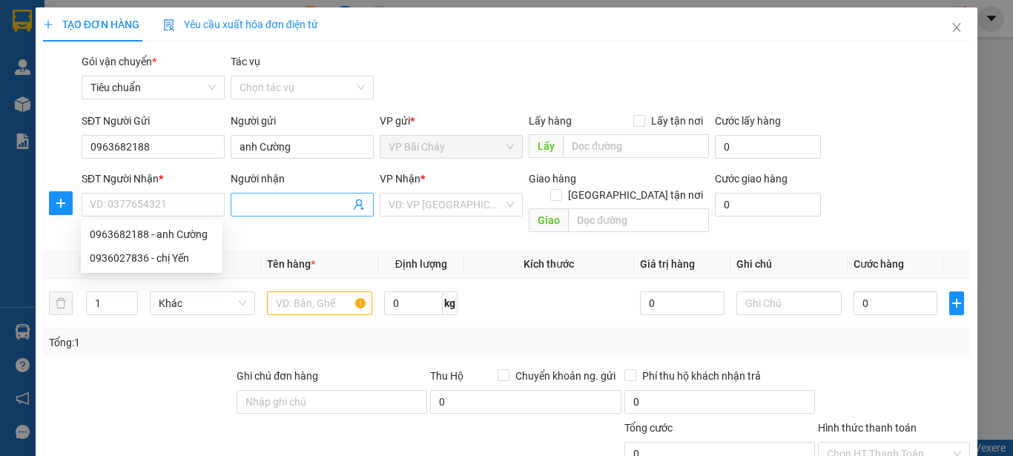
click at [268, 200] on input "Người nhận" at bounding box center [295, 205] width 111 height 16
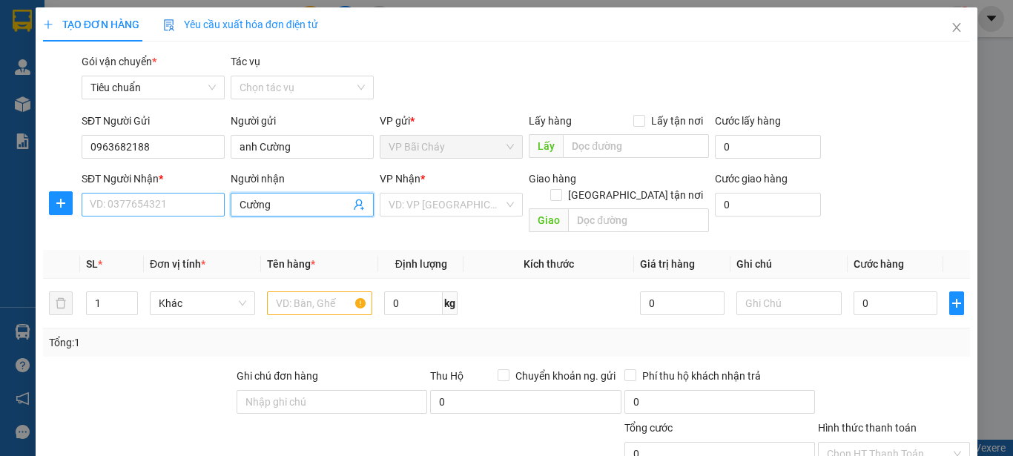
type input "Cường"
click at [128, 205] on input "SĐT Người Nhận *" at bounding box center [153, 205] width 143 height 24
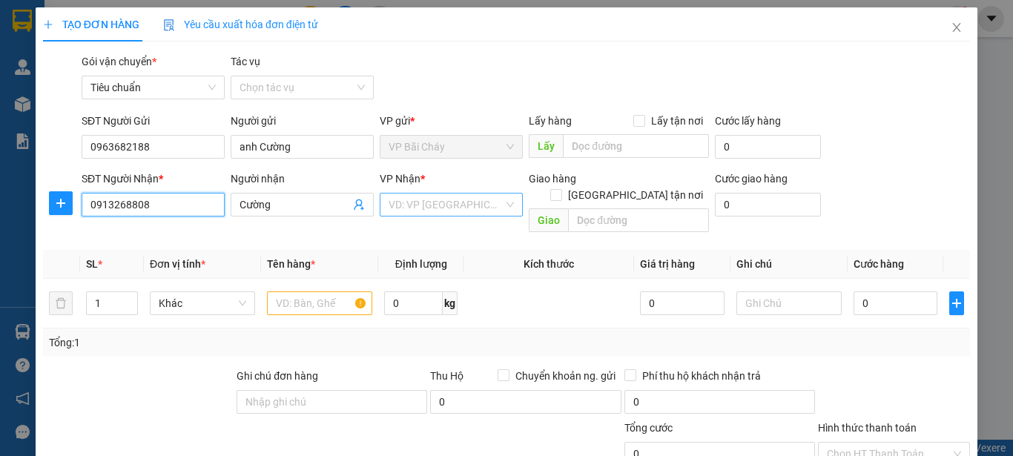
type input "0913268808"
click at [456, 208] on input "search" at bounding box center [446, 205] width 115 height 22
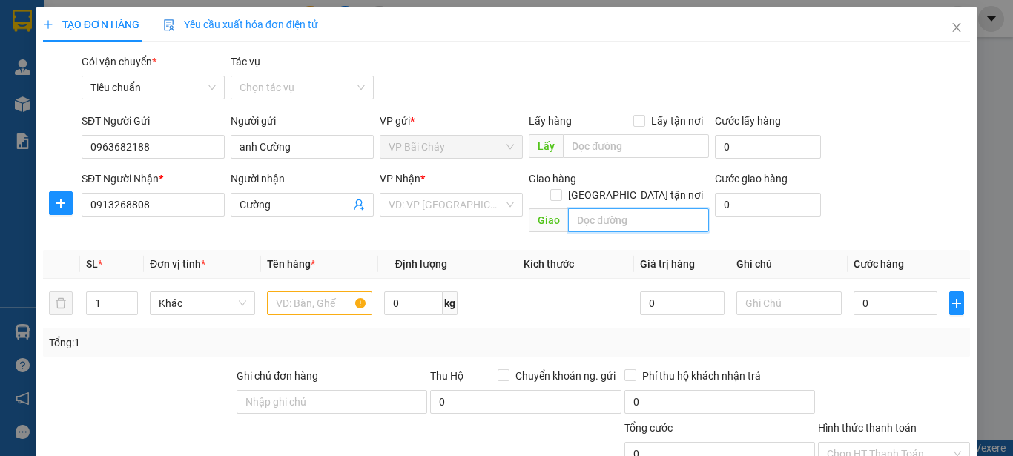
click at [589, 208] on input "text" at bounding box center [638, 220] width 141 height 24
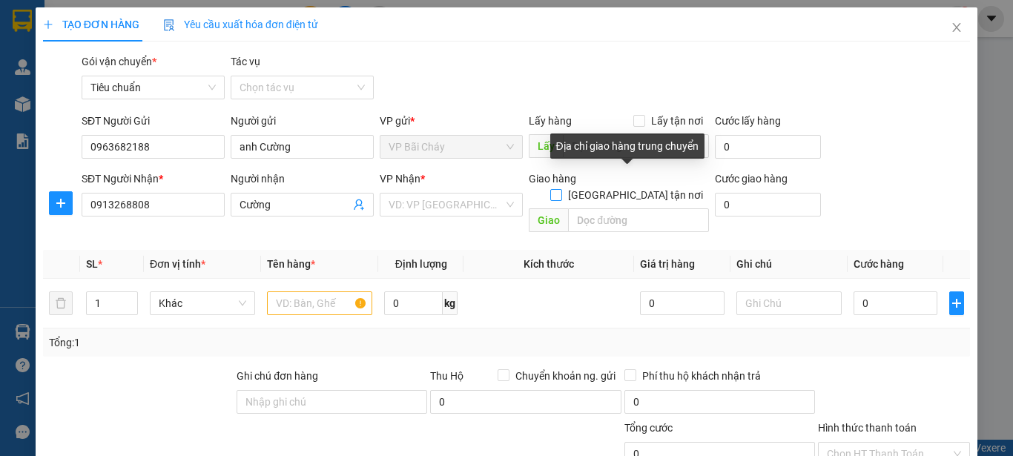
click at [561, 189] on input "[GEOGRAPHIC_DATA] tận nơi" at bounding box center [555, 194] width 10 height 10
checkbox input "true"
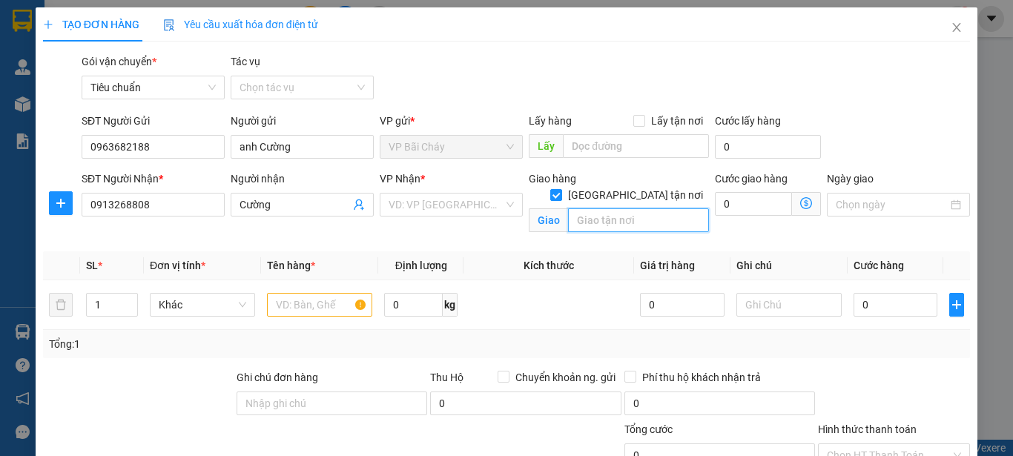
click at [597, 208] on input "text" at bounding box center [638, 220] width 141 height 24
click at [614, 208] on input "Chung cưAqua" at bounding box center [638, 220] width 141 height 24
click at [649, 208] on input "Chung cư Aqua" at bounding box center [638, 220] width 141 height 24
click at [654, 208] on input "Chung cư Aqua Centre 44 yên phụ ba đình" at bounding box center [638, 220] width 141 height 24
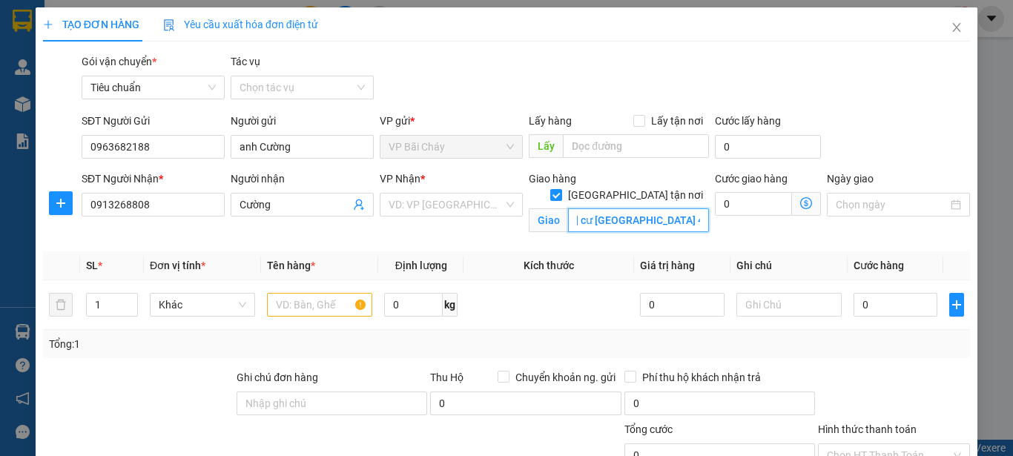
click at [600, 208] on input "Chung cư Aqua Centre 44 yên phụ , ba đình" at bounding box center [638, 220] width 141 height 24
type input "Chung cư Aqua Centre, 44 yên phụ , ba đình"
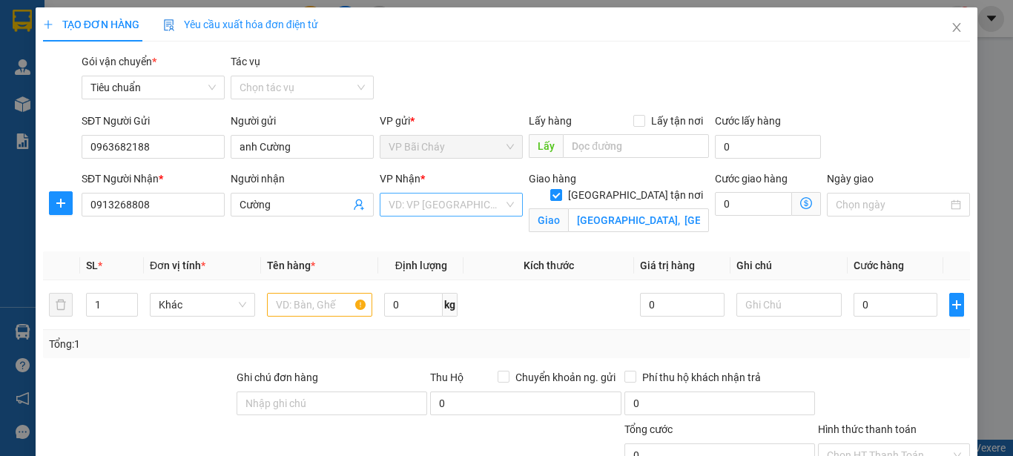
click at [450, 208] on input "search" at bounding box center [446, 205] width 115 height 22
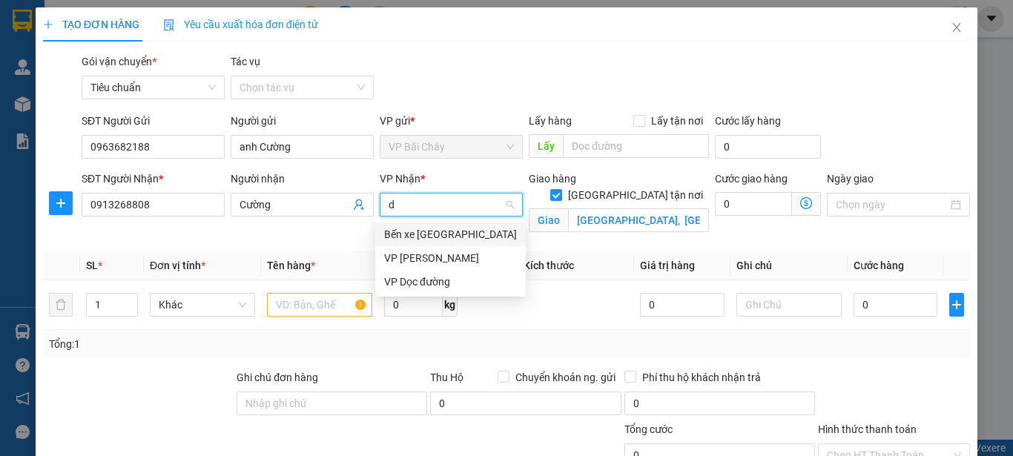
type input "du"
click at [457, 235] on div "VP [PERSON_NAME]" at bounding box center [446, 234] width 124 height 16
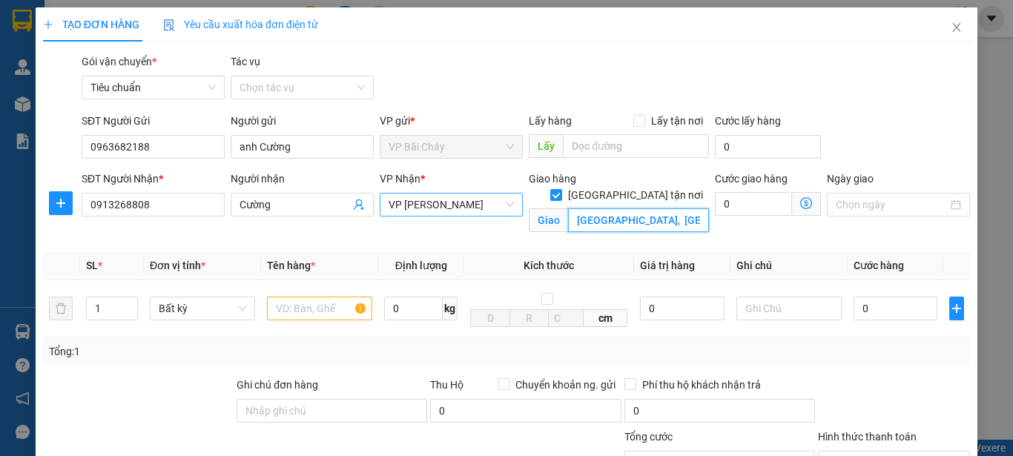
click at [504, 206] on span "VP [PERSON_NAME]" at bounding box center [451, 205] width 125 height 22
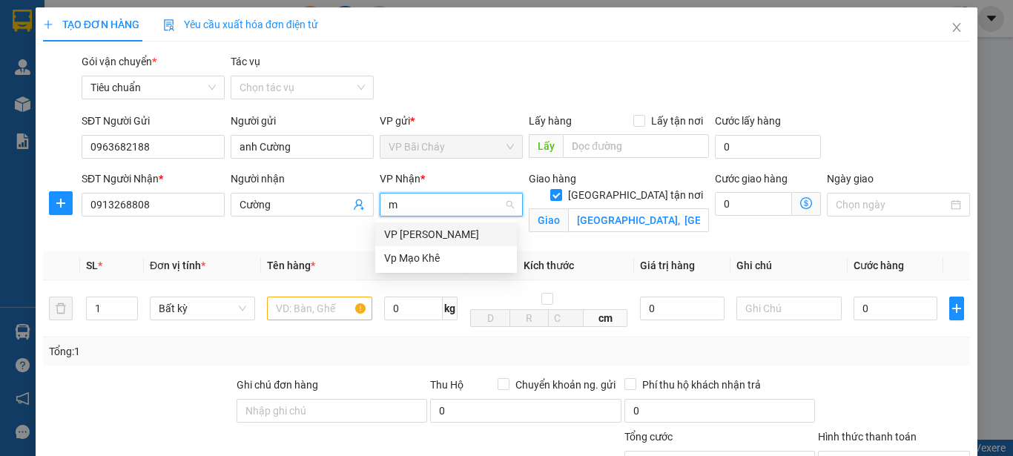
type input "mi"
click at [433, 234] on div "VP [PERSON_NAME]" at bounding box center [446, 234] width 124 height 16
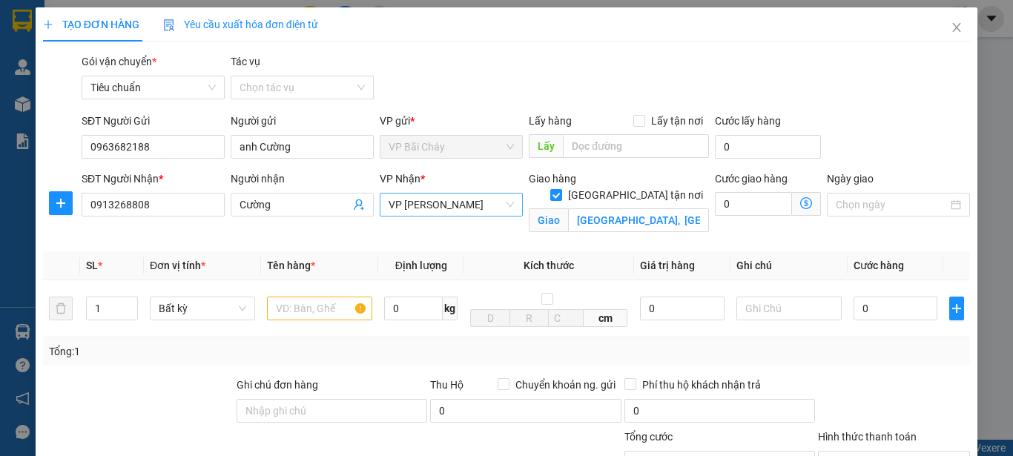
click at [800, 200] on icon "dollar-circle" at bounding box center [806, 203] width 12 height 12
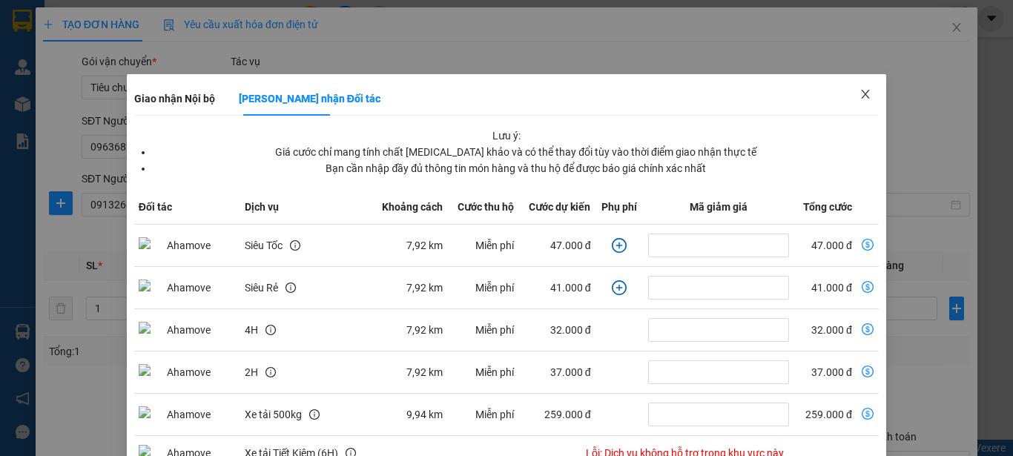
click at [862, 94] on icon "close" at bounding box center [866, 94] width 8 height 9
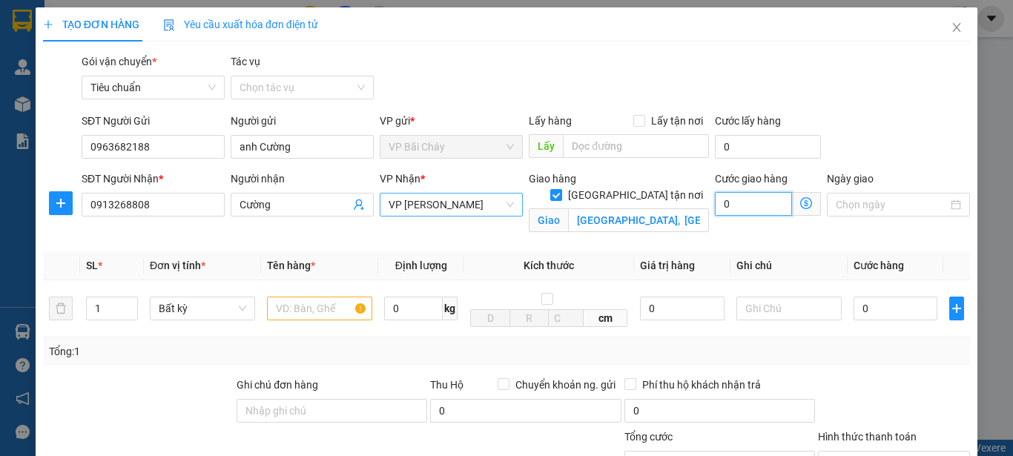
click at [739, 204] on input "0" at bounding box center [753, 204] width 77 height 24
type input "7"
type input "70"
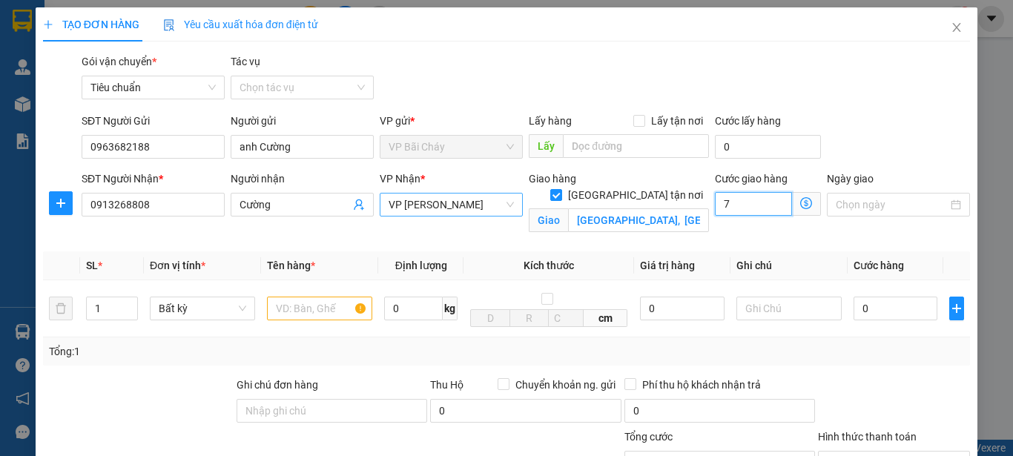
type input "70"
type input "70.000"
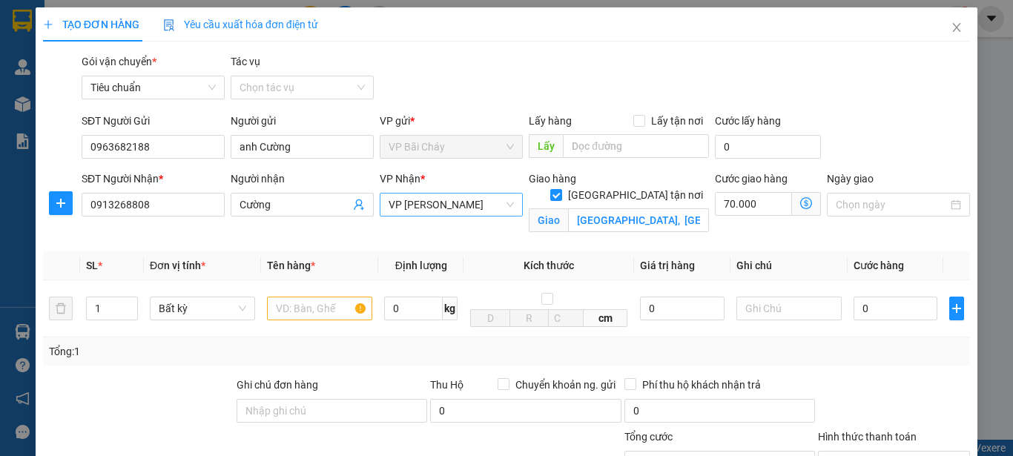
click at [889, 121] on div "SĐT Người Gửi 0963682188 Người gửi anh Cường VP gửi * VP Bãi Cháy Lấy hàng Lấy …" at bounding box center [526, 139] width 894 height 52
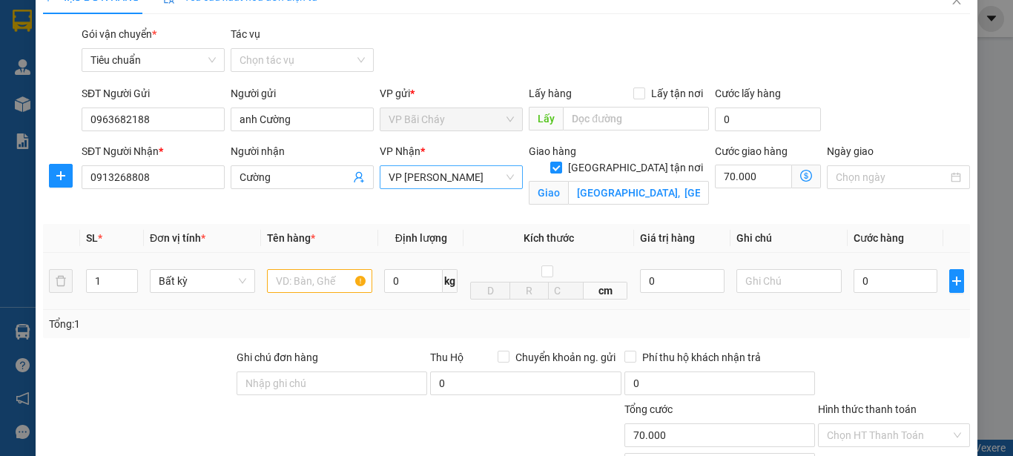
scroll to position [74, 0]
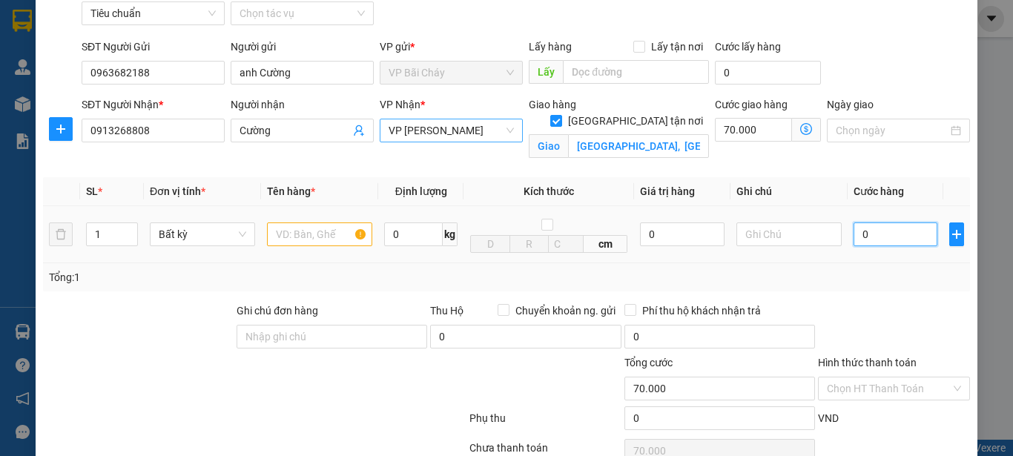
click at [863, 236] on input "0" at bounding box center [896, 234] width 84 height 24
type input "4"
type input "70.004"
type input "40"
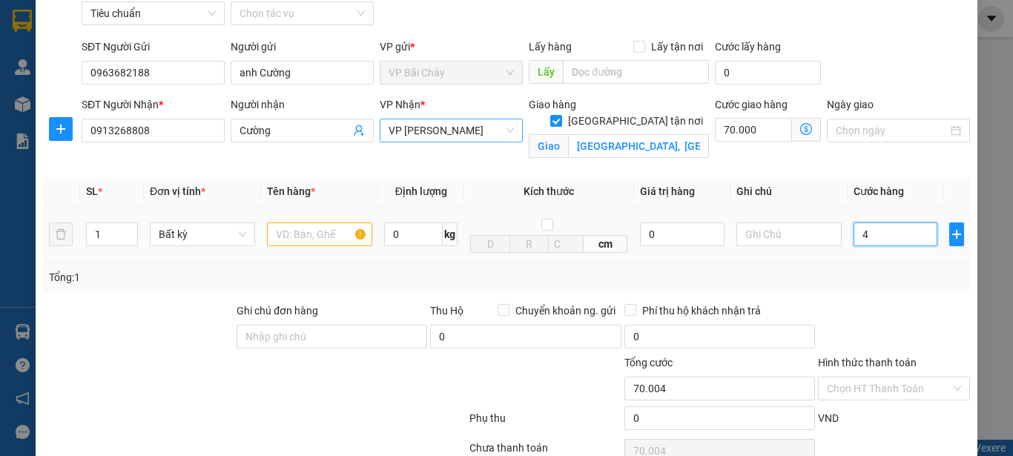
type input "70.040"
type input "40.000"
type input "110.000"
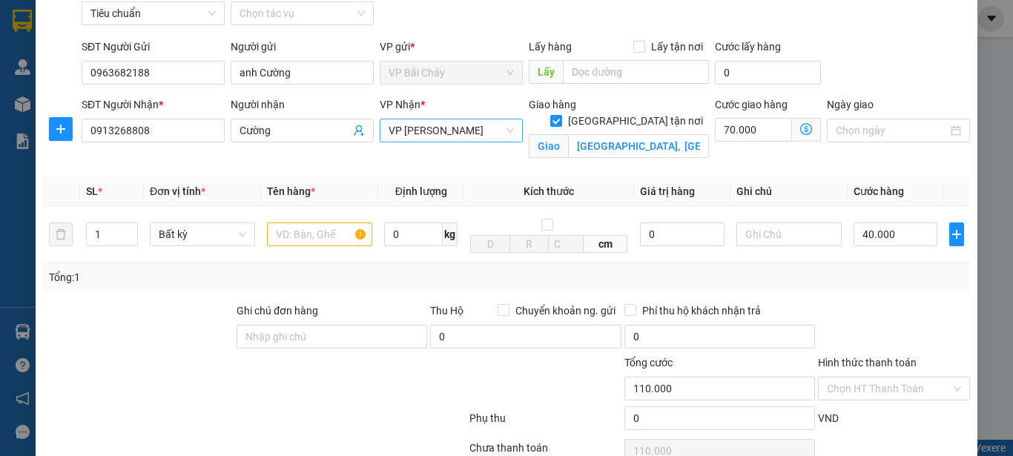
click at [886, 279] on div "Tổng: 1" at bounding box center [506, 277] width 915 height 16
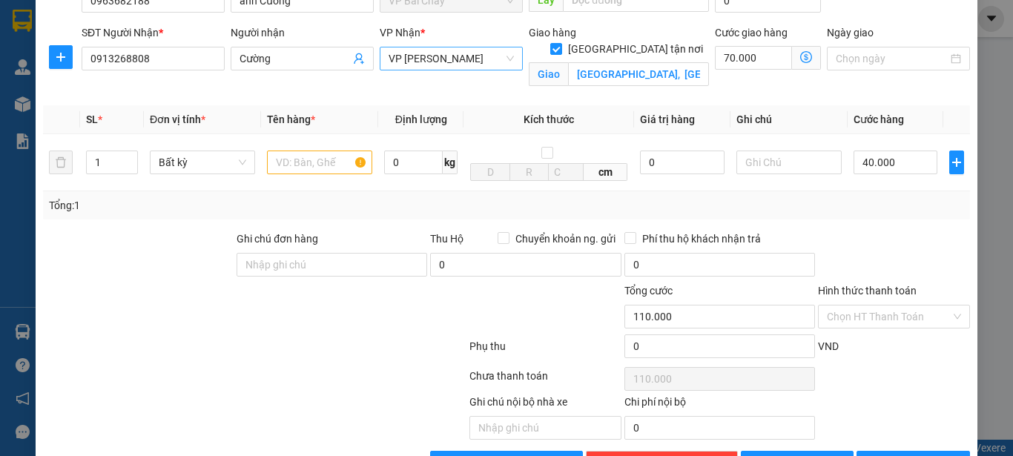
scroll to position [120, 0]
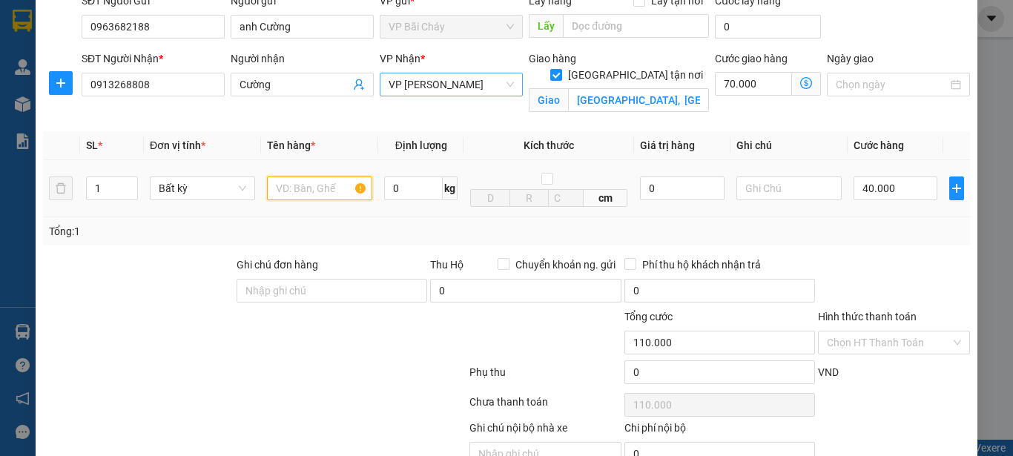
click at [294, 191] on input "text" at bounding box center [319, 189] width 105 height 24
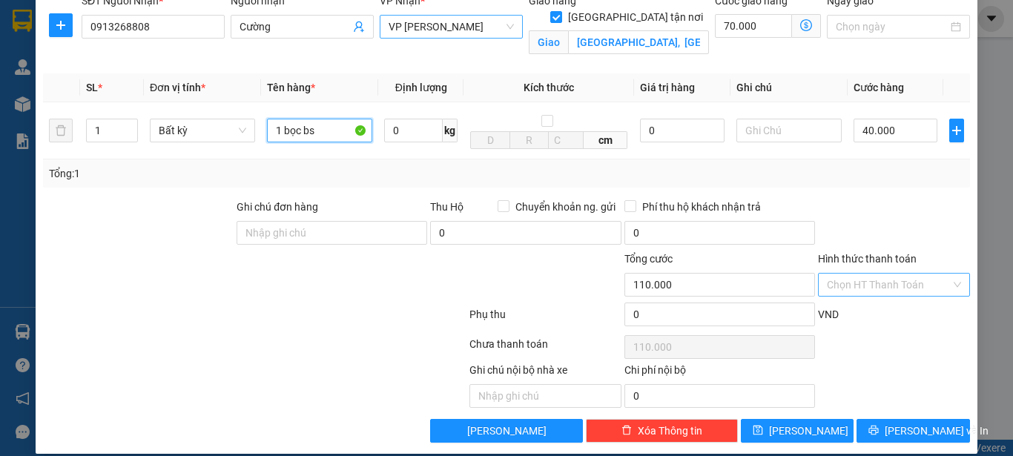
scroll to position [194, 0]
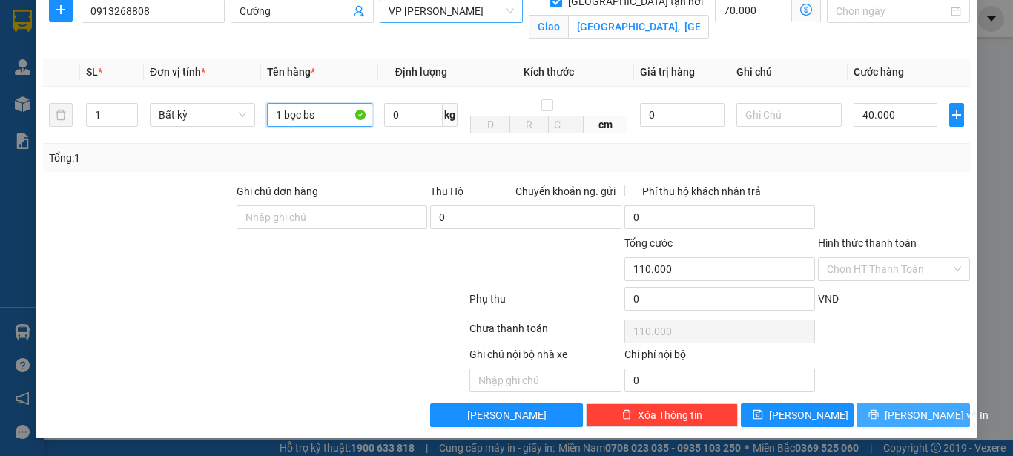
type input "1 bọc bs"
click at [885, 415] on button "Lưu và In" at bounding box center [913, 415] width 113 height 24
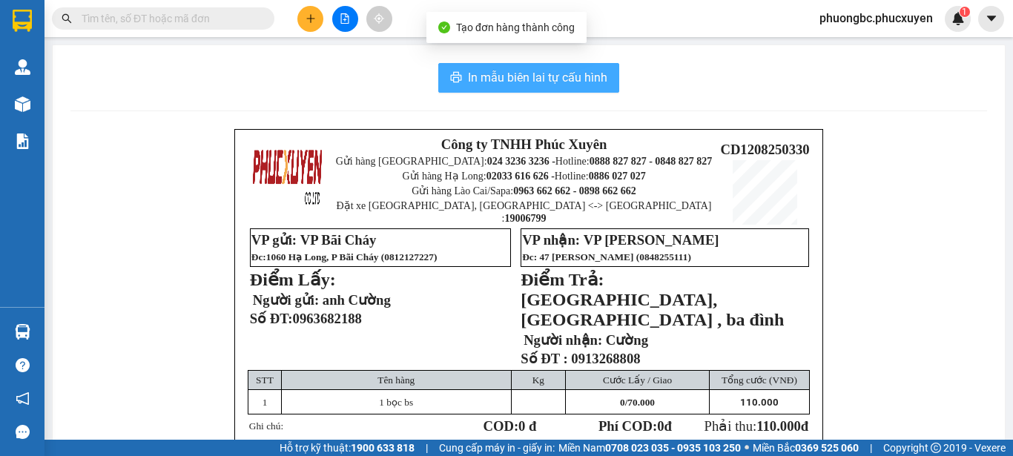
click at [533, 72] on span "In mẫu biên lai tự cấu hình" at bounding box center [537, 77] width 139 height 19
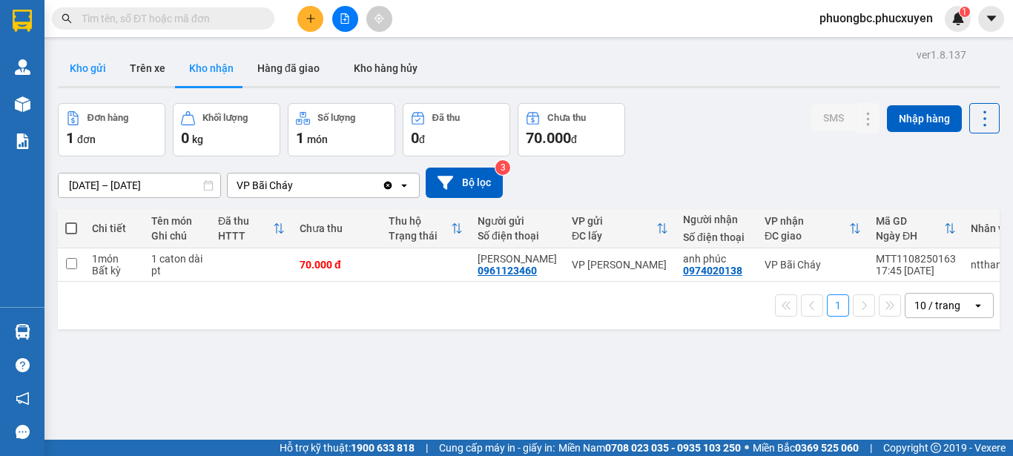
click at [82, 65] on button "Kho gửi" at bounding box center [88, 68] width 60 height 36
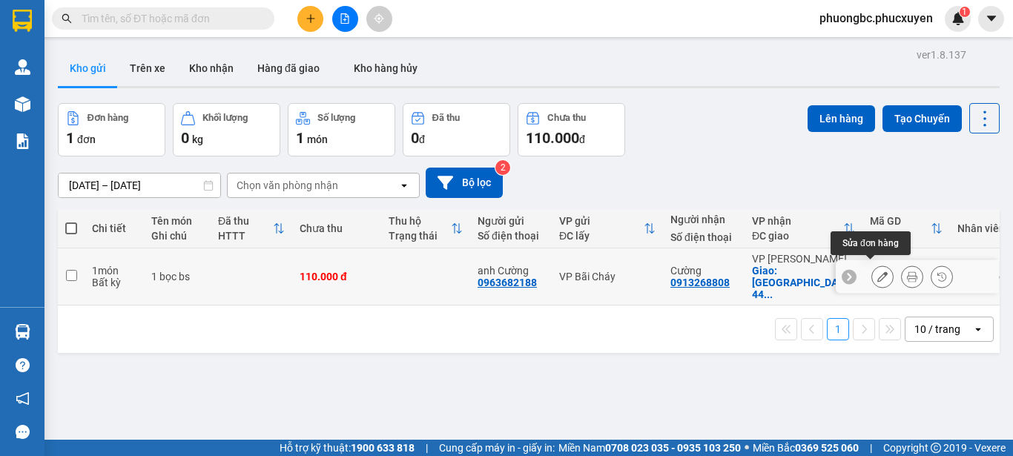
click at [877, 271] on icon at bounding box center [882, 276] width 10 height 10
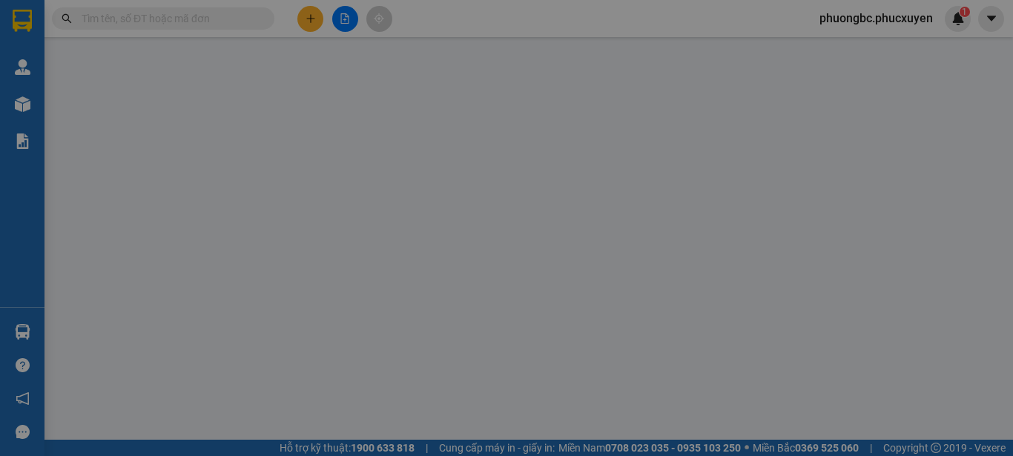
type input "0963682188"
type input "anh Cường"
type input "0913268808"
type input "Cường"
checkbox input "true"
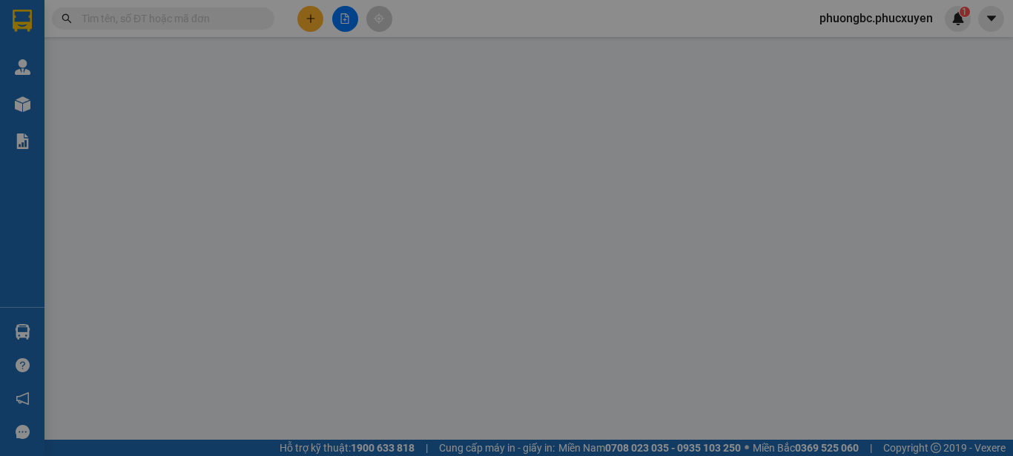
type input "Chung cư Aqua Centre, 44 yên phụ , ba đình"
type input "110.000"
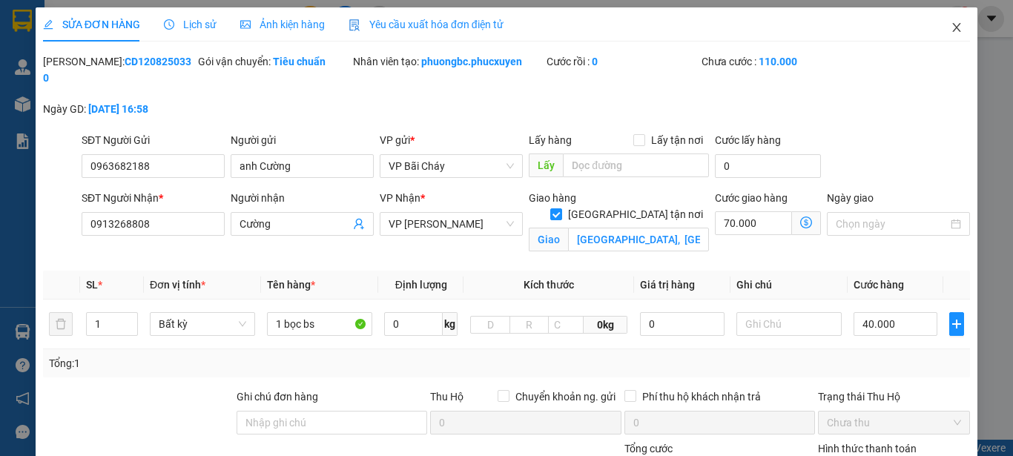
click at [951, 24] on icon "close" at bounding box center [957, 28] width 12 height 12
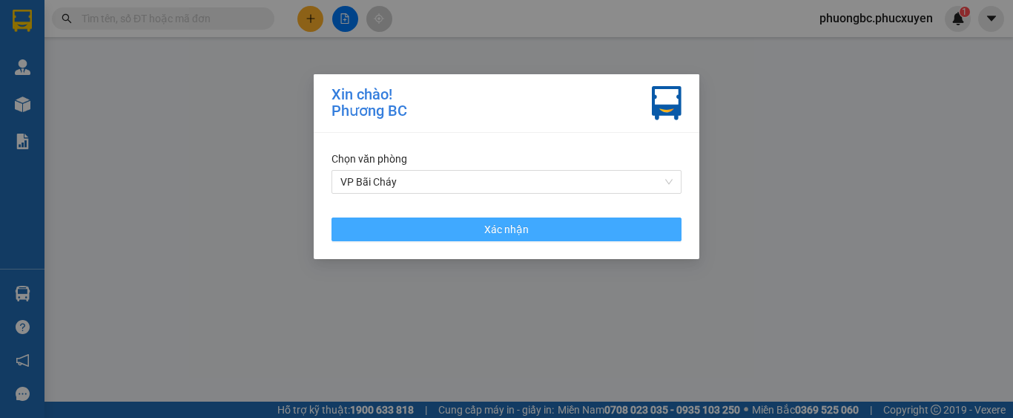
click at [519, 225] on span "Xác nhận" at bounding box center [506, 229] width 44 height 16
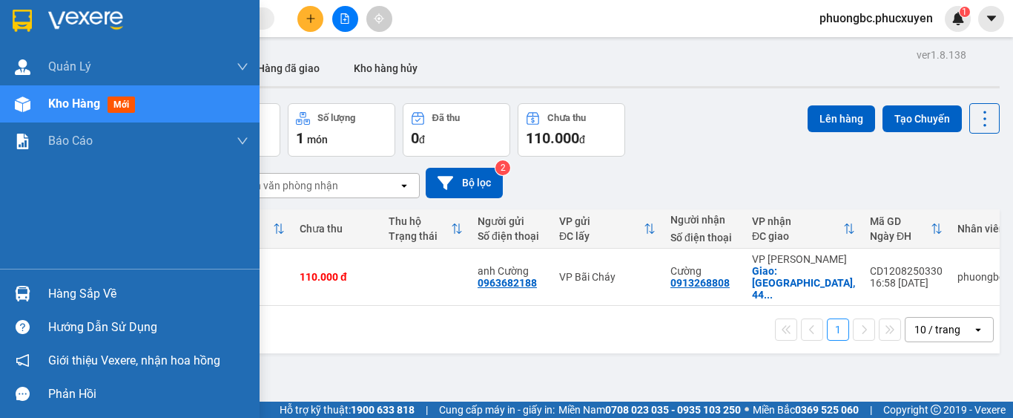
click at [99, 289] on div "Hàng sắp về" at bounding box center [148, 294] width 200 height 22
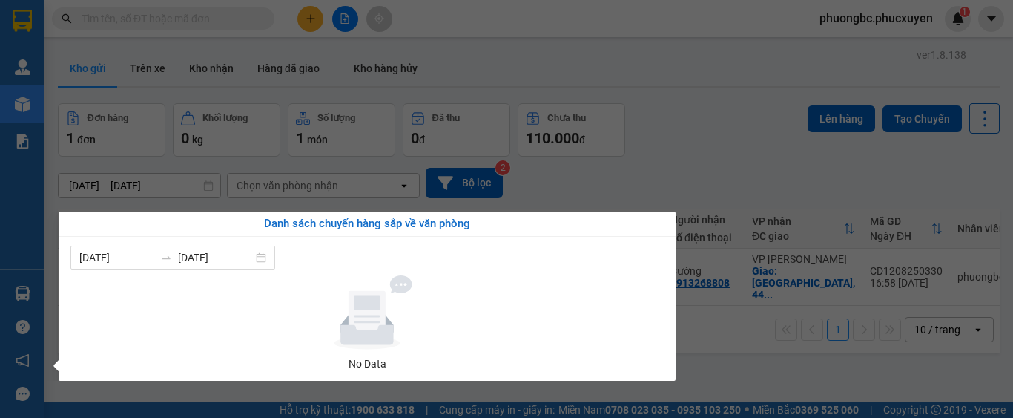
click at [784, 366] on section "Kết quả tìm kiếm ( 0 ) Bộ lọc No Data phuongbc.phucxuyen 1 [PERSON_NAME] lý gia…" at bounding box center [506, 209] width 1013 height 418
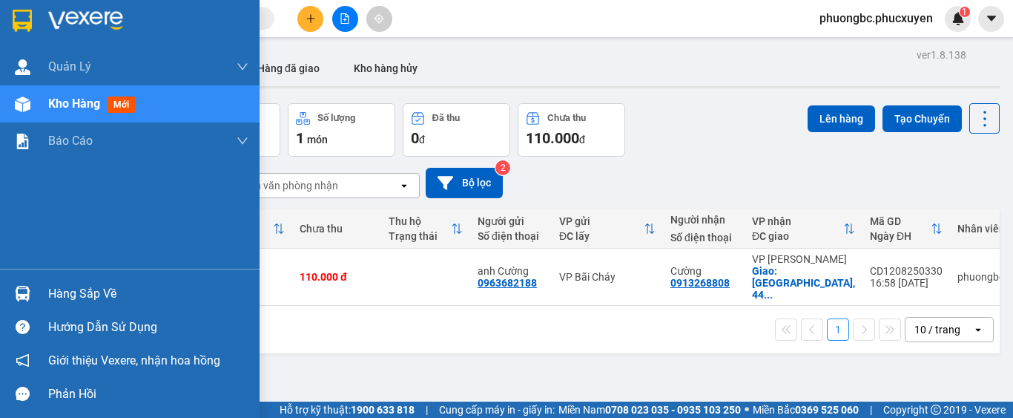
click at [67, 292] on div "Hàng sắp về" at bounding box center [148, 294] width 200 height 22
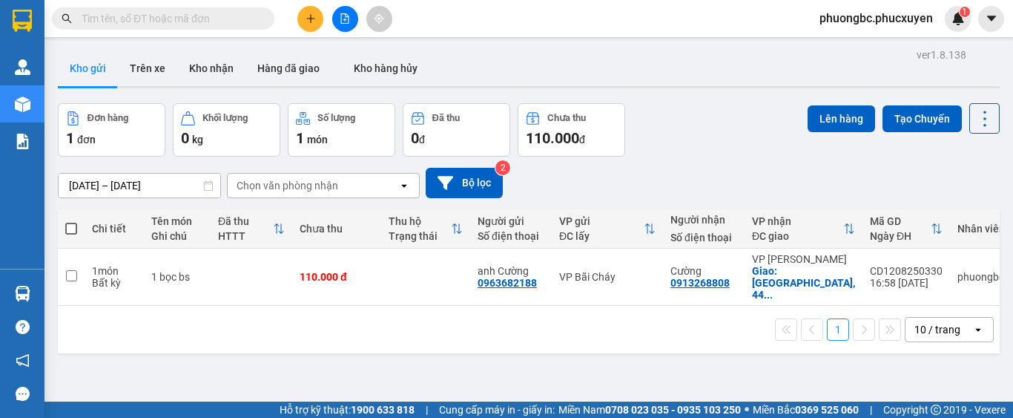
click at [703, 128] on section "Kết quả tìm kiếm ( 0 ) Bộ lọc No Data phuongbc.phucxuyen 1 [PERSON_NAME] lý gia…" at bounding box center [506, 209] width 1013 height 418
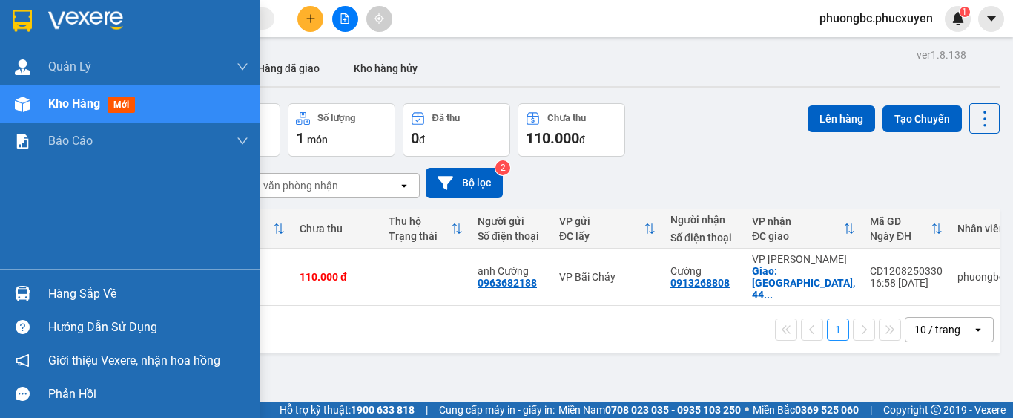
click at [83, 293] on div "Hàng sắp về" at bounding box center [148, 294] width 200 height 22
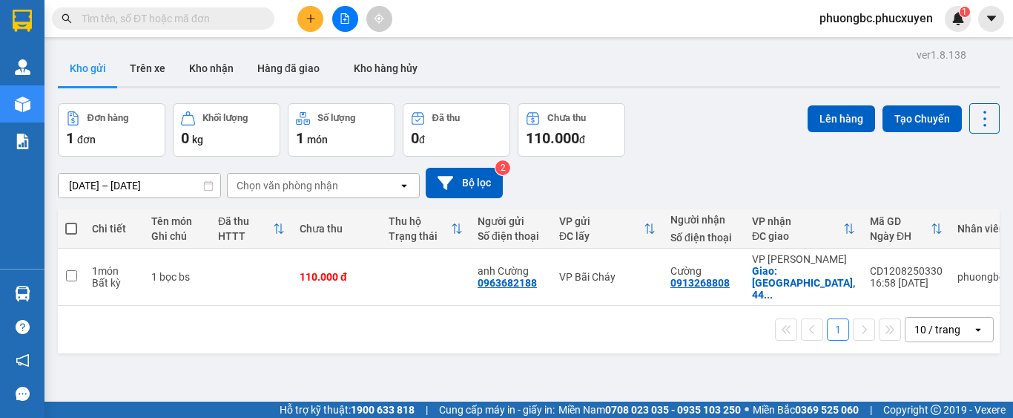
click at [710, 120] on section "Kết quả tìm kiếm ( 0 ) Bộ lọc No Data phuongbc.phucxuyen 1 [PERSON_NAME] lý gia…" at bounding box center [506, 209] width 1013 height 418
click at [716, 71] on div "Kho gửi Trên xe Kho nhận Hàng đã giao Kho hàng hủy" at bounding box center [529, 69] width 942 height 39
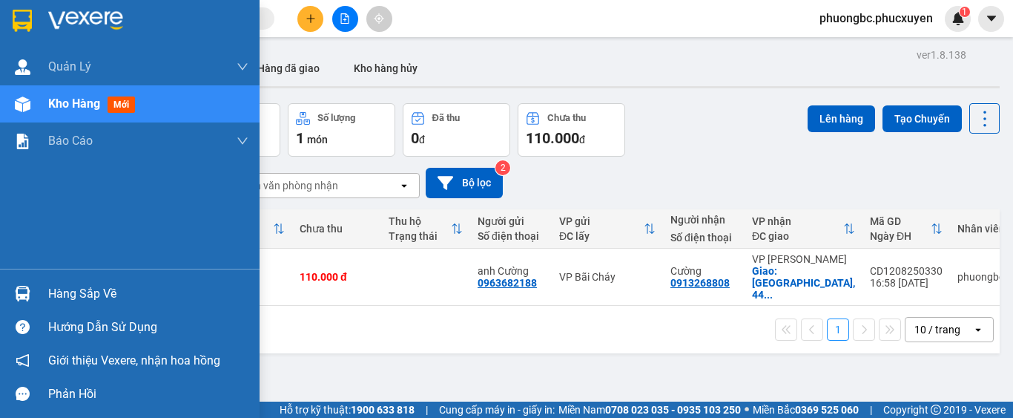
click at [65, 289] on div "Hàng sắp về" at bounding box center [148, 294] width 200 height 22
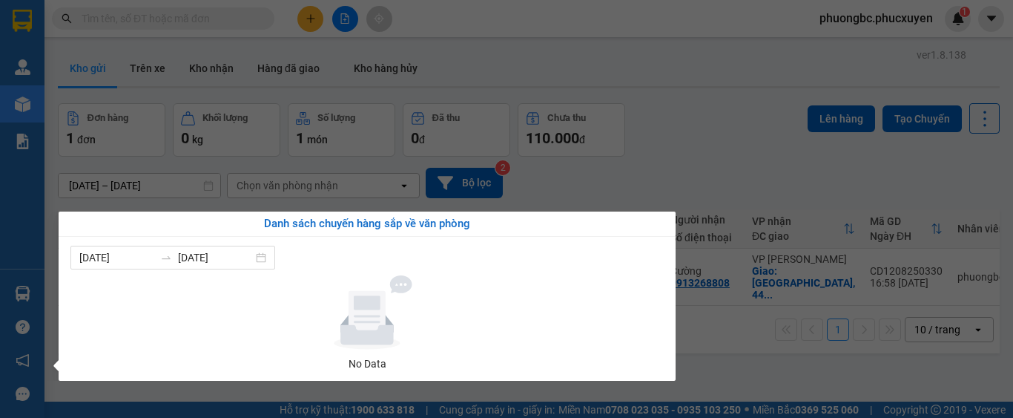
click at [736, 360] on section "Kết quả tìm kiếm ( 0 ) Bộ lọc No Data phuongbc.phucxuyen 1 [PERSON_NAME] lý gia…" at bounding box center [506, 209] width 1013 height 418
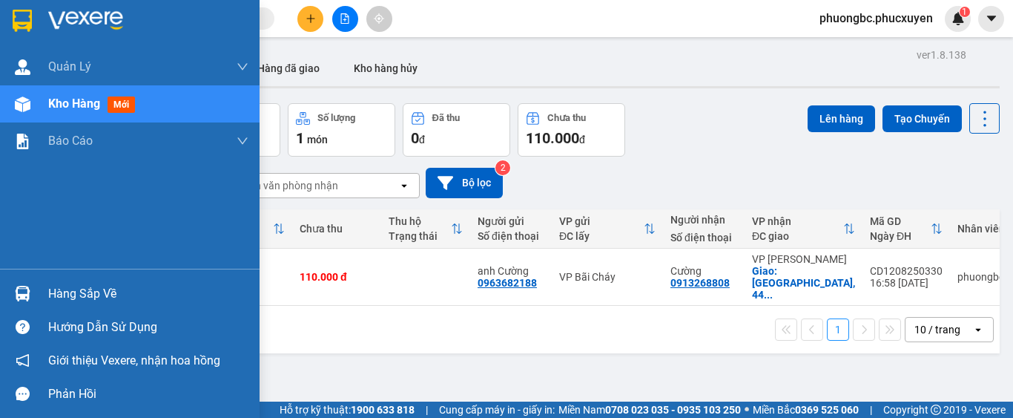
click at [78, 292] on div "Hàng sắp về" at bounding box center [148, 294] width 200 height 22
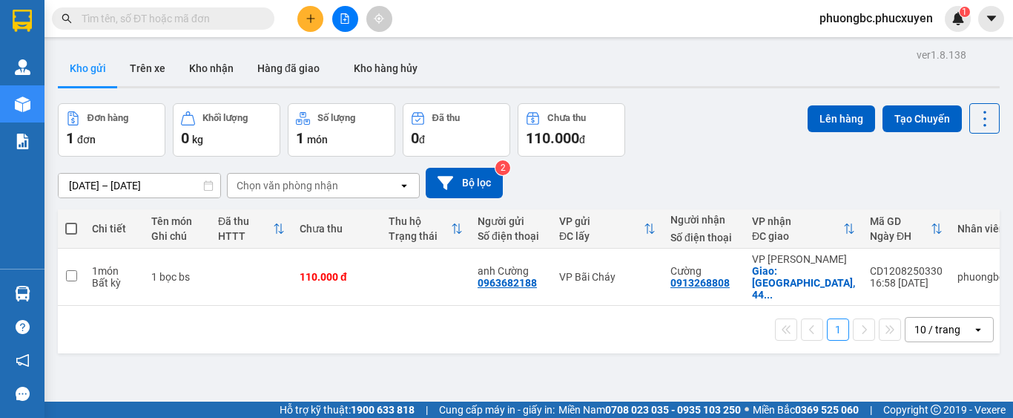
click at [663, 145] on section "Kết quả tìm kiếm ( 0 ) Bộ lọc No Data phuongbc.phucxuyen 1 [PERSON_NAME] lý gia…" at bounding box center [506, 209] width 1013 height 418
click at [203, 70] on button "Kho nhận" at bounding box center [211, 68] width 68 height 36
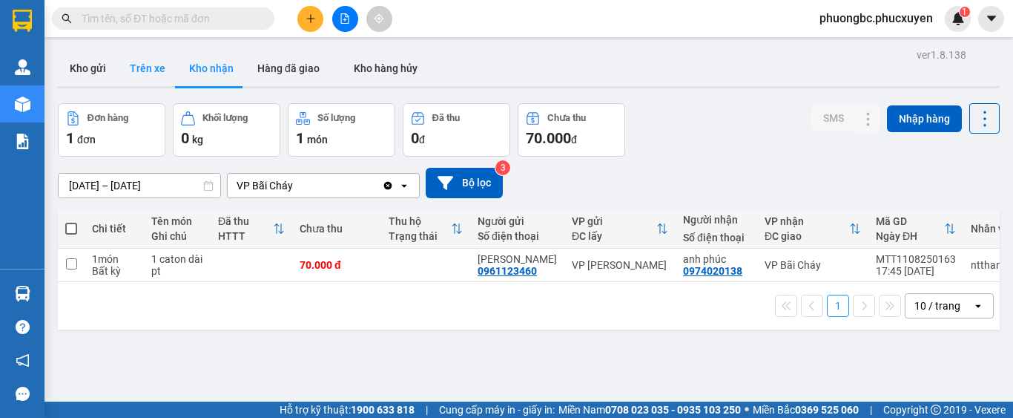
click at [137, 67] on button "Trên xe" at bounding box center [147, 68] width 59 height 36
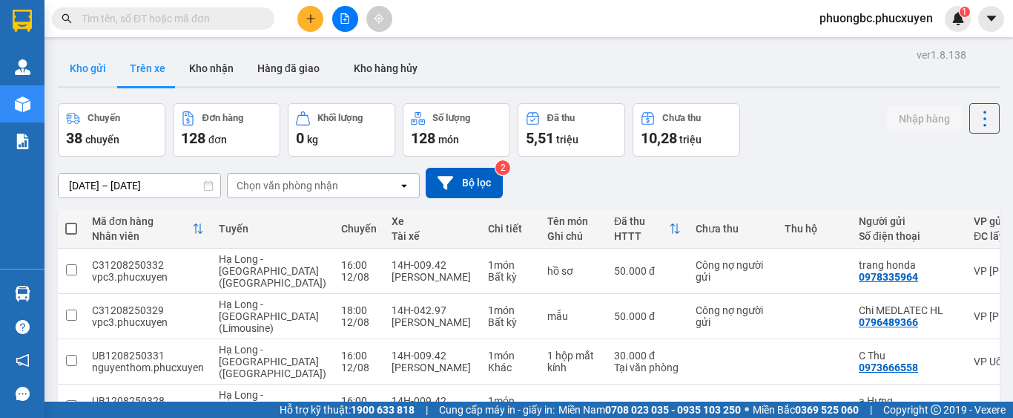
click at [90, 70] on button "Kho gửi" at bounding box center [88, 68] width 60 height 36
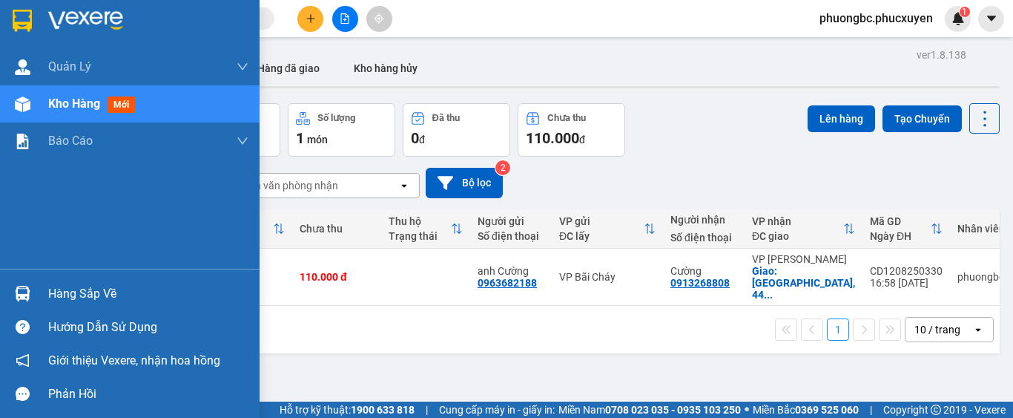
click at [53, 287] on div "Hàng sắp về" at bounding box center [148, 294] width 200 height 22
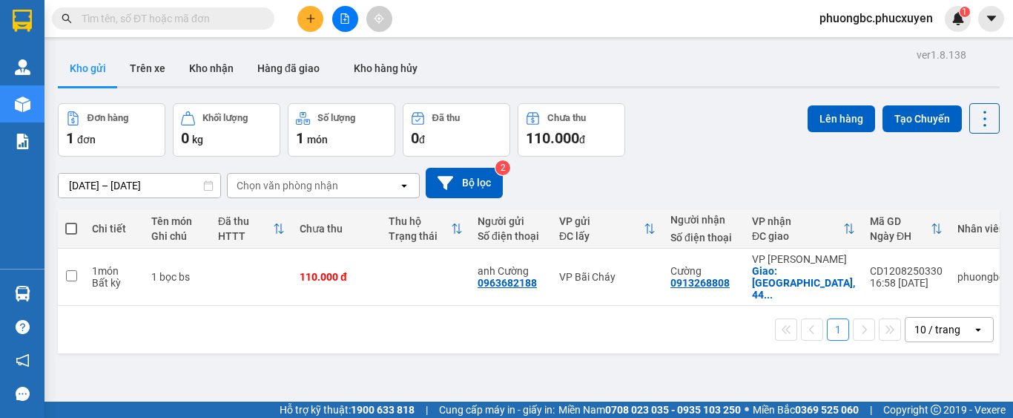
click at [683, 141] on section "Kết quả tìm kiếm ( 0 ) Bộ lọc No Data phuongbc.phucxuyen 1 [PERSON_NAME] lý gia…" at bounding box center [506, 209] width 1013 height 418
click at [214, 67] on button "Kho nhận" at bounding box center [211, 68] width 68 height 36
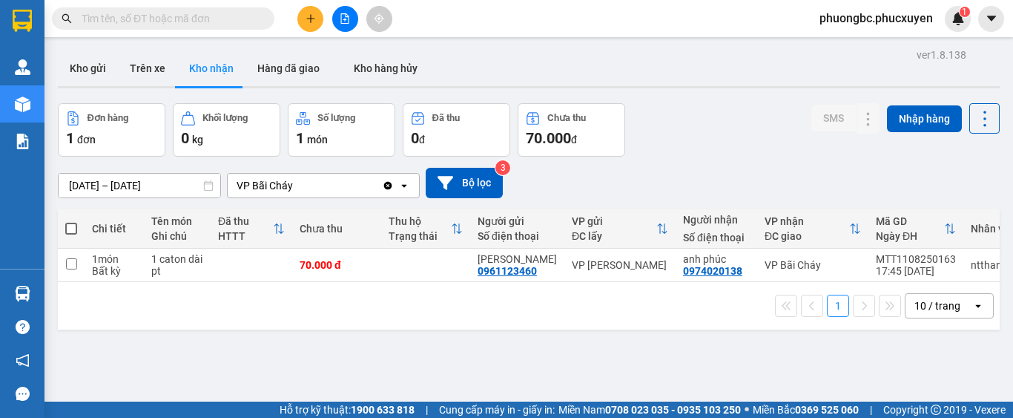
click at [380, 347] on div "ver 1.8.138 Kho gửi Trên xe Kho nhận Hàng đã giao Kho hàng hủy Đơn hàng 1 đơn K…" at bounding box center [529, 253] width 954 height 418
click at [345, 356] on div "ver 1.8.138 Kho gửi Trên xe Kho nhận Hàng đã giao Kho hàng hủy Đơn hàng 1 đơn K…" at bounding box center [529, 253] width 954 height 418
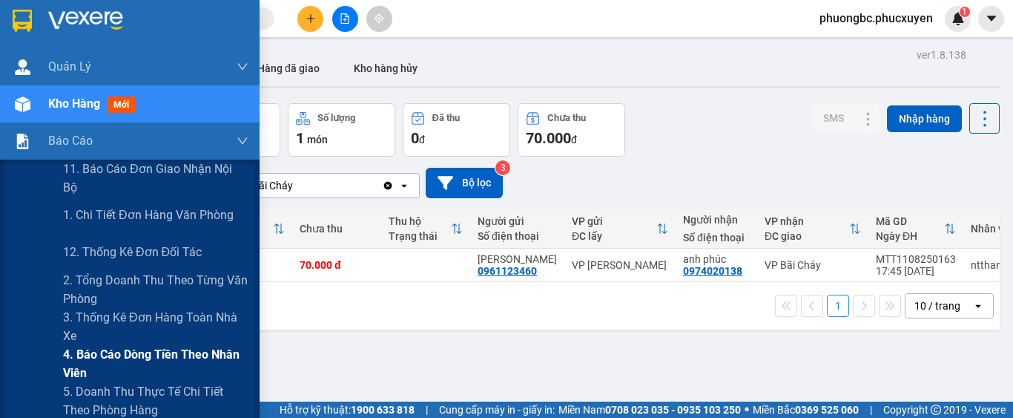
click at [159, 352] on span "4. Báo cáo dòng tiền theo nhân viên" at bounding box center [155, 363] width 185 height 37
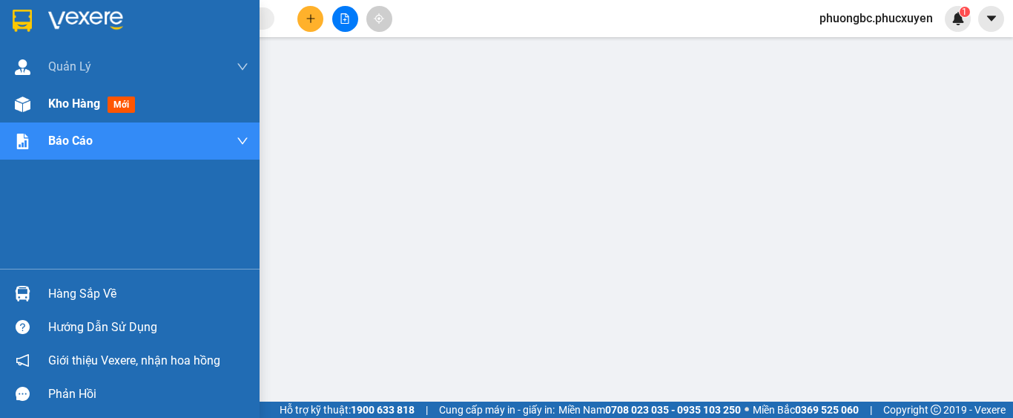
click at [76, 100] on span "Kho hàng" at bounding box center [74, 103] width 52 height 14
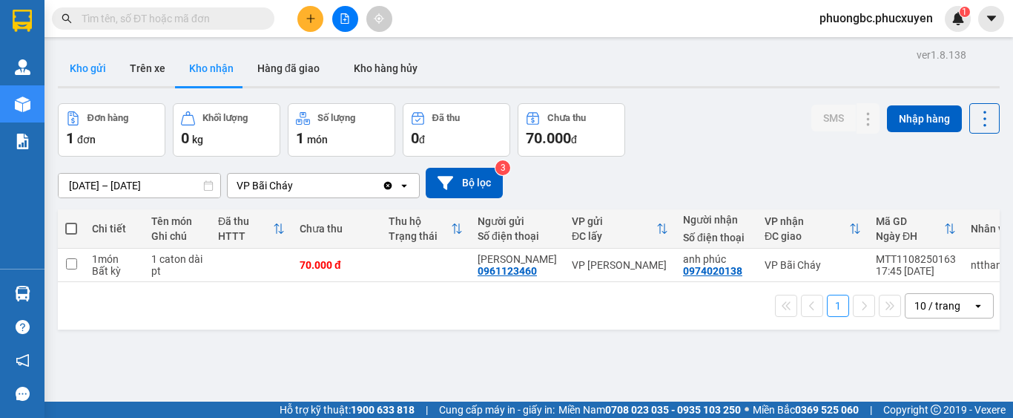
click at [86, 63] on button "Kho gửi" at bounding box center [88, 68] width 60 height 36
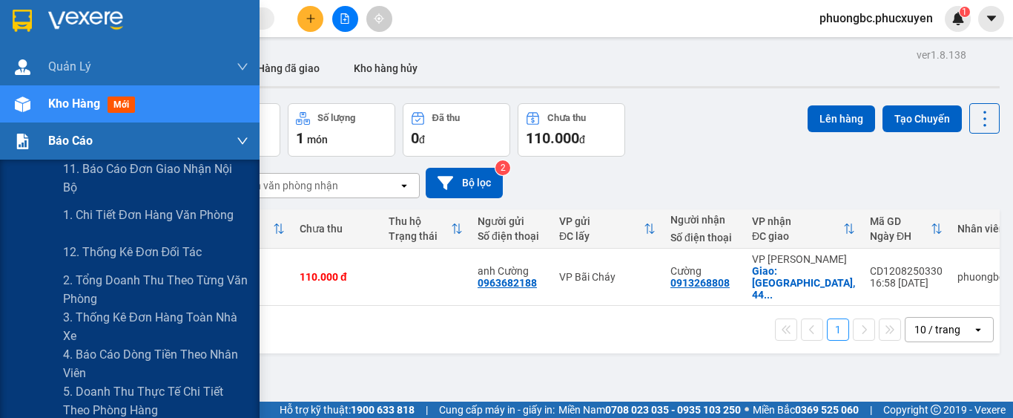
click at [76, 142] on span "Báo cáo" at bounding box center [70, 140] width 44 height 19
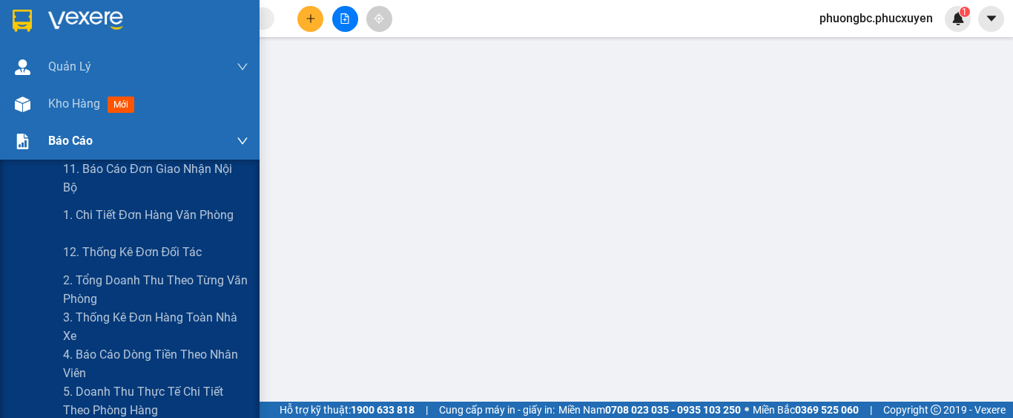
click at [70, 137] on span "Báo cáo" at bounding box center [70, 140] width 44 height 19
click at [89, 355] on span "4. Báo cáo dòng tiền theo nhân viên" at bounding box center [155, 363] width 185 height 37
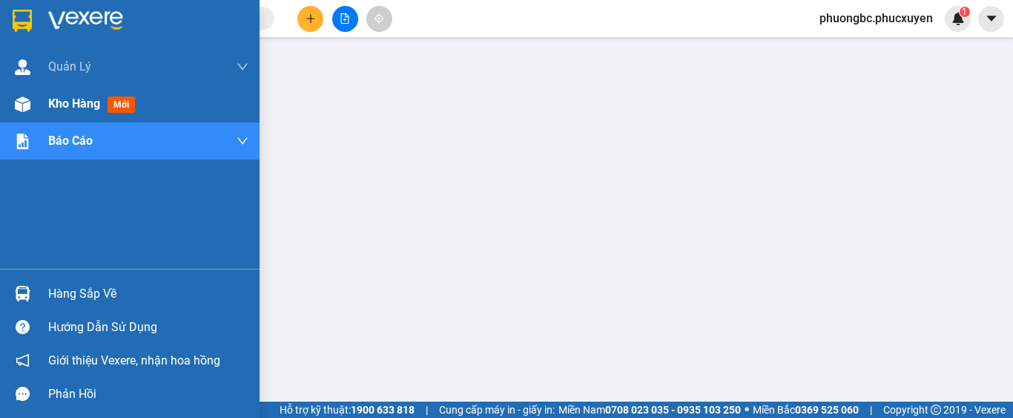
click at [72, 106] on span "Kho hàng" at bounding box center [74, 103] width 52 height 14
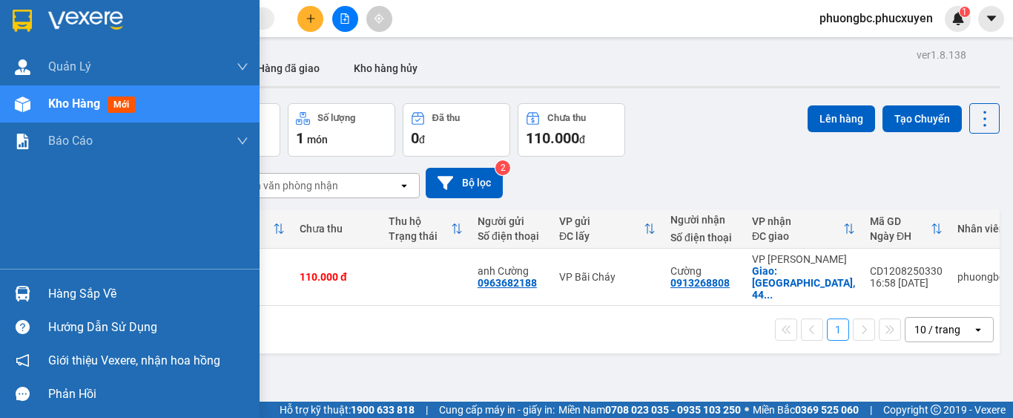
click at [54, 289] on div "Hàng sắp về" at bounding box center [148, 294] width 200 height 22
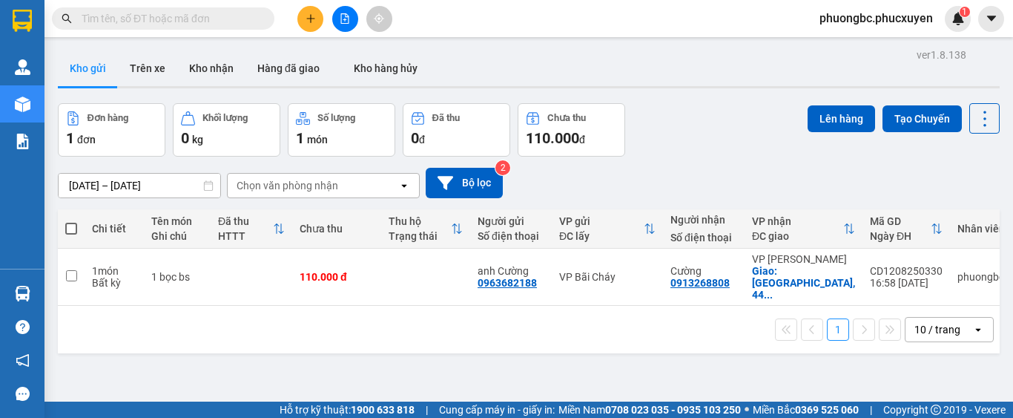
click at [692, 158] on section "Kết quả tìm kiếm ( 0 ) Bộ lọc No Data phuongbc.phucxuyen 1 [PERSON_NAME] lý gia…" at bounding box center [506, 209] width 1013 height 418
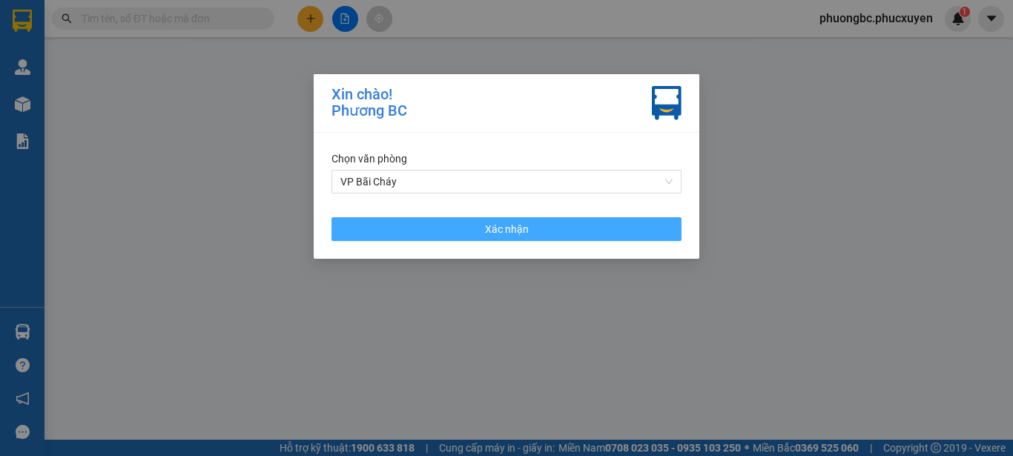
click at [518, 222] on span "Xác nhận" at bounding box center [507, 229] width 44 height 16
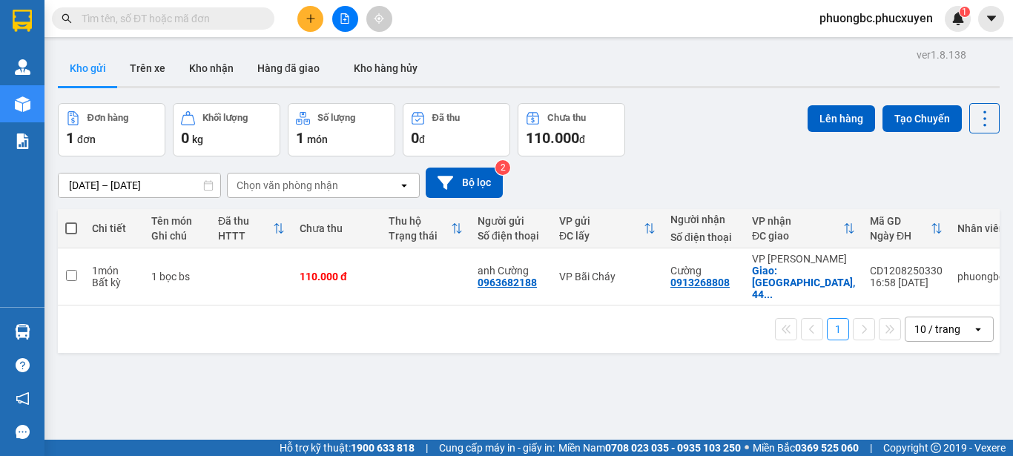
click at [416, 342] on div "1 10 / trang open" at bounding box center [529, 329] width 942 height 47
click at [148, 69] on button "Trên xe" at bounding box center [147, 68] width 59 height 36
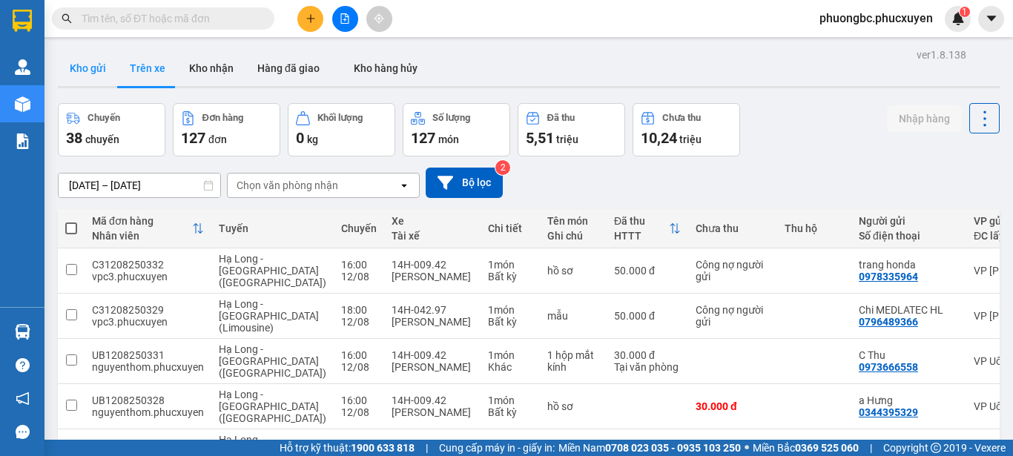
click at [85, 66] on button "Kho gửi" at bounding box center [88, 68] width 60 height 36
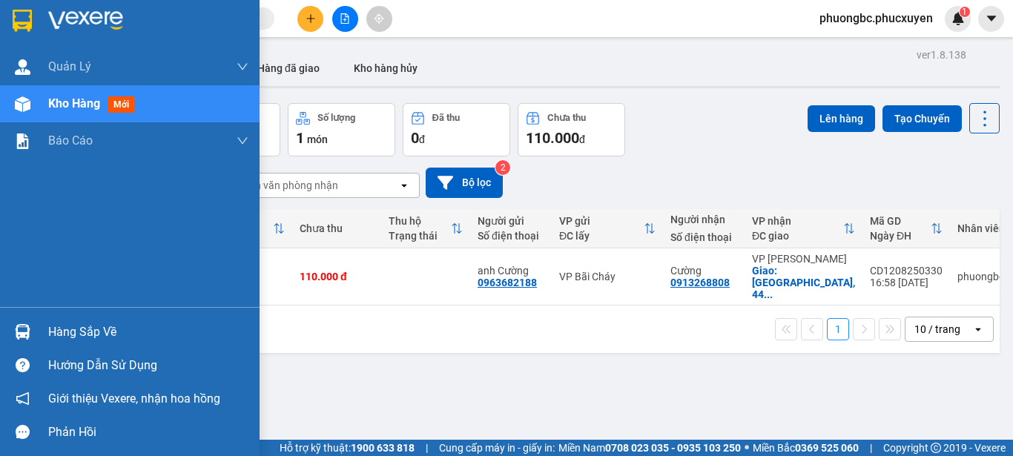
click at [88, 332] on div "Hàng sắp về" at bounding box center [148, 332] width 200 height 22
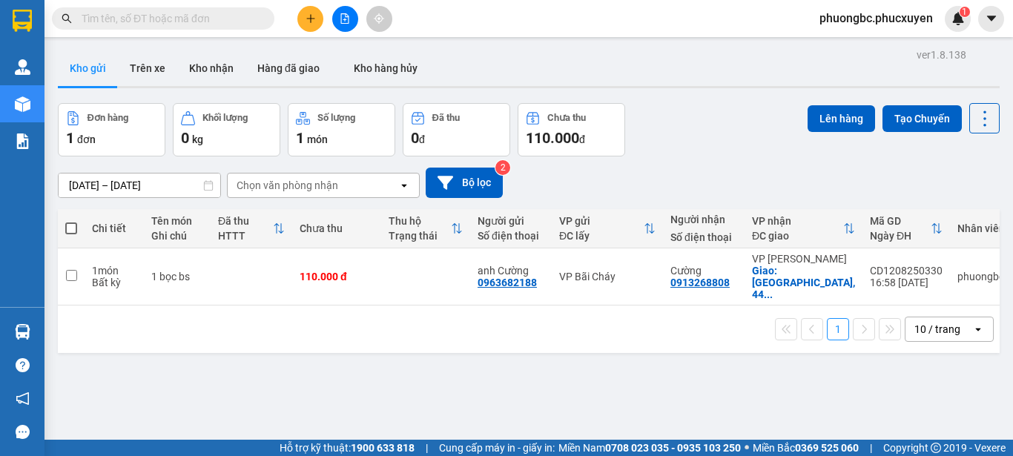
click at [779, 391] on section "Kết quả tìm kiếm ( 0 ) Bộ lọc No Data phuongbc.phucxuyen 1 [PERSON_NAME] lý gia…" at bounding box center [506, 228] width 1013 height 456
click at [721, 59] on div "Kho gửi Trên xe Kho nhận Hàng đã giao Kho hàng hủy" at bounding box center [529, 69] width 942 height 39
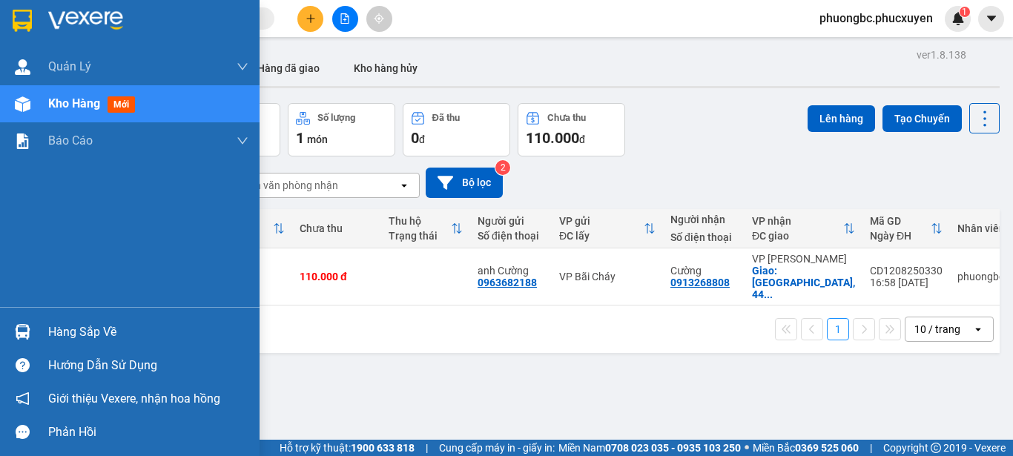
click at [79, 329] on div "Hàng sắp về" at bounding box center [148, 332] width 200 height 22
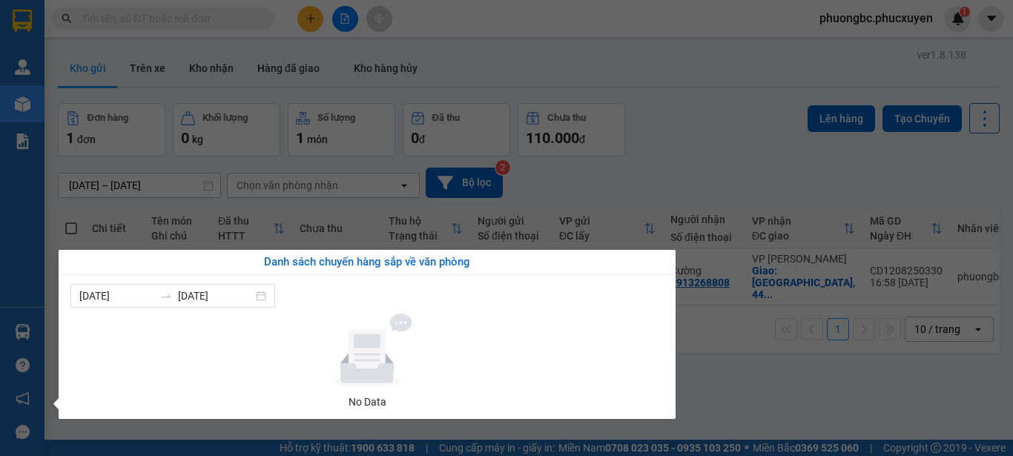
click at [718, 385] on section "Kết quả tìm kiếm ( 0 ) Bộ lọc No Data phuongbc.phucxuyen 1 [PERSON_NAME] lý gia…" at bounding box center [506, 228] width 1013 height 456
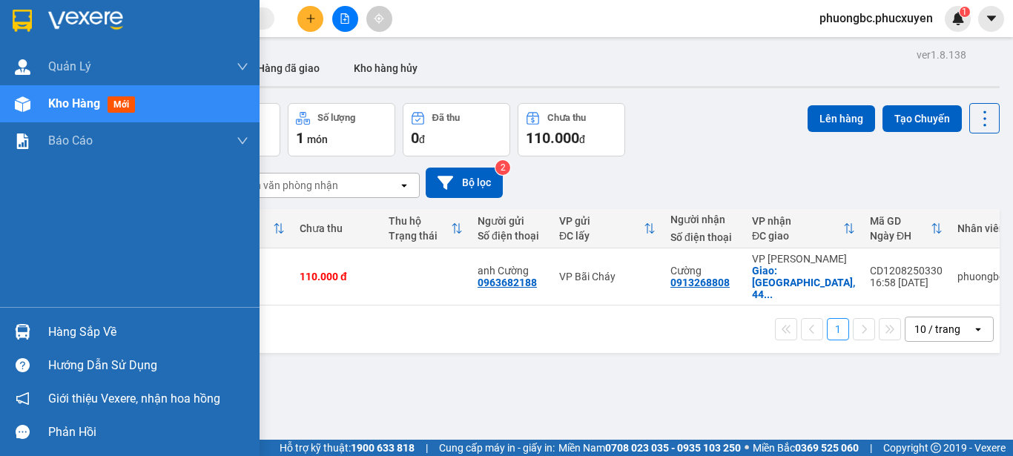
click at [73, 331] on div "Hàng sắp về" at bounding box center [148, 332] width 200 height 22
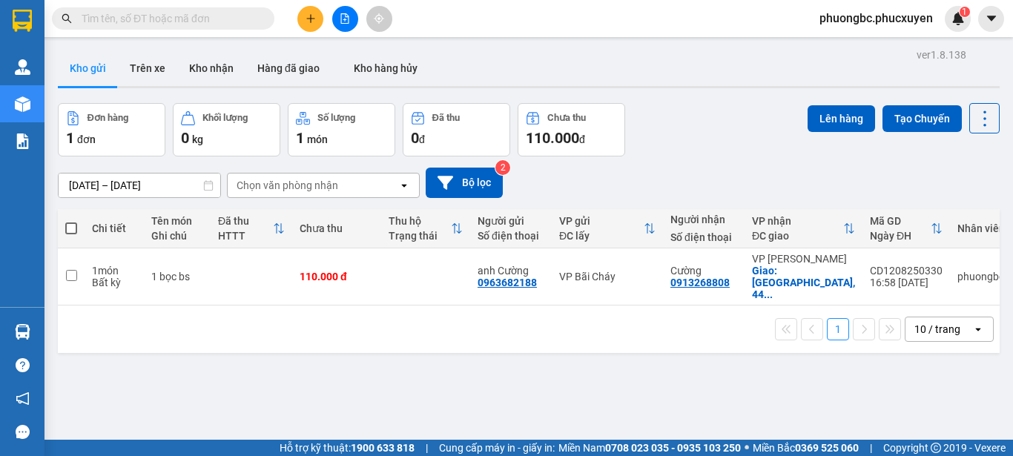
click at [843, 395] on section "Kết quả tìm kiếm ( 0 ) Bộ lọc No Data phuongbc.phucxuyen 1 [PERSON_NAME] lý gia…" at bounding box center [506, 228] width 1013 height 456
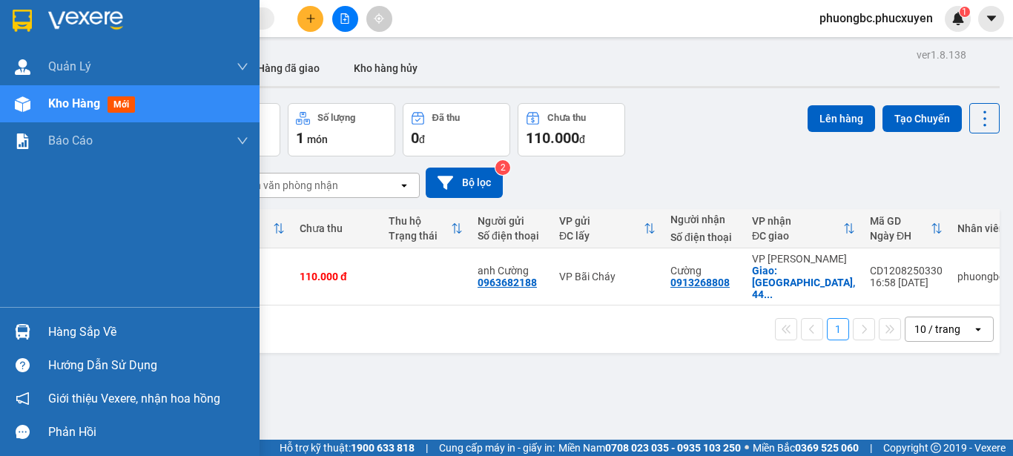
click at [63, 332] on div "Hàng sắp về" at bounding box center [148, 332] width 200 height 22
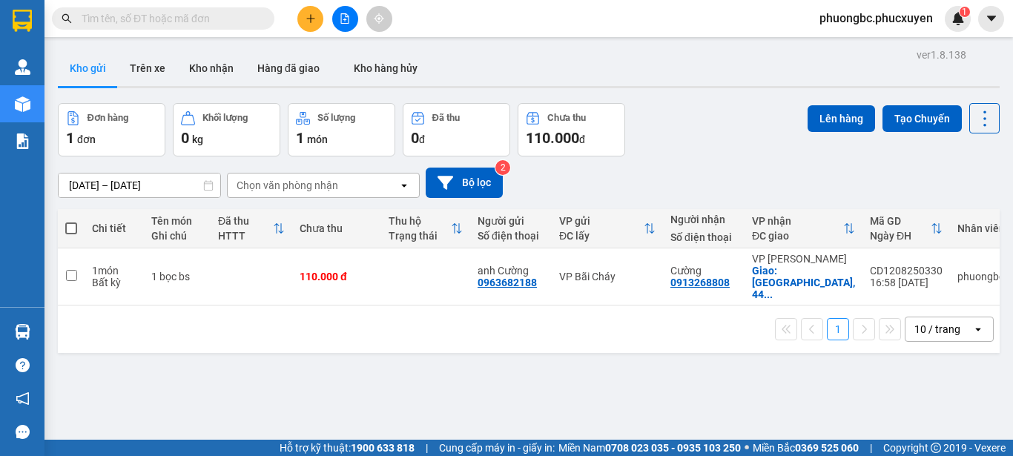
click at [739, 370] on section "Kết quả tìm kiếm ( 0 ) Bộ lọc No Data phuongbc.phucxuyen 1 [PERSON_NAME] lý gia…" at bounding box center [506, 228] width 1013 height 456
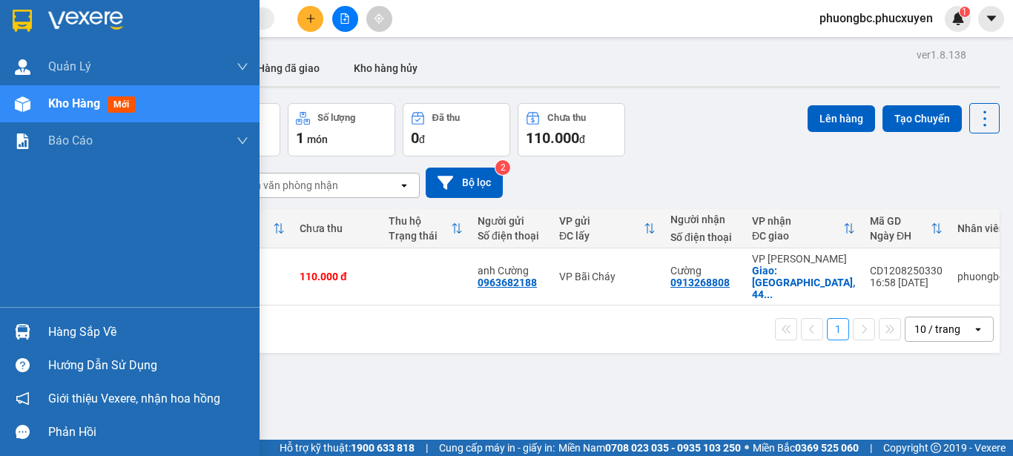
click at [90, 327] on div "Hàng sắp về" at bounding box center [148, 332] width 200 height 22
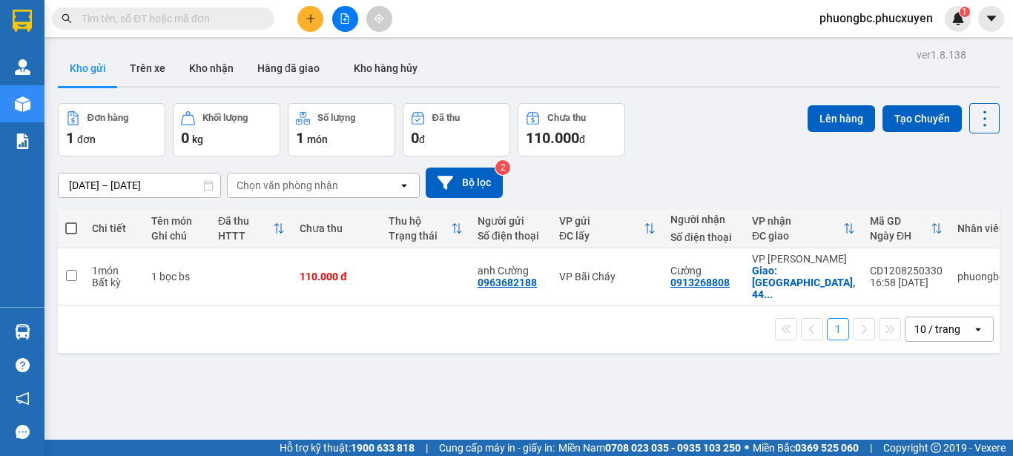
click at [726, 386] on section "Kết quả tìm kiếm ( 0 ) Bộ lọc No Data phuongbc.phucxuyen 1 [PERSON_NAME] lý gia…" at bounding box center [506, 228] width 1013 height 456
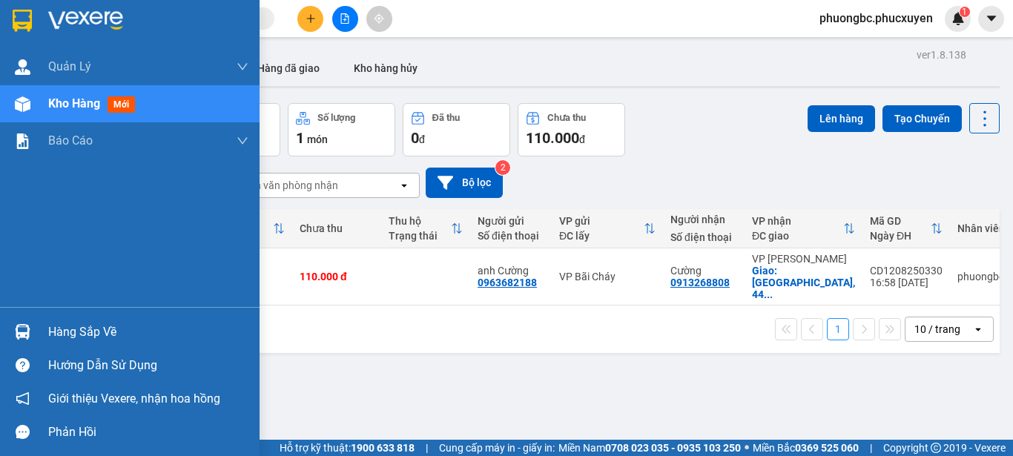
click at [73, 329] on div "Hàng sắp về" at bounding box center [148, 332] width 200 height 22
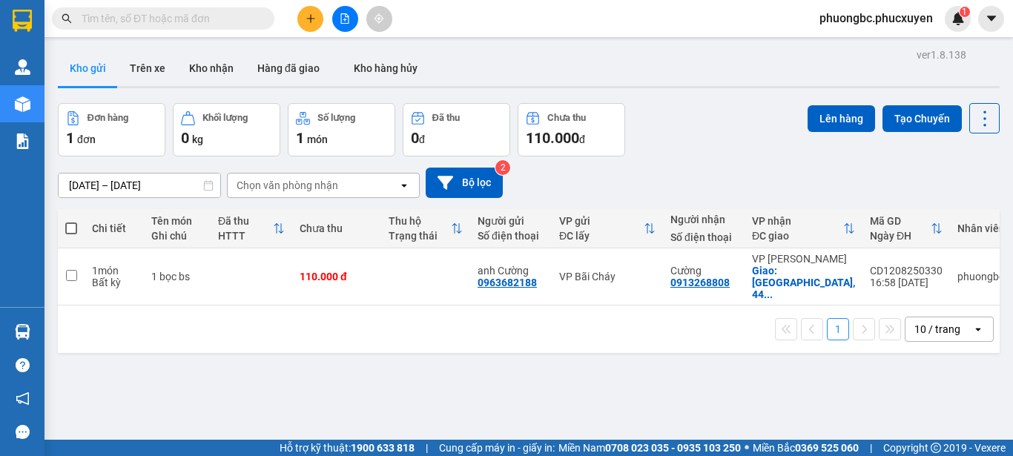
click at [771, 405] on section "Kết quả tìm kiếm ( 0 ) Bộ lọc No Data phuongbc.phucxuyen 1 [PERSON_NAME] lý gia…" at bounding box center [506, 228] width 1013 height 456
